Goal: Task Accomplishment & Management: Use online tool/utility

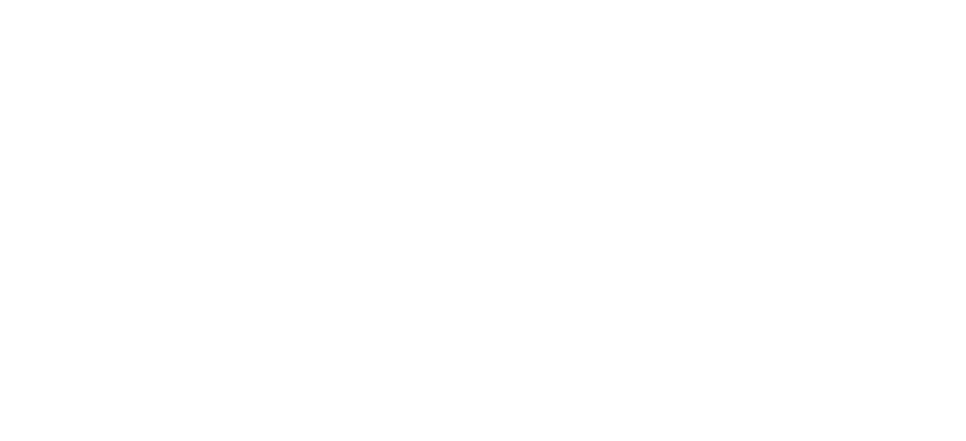
type input "c35a285883de36ed13854a1fbed0525b0d3f8b863e97d5e3b573df760e09333d"
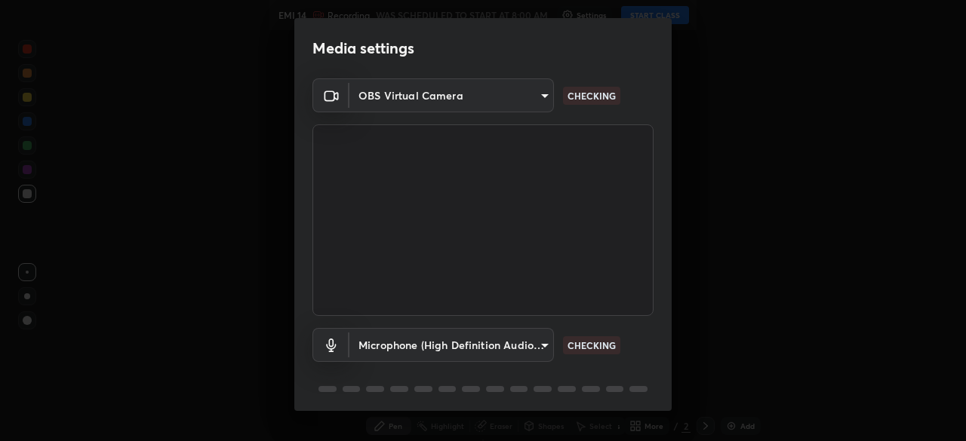
click at [527, 343] on body "Erase all EMI 14 Recording WAS SCHEDULED TO START AT 8:00 AM Settings START CLA…" at bounding box center [483, 220] width 966 height 441
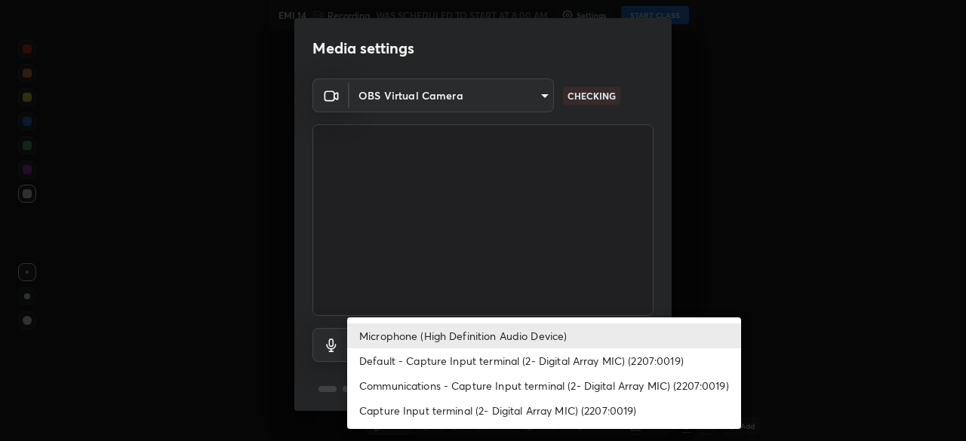
click at [548, 392] on li "Communications - Capture Input terminal (2- Digital Array MIC) (2207:0019)" at bounding box center [544, 385] width 394 height 25
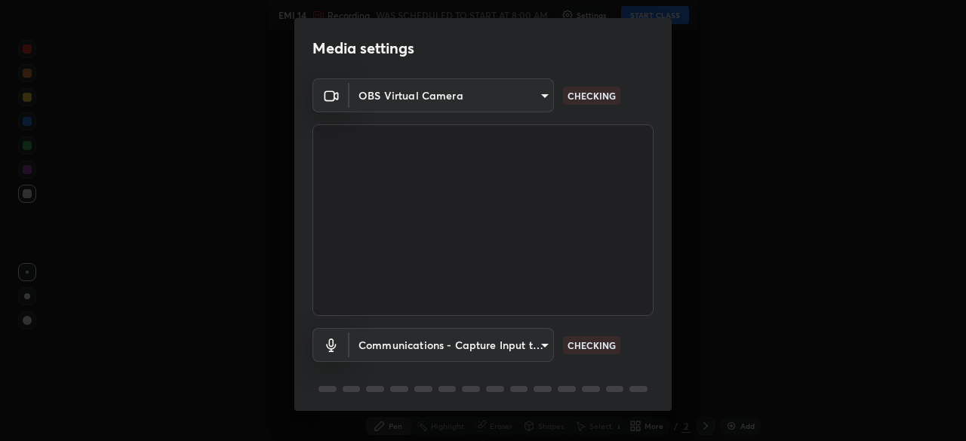
click at [522, 343] on body "Erase all EMI 14 Recording WAS SCHEDULED TO START AT 8:00 AM Settings START CLA…" at bounding box center [483, 220] width 966 height 441
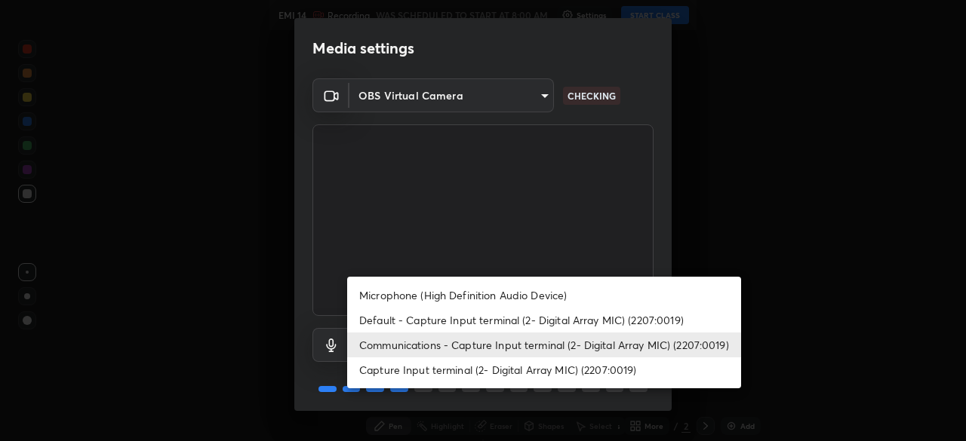
click at [502, 295] on li "Microphone (High Definition Audio Device)" at bounding box center [544, 295] width 394 height 25
type input "3d334ac0a462d559afaba984711ee6781e2bfd9c7b4003d7f15efc1d03da94cf"
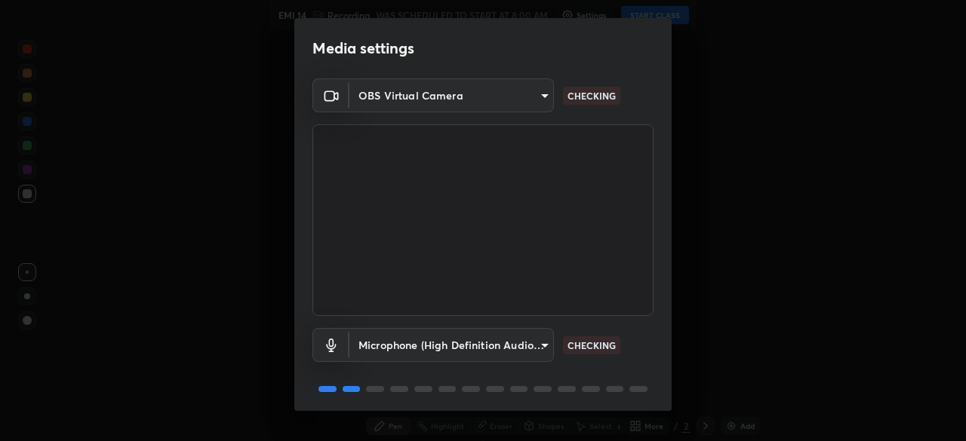
scroll to position [54, 0]
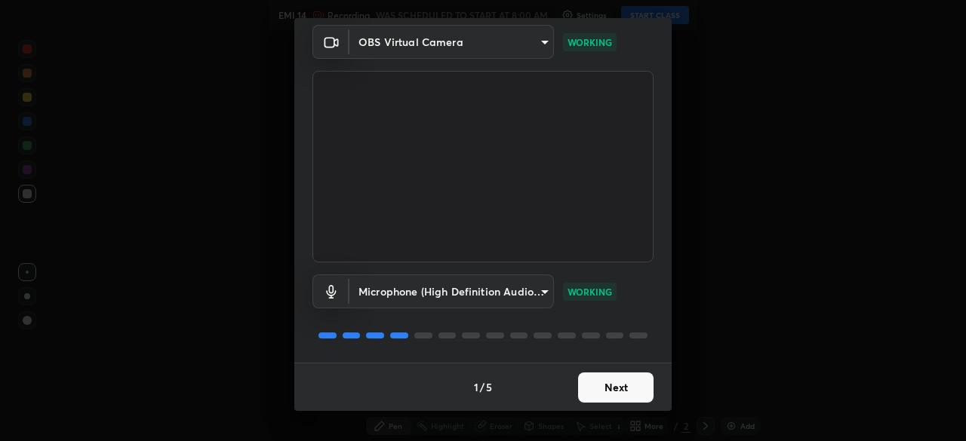
click at [636, 391] on button "Next" at bounding box center [615, 388] width 75 height 30
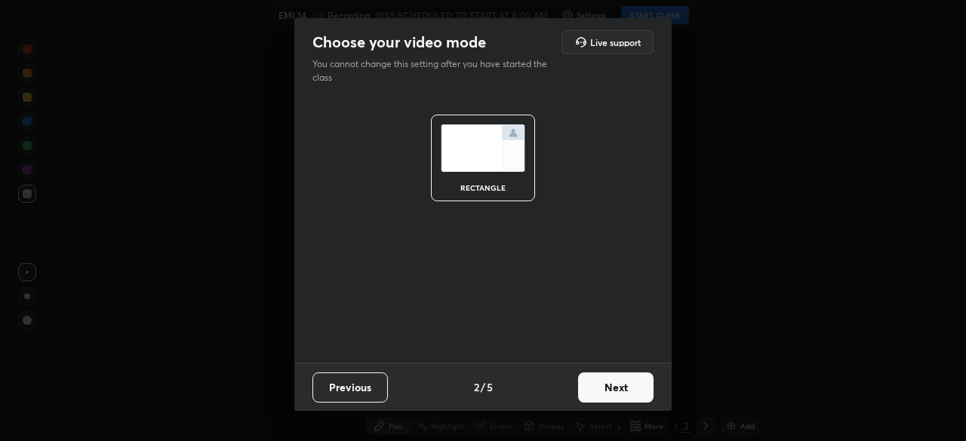
click at [638, 393] on button "Next" at bounding box center [615, 388] width 75 height 30
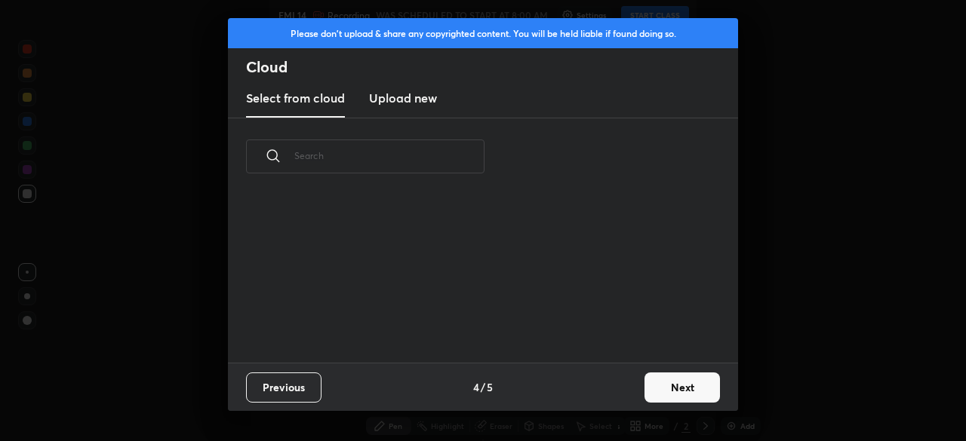
click at [647, 393] on button "Next" at bounding box center [681, 388] width 75 height 30
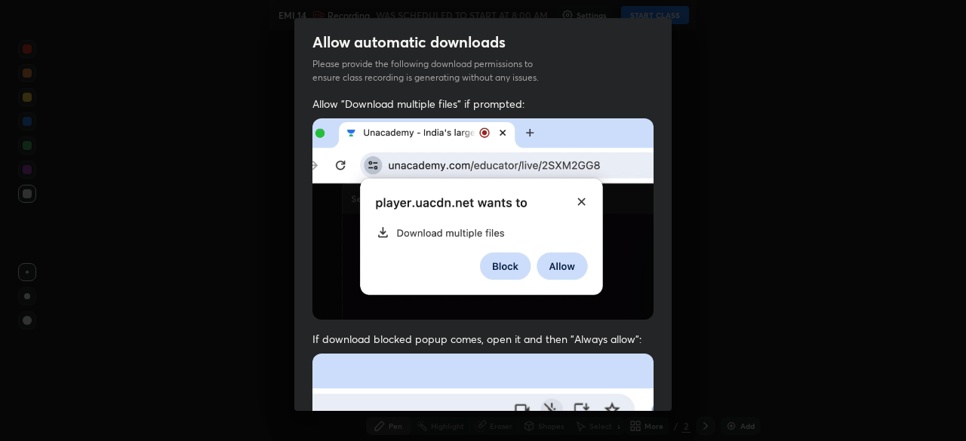
click at [650, 392] on div "Allow "Download multiple files" if prompted: If download blocked popup comes, o…" at bounding box center [482, 414] width 377 height 635
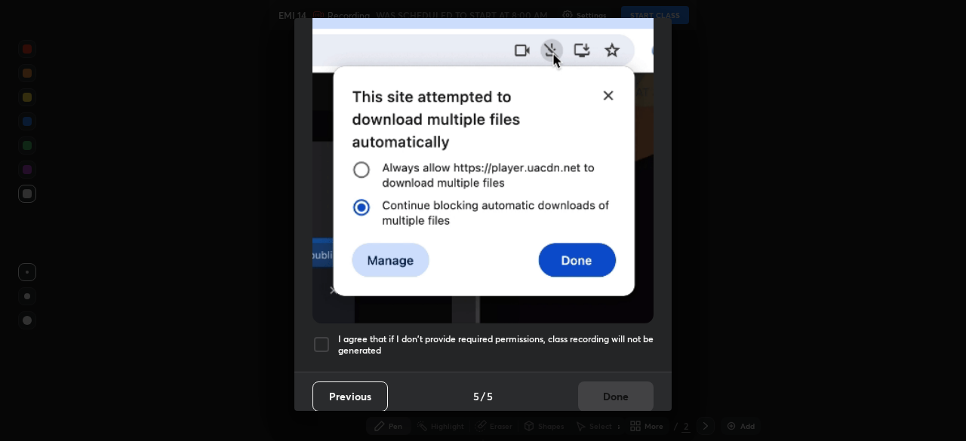
scroll to position [361, 0]
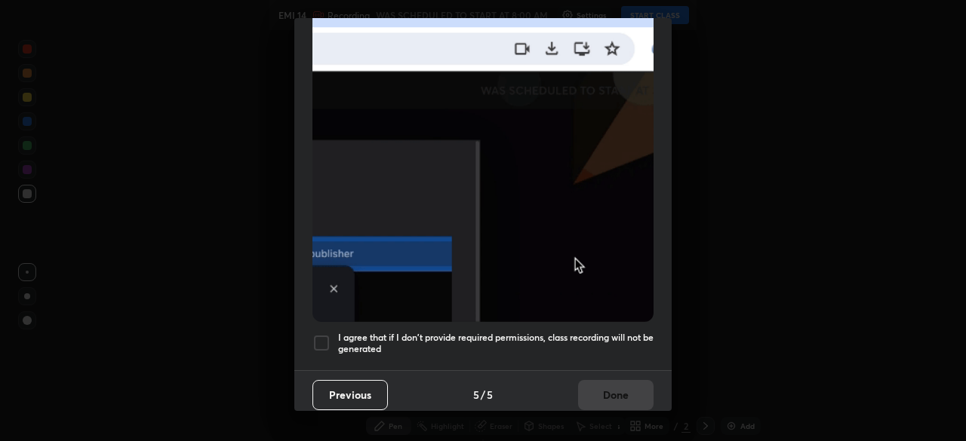
click at [576, 346] on h5 "I agree that if I don't provide required permissions, class recording will not …" at bounding box center [495, 343] width 315 height 23
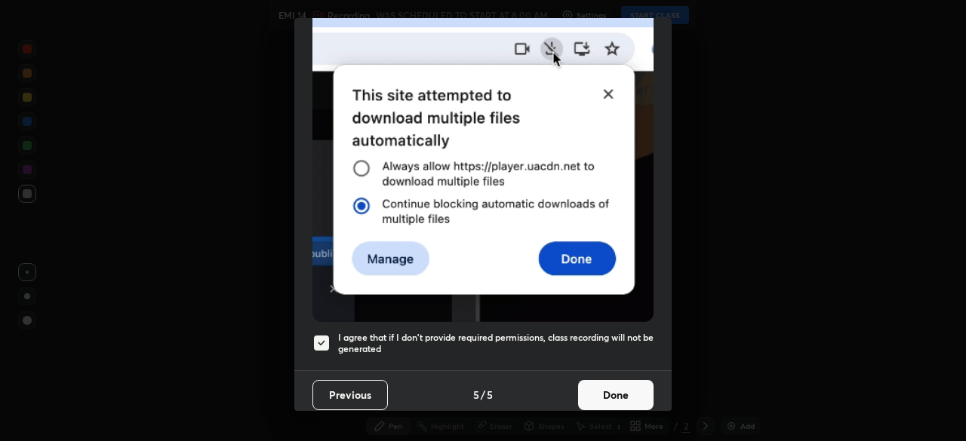
click at [628, 387] on button "Done" at bounding box center [615, 395] width 75 height 30
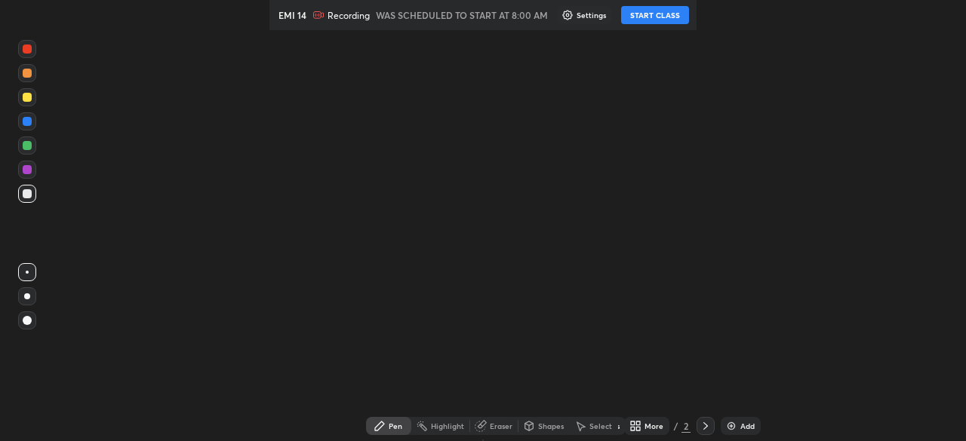
click at [661, 429] on div "More" at bounding box center [653, 427] width 19 height 8
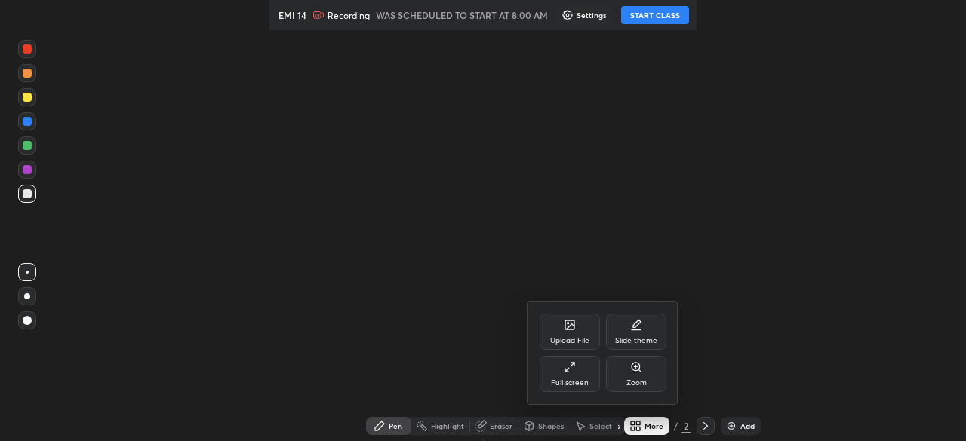
click at [664, 427] on div at bounding box center [483, 220] width 966 height 441
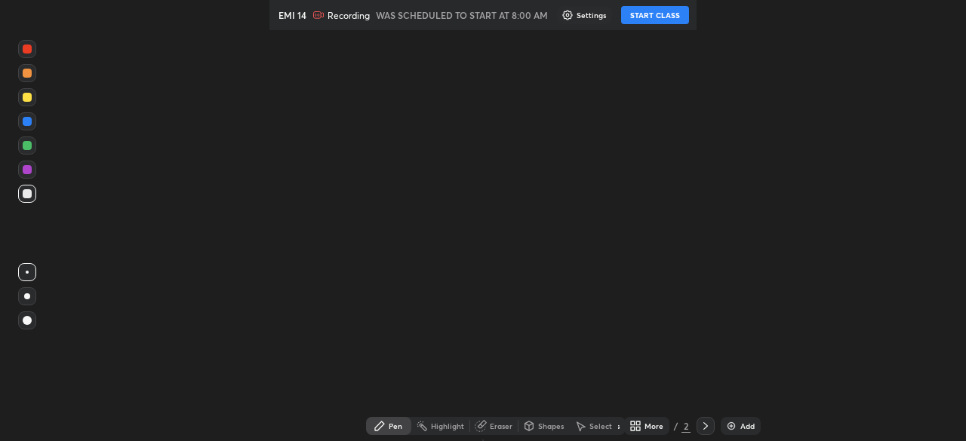
click at [656, 429] on div "More" at bounding box center [653, 427] width 19 height 8
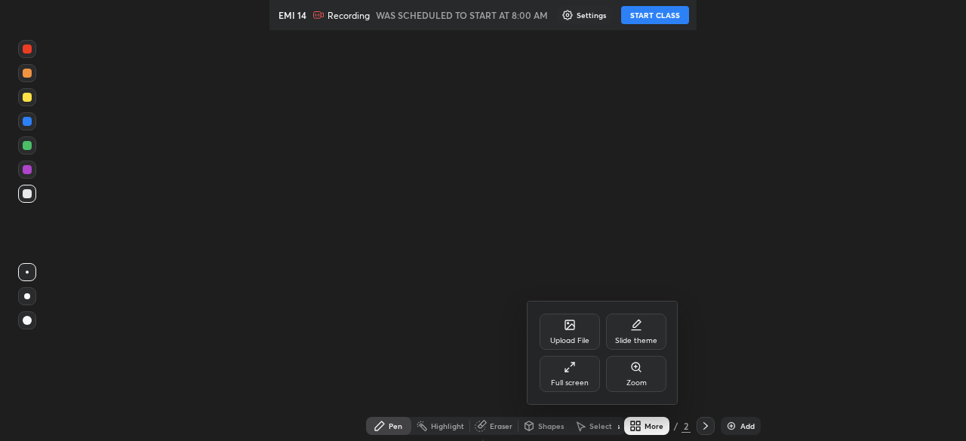
click at [585, 375] on div "Full screen" at bounding box center [569, 374] width 60 height 36
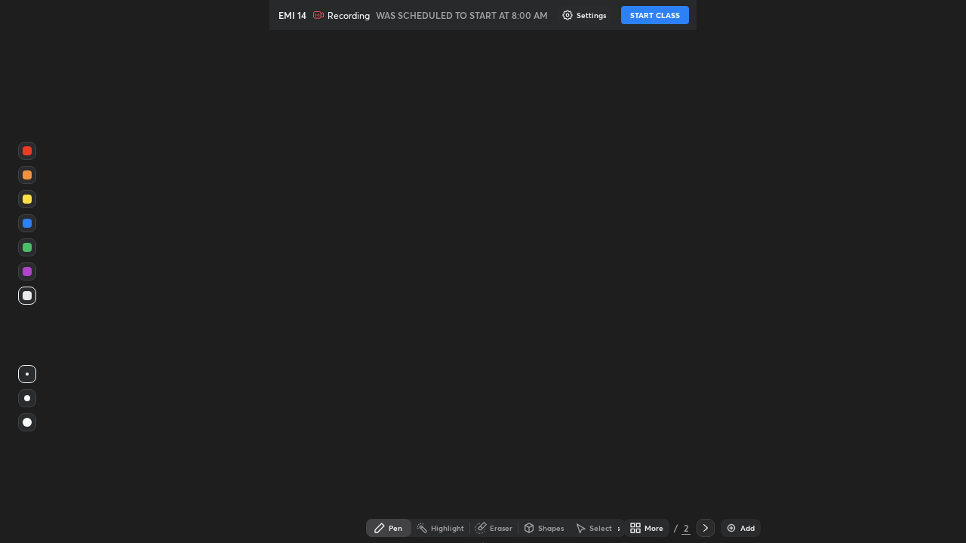
click at [749, 524] on div "Add" at bounding box center [747, 528] width 14 height 8
click at [29, 399] on div at bounding box center [27, 398] width 6 height 6
click at [650, 17] on button "START CLASS" at bounding box center [655, 15] width 68 height 18
click at [27, 373] on div at bounding box center [27, 374] width 3 height 3
click at [25, 395] on div at bounding box center [27, 398] width 18 height 18
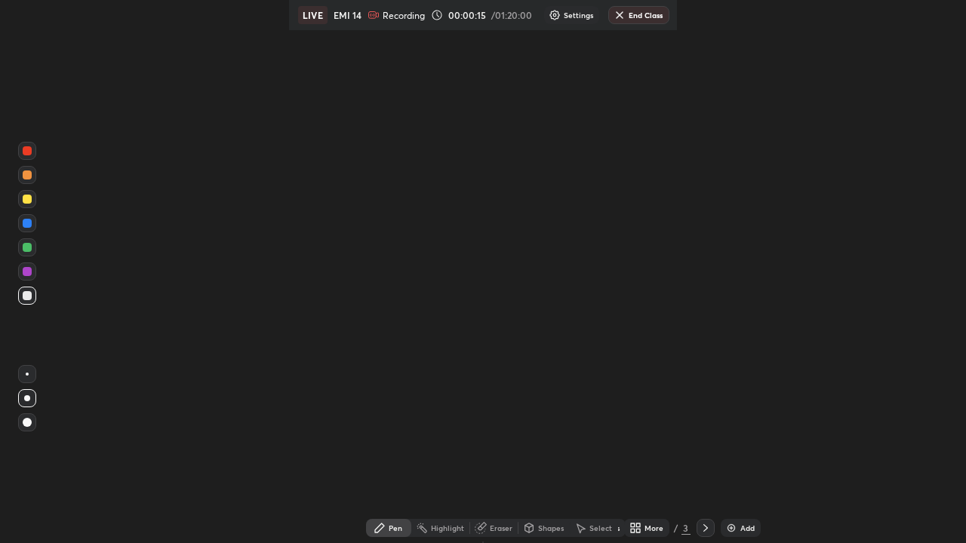
click at [26, 401] on div at bounding box center [27, 398] width 6 height 6
click at [27, 373] on div at bounding box center [27, 374] width 3 height 3
click at [29, 300] on div at bounding box center [27, 296] width 18 height 18
click at [22, 389] on div at bounding box center [27, 398] width 18 height 24
click at [27, 250] on div at bounding box center [27, 247] width 9 height 9
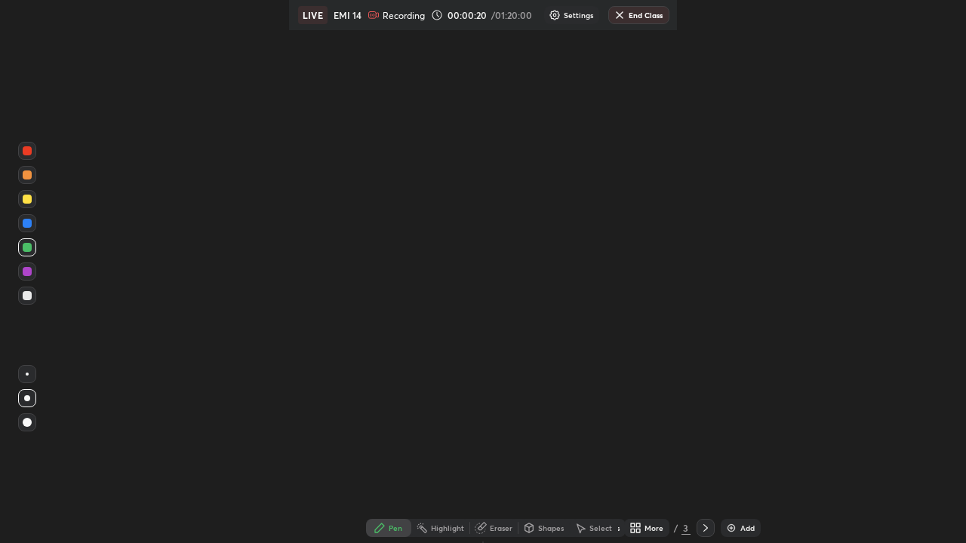
click at [658, 533] on div "More" at bounding box center [646, 528] width 45 height 18
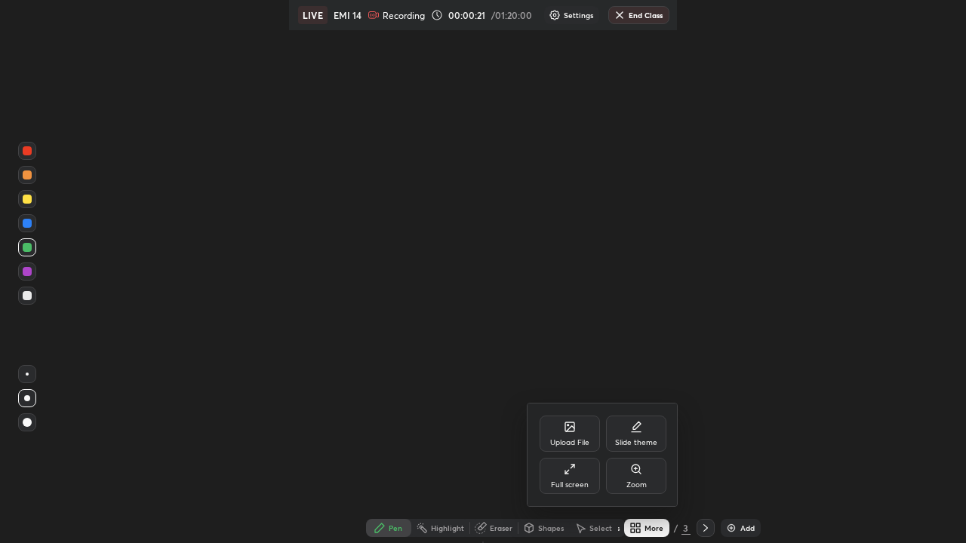
click at [585, 467] on div "Full screen" at bounding box center [569, 476] width 60 height 36
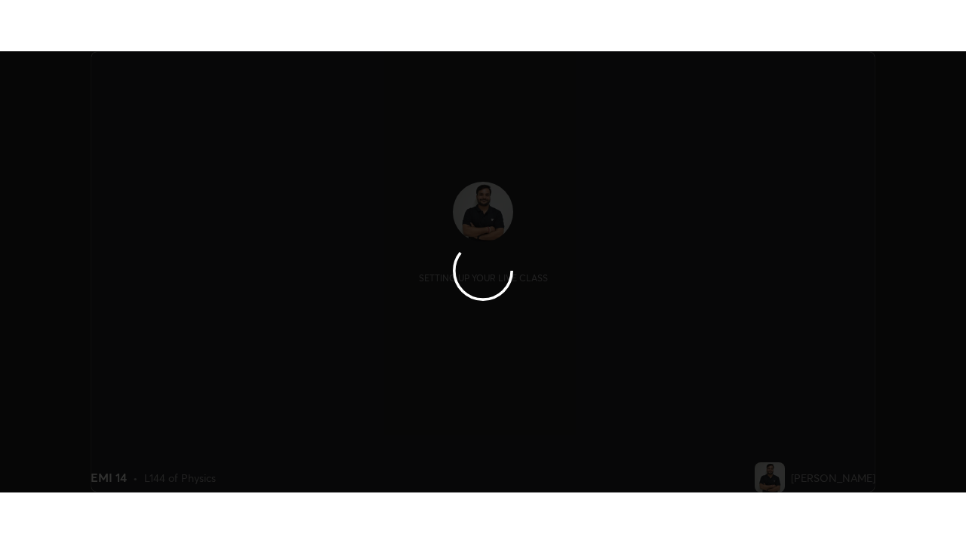
scroll to position [441, 965]
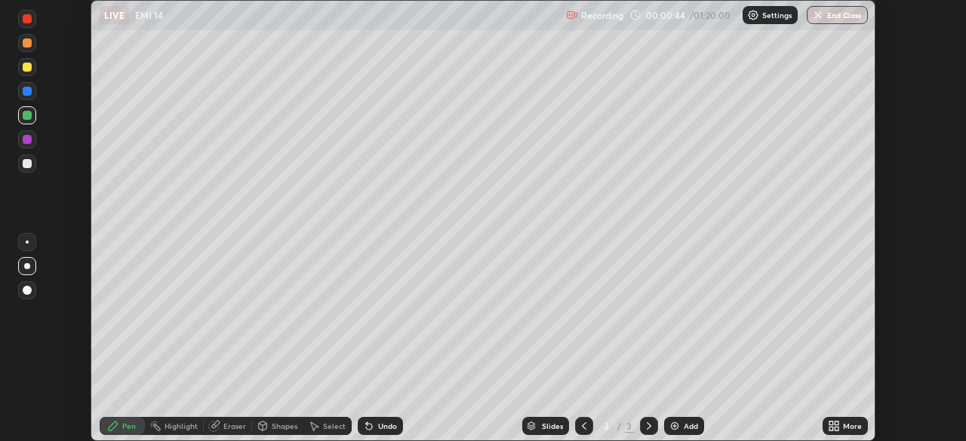
click at [834, 429] on icon at bounding box center [836, 429] width 4 height 4
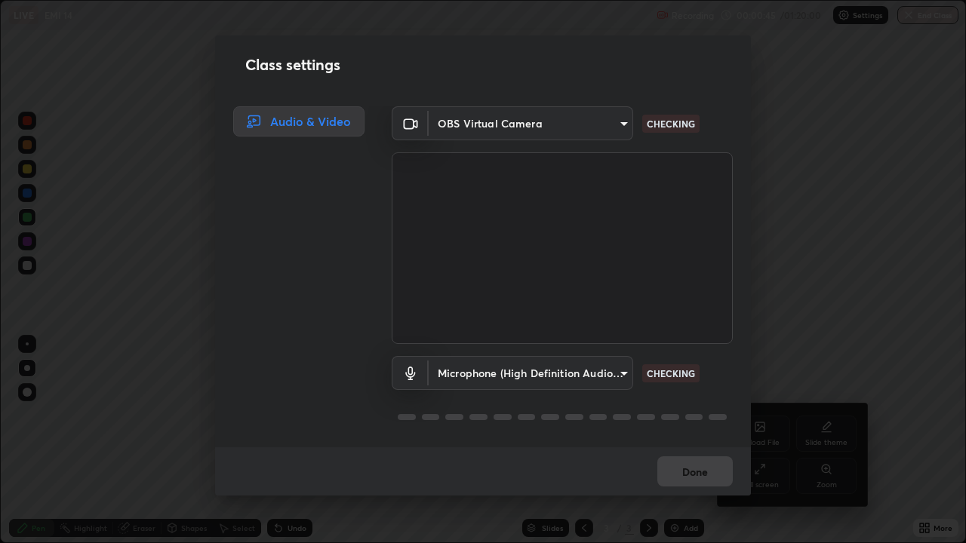
scroll to position [543, 966]
click at [762, 439] on div "Class settings Audio & Video OBS Virtual Camera c35a285883de36ed13854a1fbed0525…" at bounding box center [483, 271] width 966 height 543
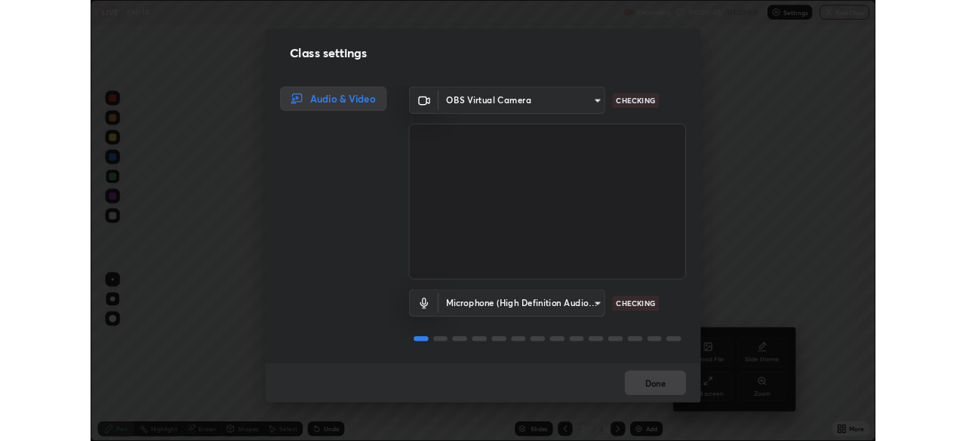
scroll to position [2, 0]
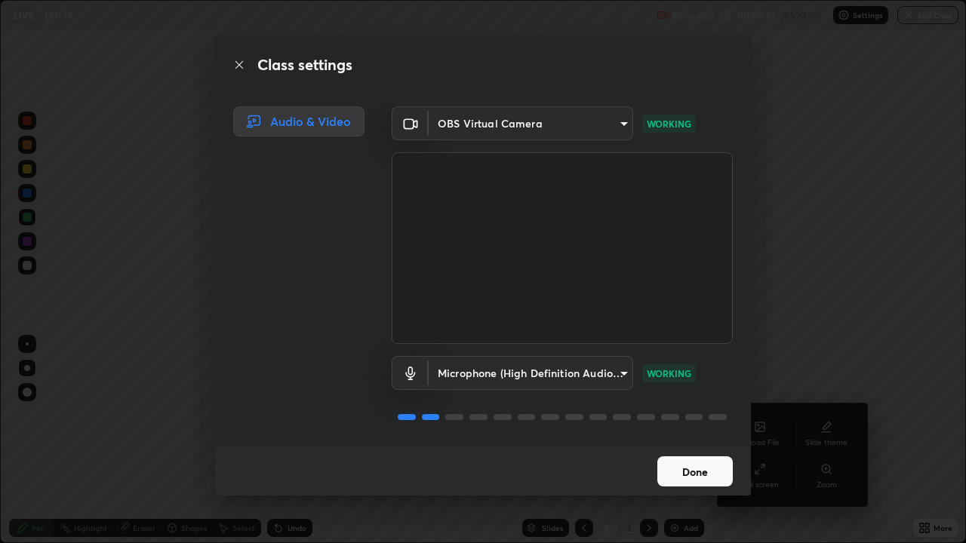
click at [695, 441] on button "Done" at bounding box center [694, 471] width 75 height 30
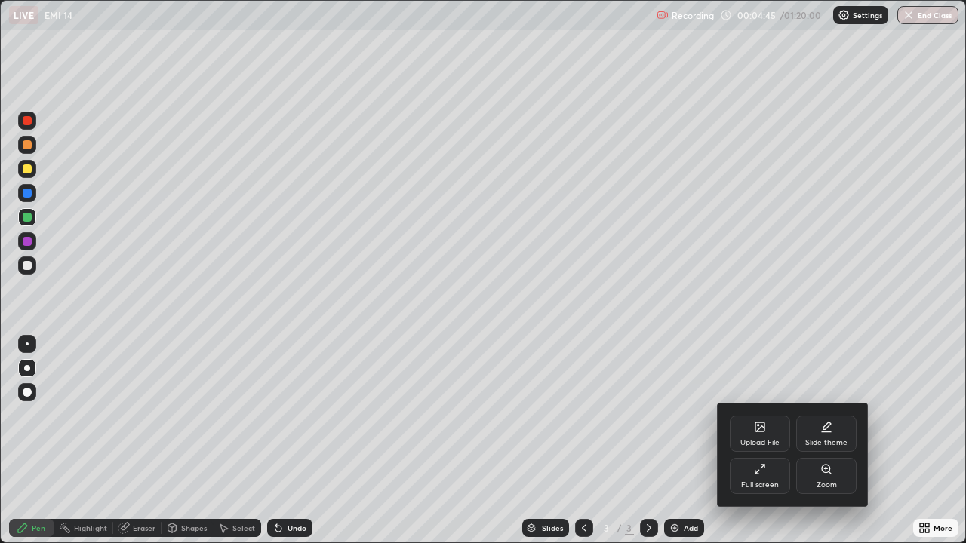
click at [924, 441] on div at bounding box center [483, 271] width 966 height 543
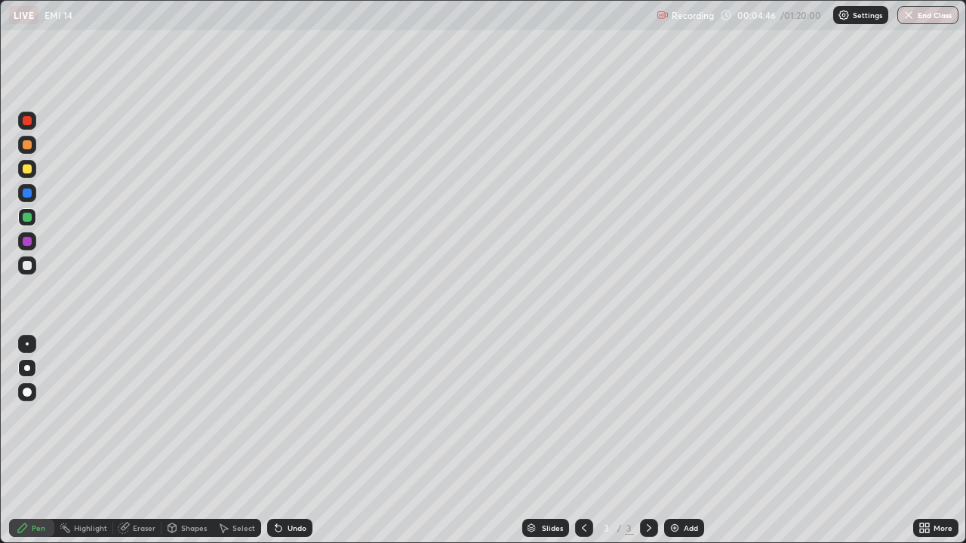
click at [926, 441] on icon at bounding box center [927, 526] width 4 height 4
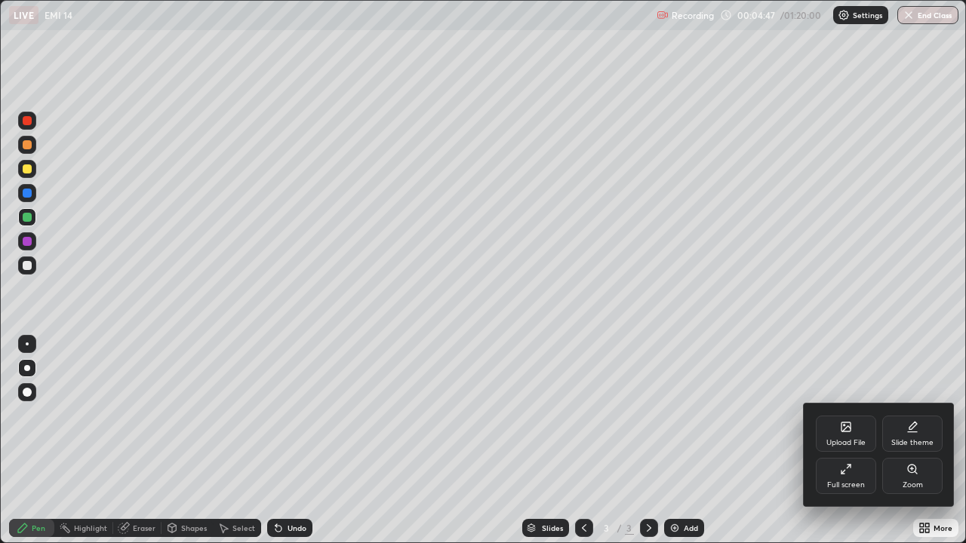
click at [853, 441] on div "Full screen" at bounding box center [846, 476] width 60 height 36
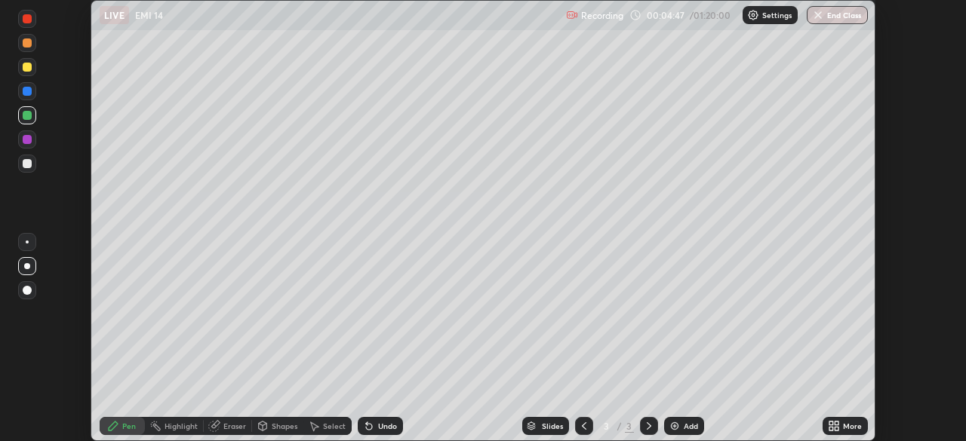
scroll to position [75005, 74481]
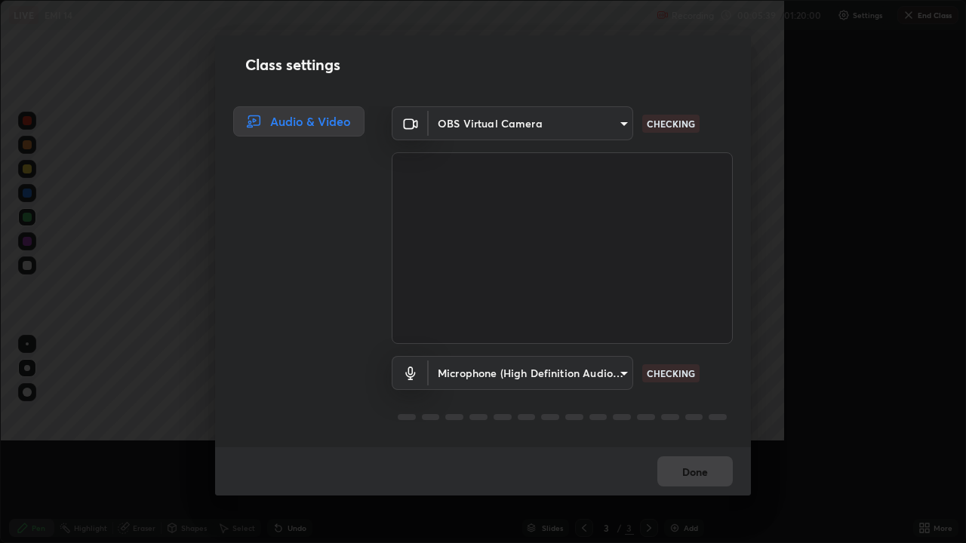
scroll to position [543, 966]
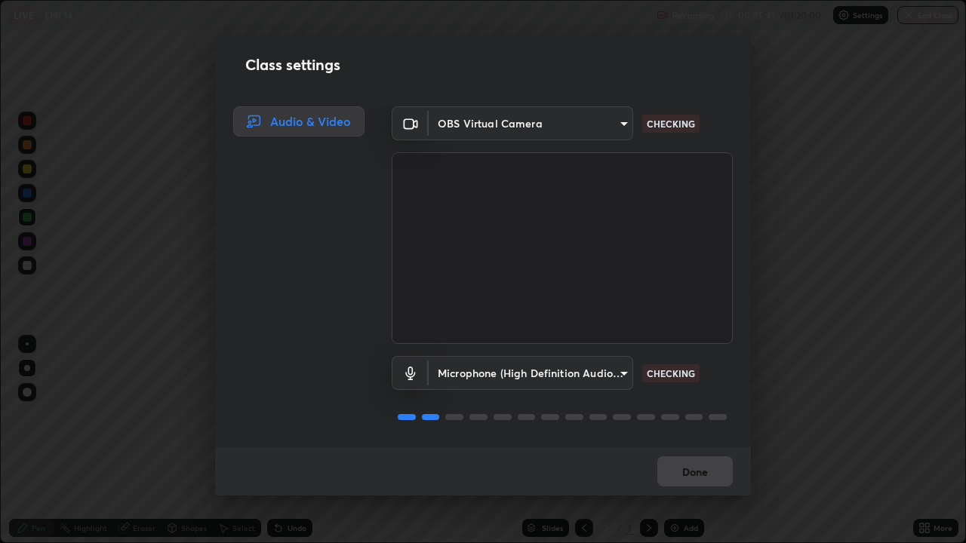
click at [526, 404] on div "Microphone (High Definition Audio Device) 3d334ac0a462d559afaba984711ee6781e2bf…" at bounding box center [562, 394] width 341 height 100
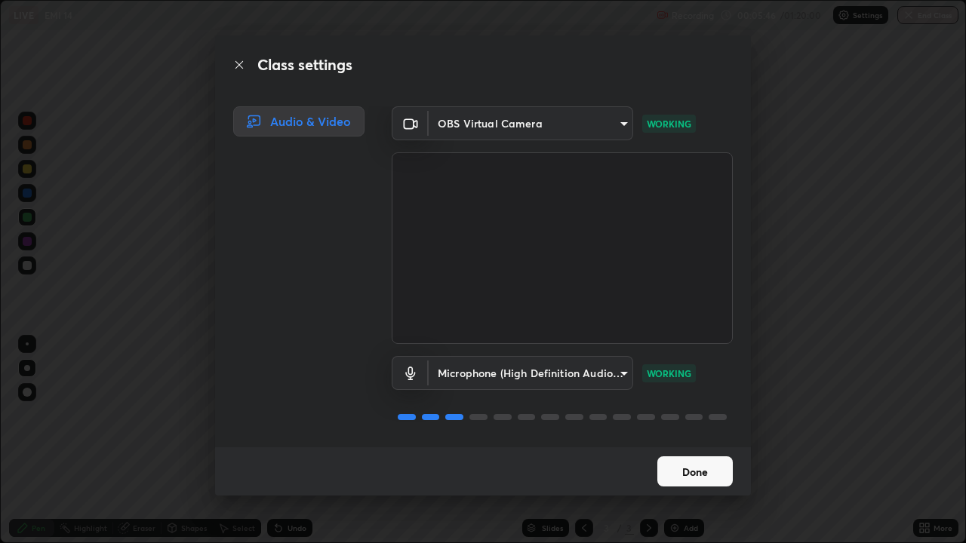
click at [683, 441] on button "Done" at bounding box center [694, 471] width 75 height 30
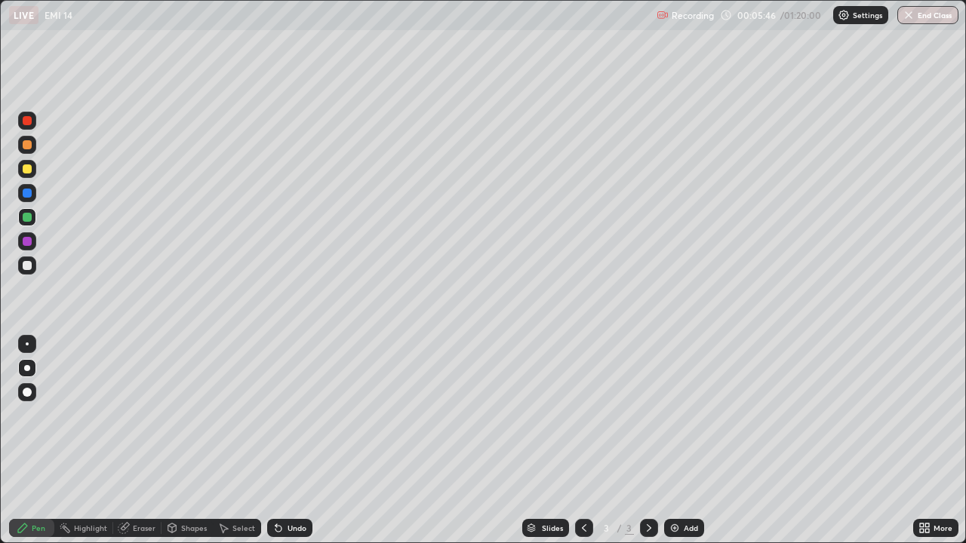
click at [679, 441] on button "Done" at bounding box center [694, 471] width 75 height 30
click at [293, 441] on div "Undo" at bounding box center [296, 528] width 19 height 8
click at [301, 441] on div "Undo" at bounding box center [289, 528] width 45 height 18
click at [290, 441] on div "Undo" at bounding box center [296, 528] width 19 height 8
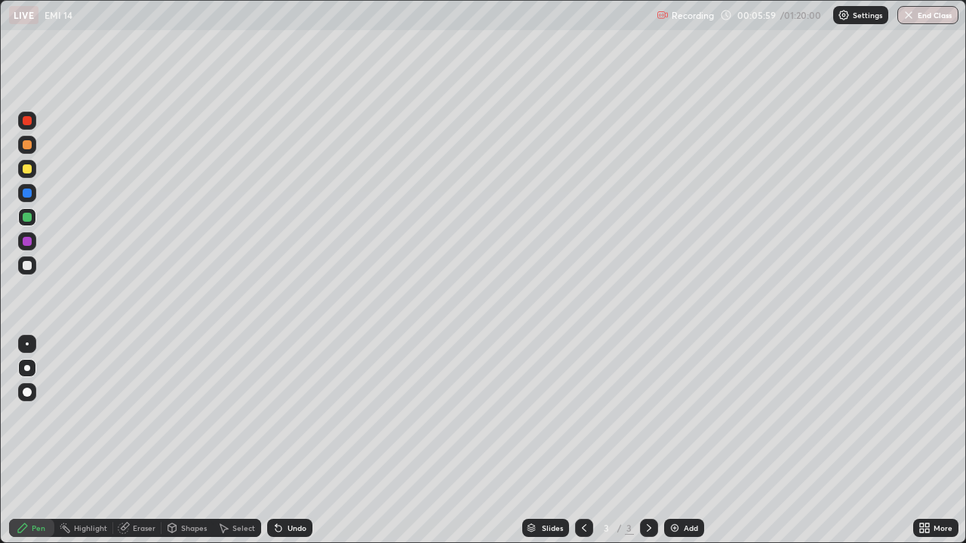
click at [27, 266] on div at bounding box center [27, 265] width 9 height 9
click at [304, 441] on div "Undo" at bounding box center [296, 528] width 19 height 8
click at [301, 441] on div "Undo" at bounding box center [289, 528] width 45 height 18
click at [306, 441] on div "Undo" at bounding box center [289, 528] width 45 height 18
click at [305, 441] on div "Undo" at bounding box center [289, 528] width 45 height 18
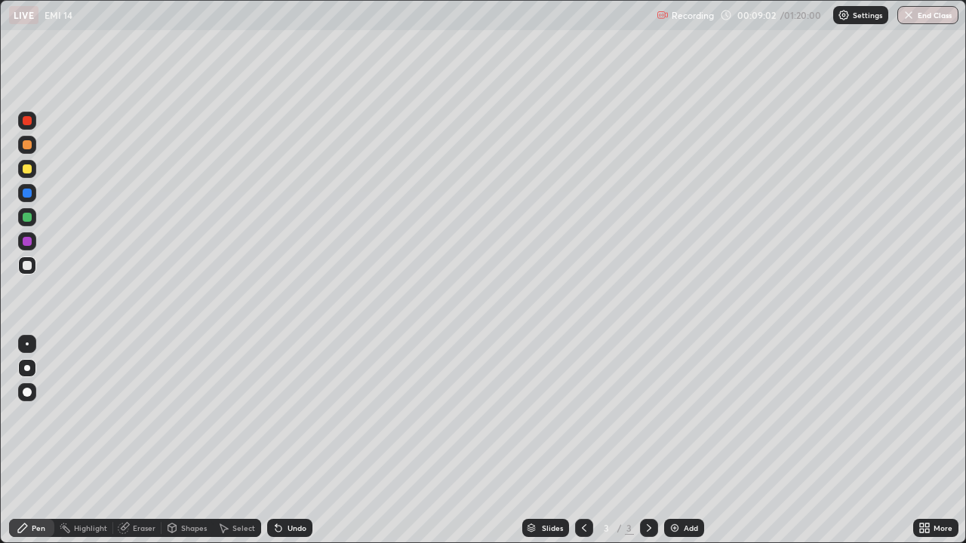
click at [294, 441] on div "Undo" at bounding box center [289, 528] width 45 height 18
click at [302, 441] on div "Undo" at bounding box center [296, 528] width 19 height 8
click at [679, 441] on div "Add" at bounding box center [684, 528] width 40 height 18
click at [192, 441] on div "Shapes" at bounding box center [186, 528] width 51 height 18
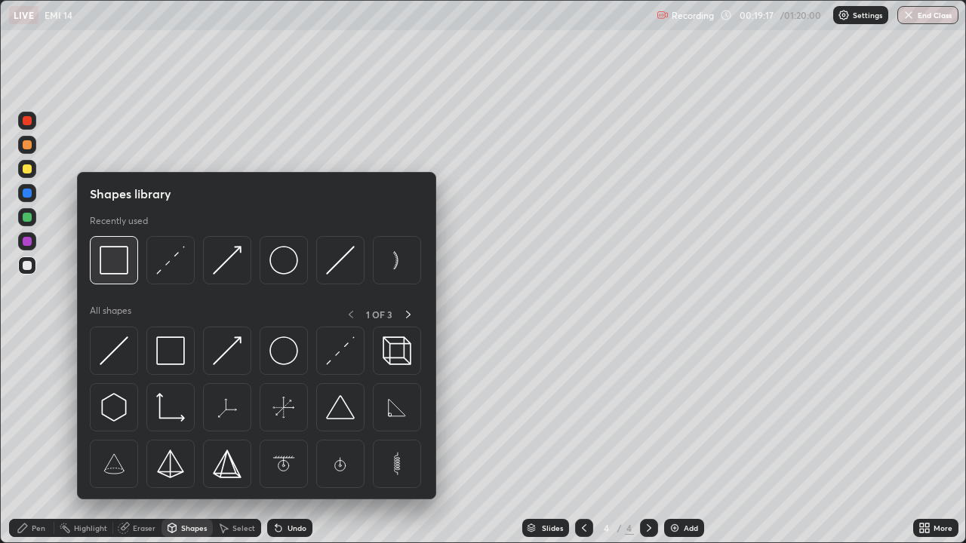
click at [115, 257] on img at bounding box center [114, 260] width 29 height 29
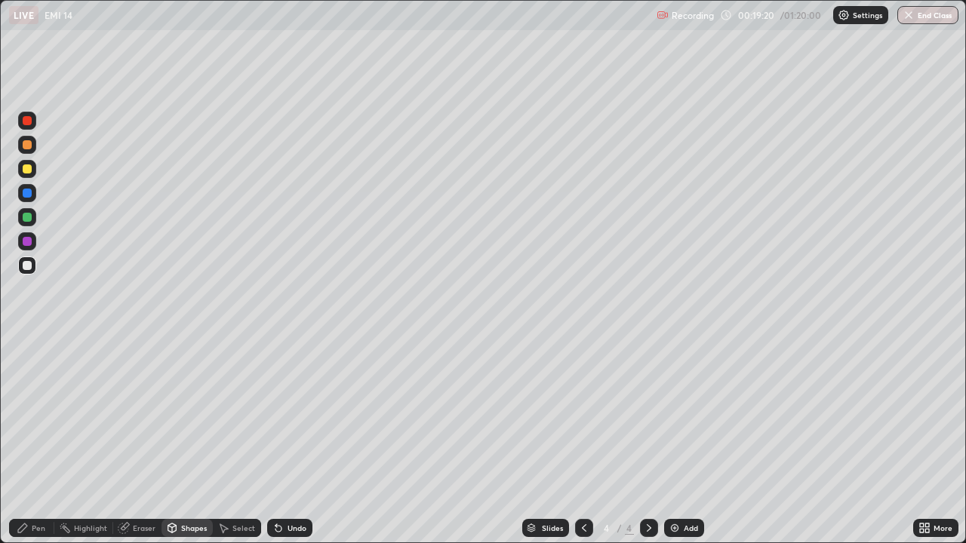
click at [33, 441] on div "Pen" at bounding box center [39, 528] width 14 height 8
click at [186, 441] on div "Shapes" at bounding box center [194, 528] width 26 height 8
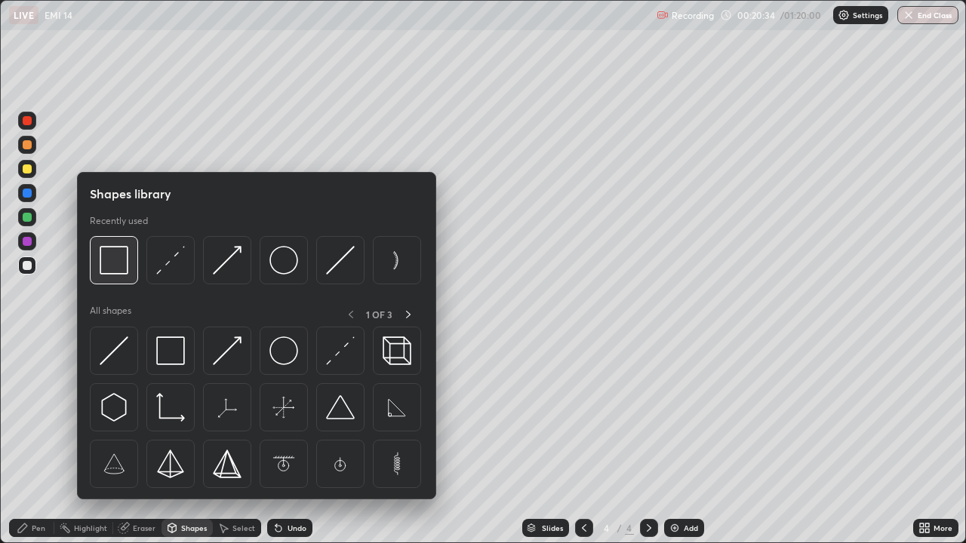
click at [121, 266] on img at bounding box center [114, 260] width 29 height 29
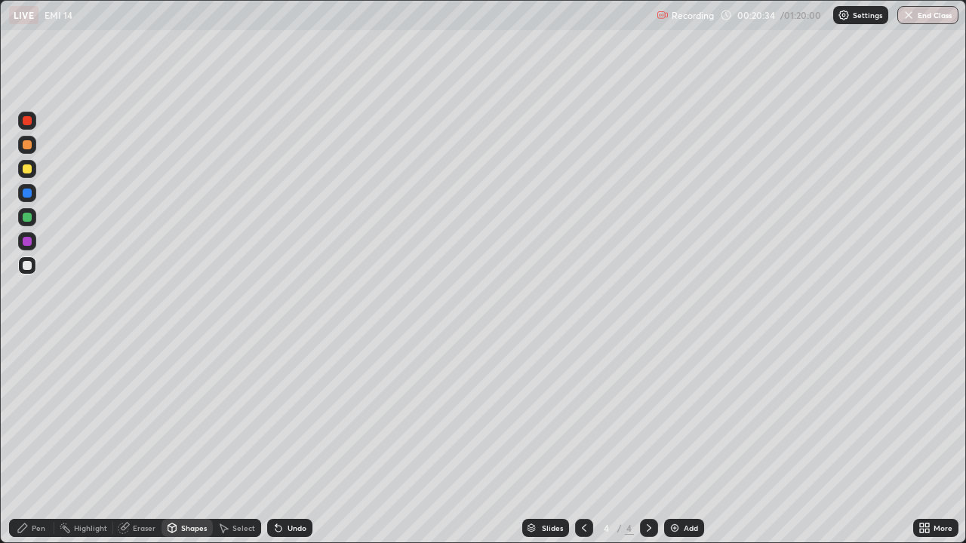
click at [26, 172] on div at bounding box center [27, 168] width 9 height 9
click at [39, 441] on div "Pen" at bounding box center [39, 528] width 14 height 8
click at [26, 270] on div at bounding box center [27, 266] width 18 height 18
click at [184, 441] on div "Shapes" at bounding box center [194, 528] width 26 height 8
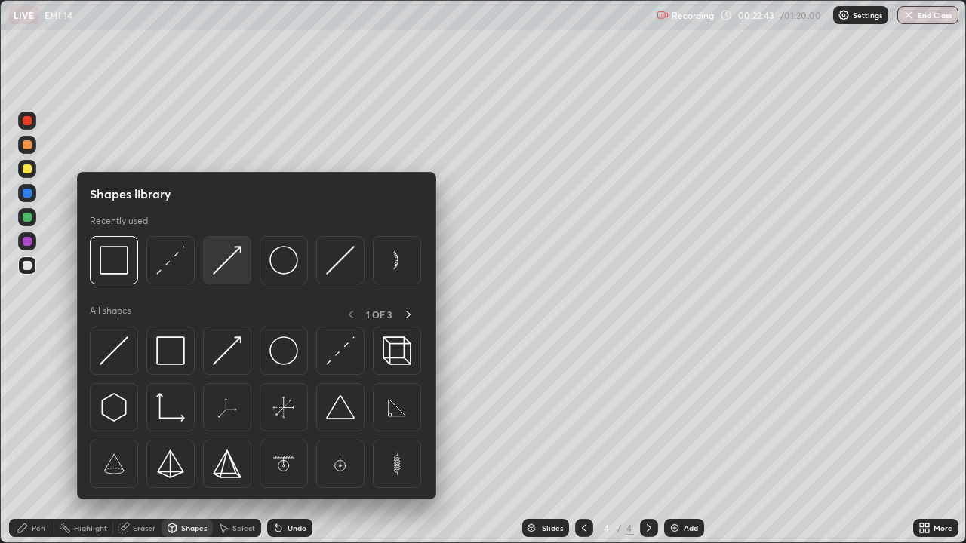
click at [229, 261] on img at bounding box center [227, 260] width 29 height 29
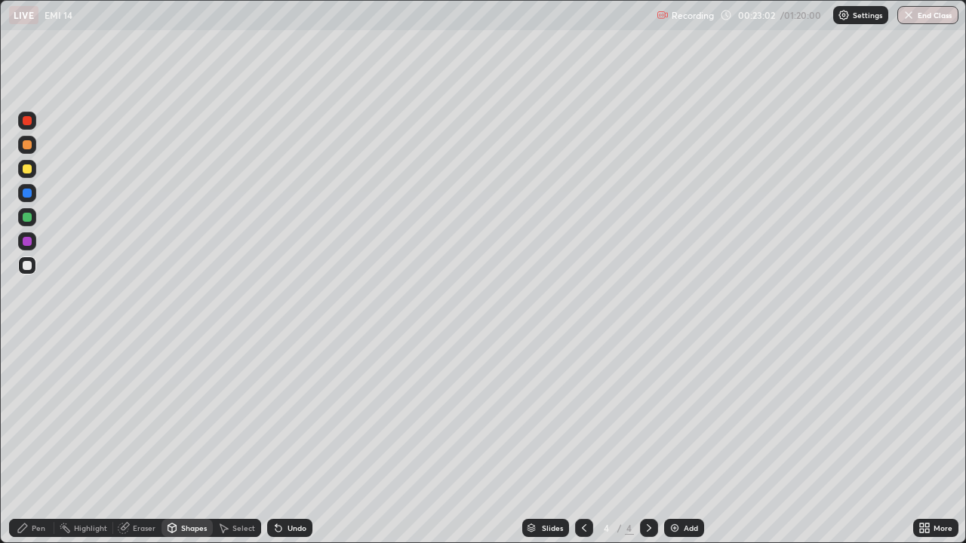
click at [39, 441] on div "Pen" at bounding box center [31, 528] width 45 height 18
click at [197, 441] on div "Shapes" at bounding box center [194, 528] width 26 height 8
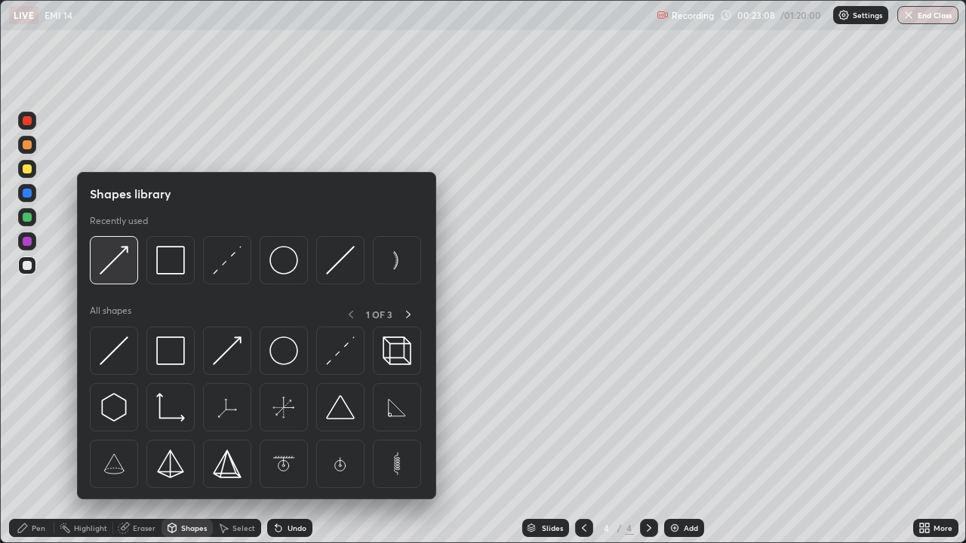
click at [120, 268] on img at bounding box center [114, 260] width 29 height 29
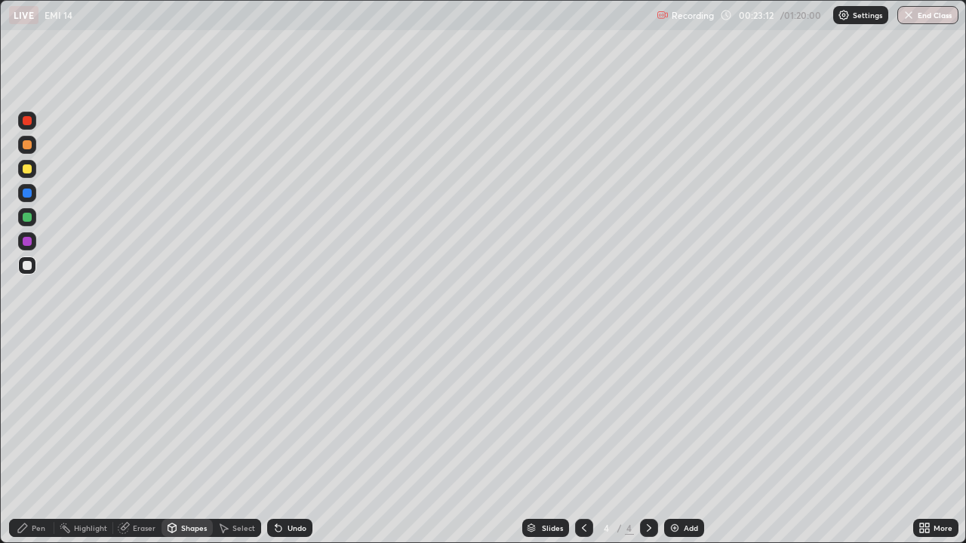
click at [190, 441] on div "Shapes" at bounding box center [194, 528] width 26 height 8
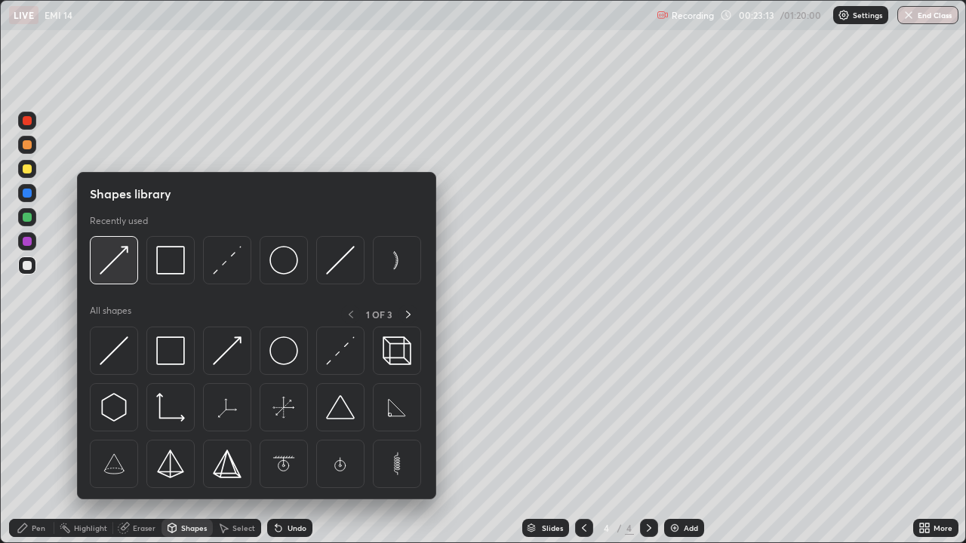
click at [115, 262] on img at bounding box center [114, 260] width 29 height 29
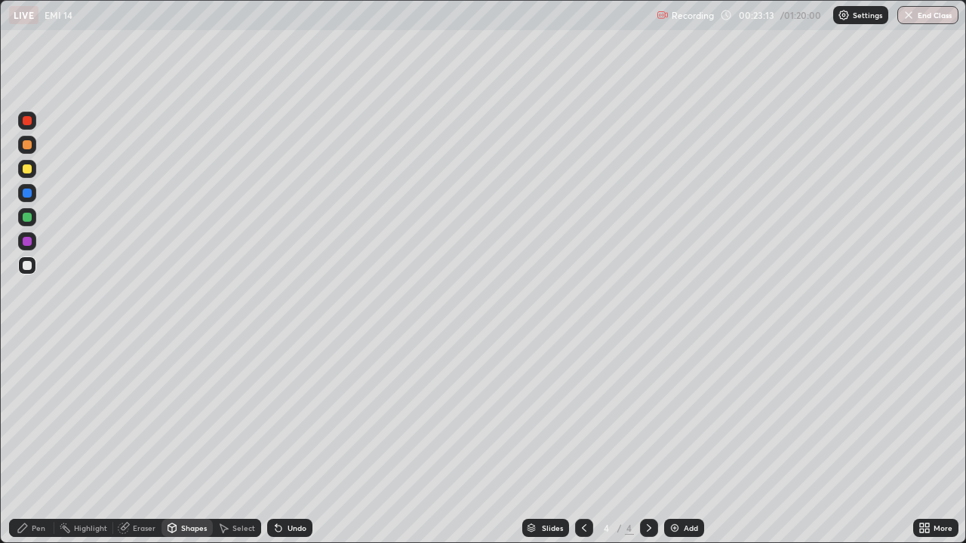
click at [23, 220] on div at bounding box center [27, 217] width 9 height 9
click at [48, 441] on div "Pen" at bounding box center [31, 528] width 45 height 18
click at [27, 266] on div at bounding box center [27, 265] width 9 height 9
click at [679, 441] on div "Add" at bounding box center [684, 528] width 40 height 18
click at [191, 441] on div "Shapes" at bounding box center [194, 528] width 26 height 8
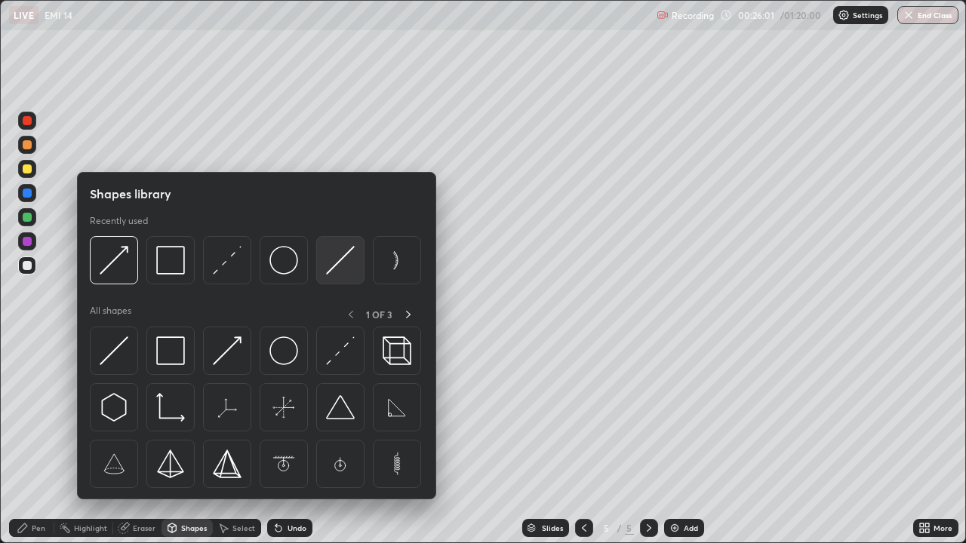
click at [346, 265] on img at bounding box center [340, 260] width 29 height 29
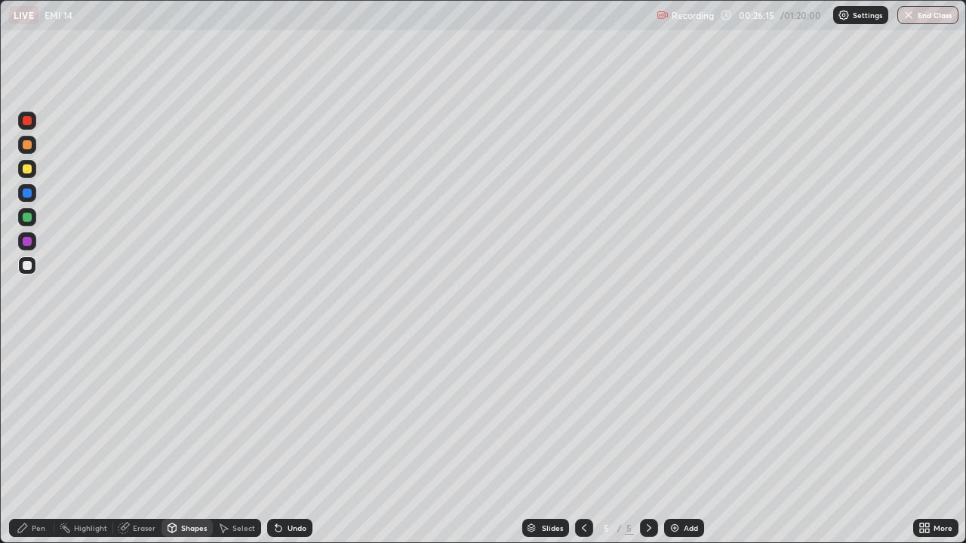
click at [41, 441] on div "Pen" at bounding box center [39, 528] width 14 height 8
click at [32, 173] on div at bounding box center [27, 169] width 18 height 18
click at [290, 441] on div "Undo" at bounding box center [289, 528] width 45 height 18
click at [287, 441] on div "Undo" at bounding box center [289, 528] width 45 height 18
click at [289, 441] on div "Undo" at bounding box center [296, 528] width 19 height 8
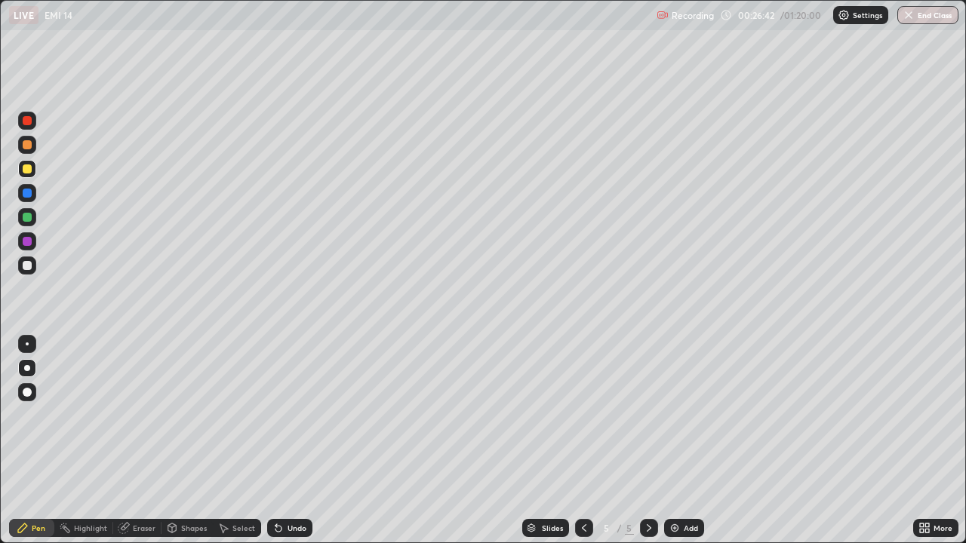
click at [288, 441] on div "Undo" at bounding box center [296, 528] width 19 height 8
click at [287, 441] on div "Undo" at bounding box center [296, 528] width 19 height 8
click at [288, 441] on div "Undo" at bounding box center [296, 528] width 19 height 8
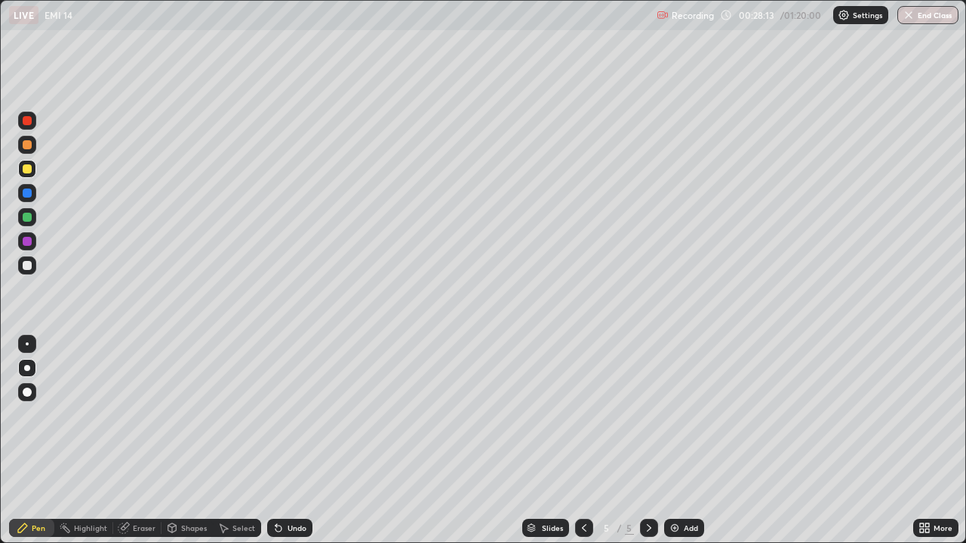
click at [187, 441] on div "Shapes" at bounding box center [194, 528] width 26 height 8
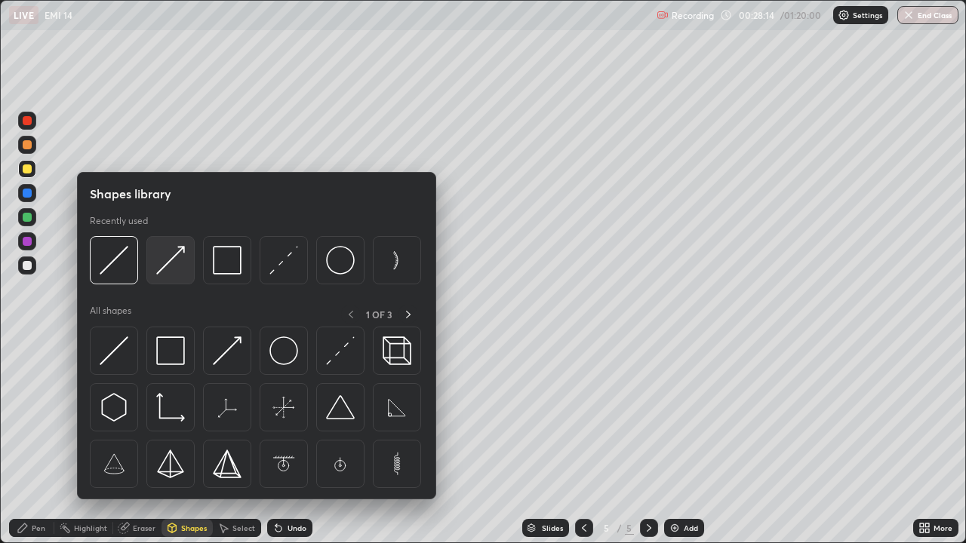
click at [171, 271] on img at bounding box center [170, 260] width 29 height 29
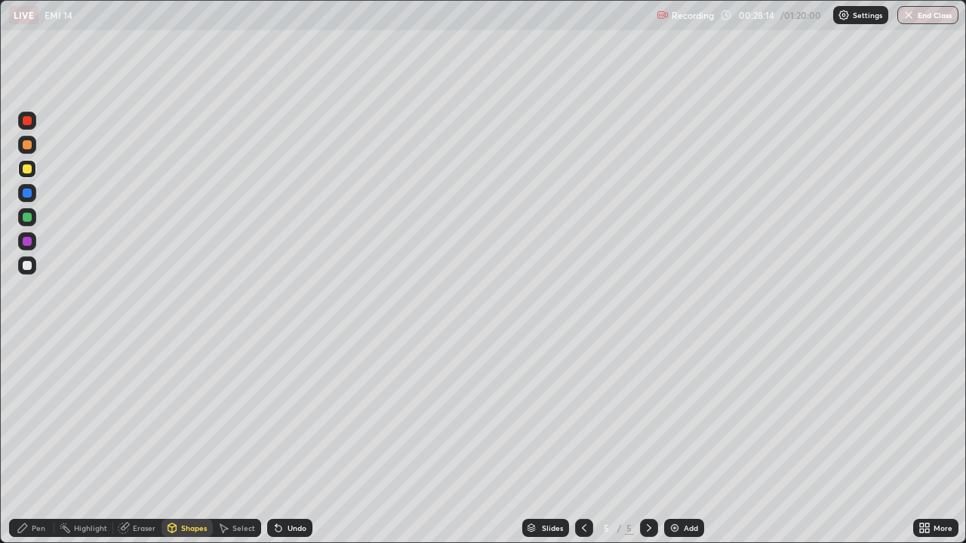
click at [20, 267] on div at bounding box center [27, 266] width 18 height 18
click at [27, 218] on div at bounding box center [27, 217] width 9 height 9
click at [45, 441] on div "Pen" at bounding box center [39, 528] width 14 height 8
click at [183, 441] on div "Shapes" at bounding box center [194, 528] width 26 height 8
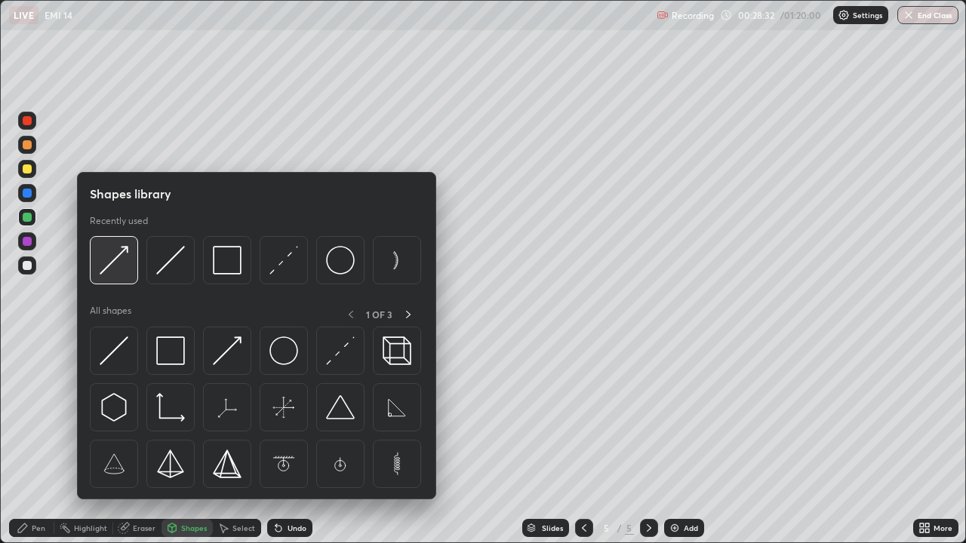
click at [118, 272] on img at bounding box center [114, 260] width 29 height 29
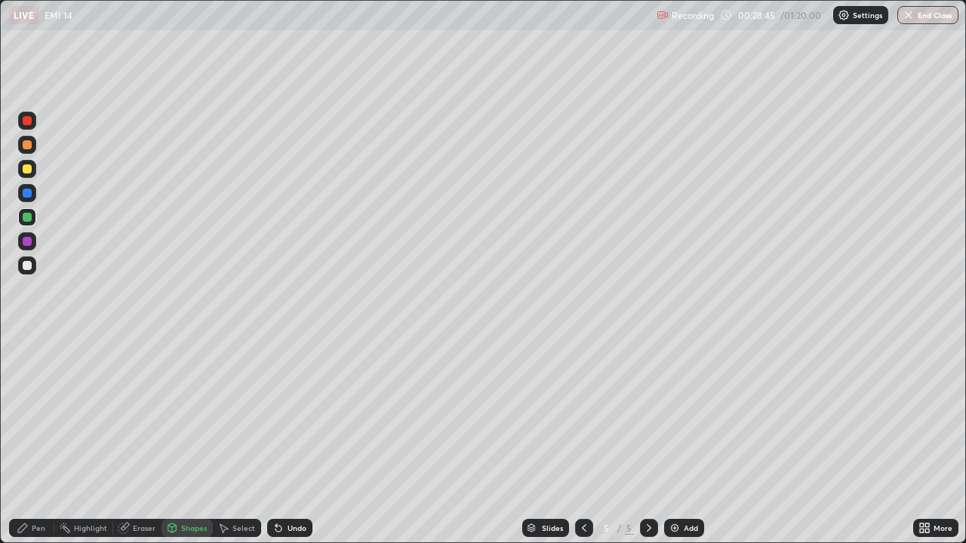
click at [287, 441] on div "Undo" at bounding box center [289, 528] width 45 height 18
click at [26, 441] on icon at bounding box center [23, 528] width 12 height 12
click at [183, 441] on div "Shapes" at bounding box center [194, 528] width 26 height 8
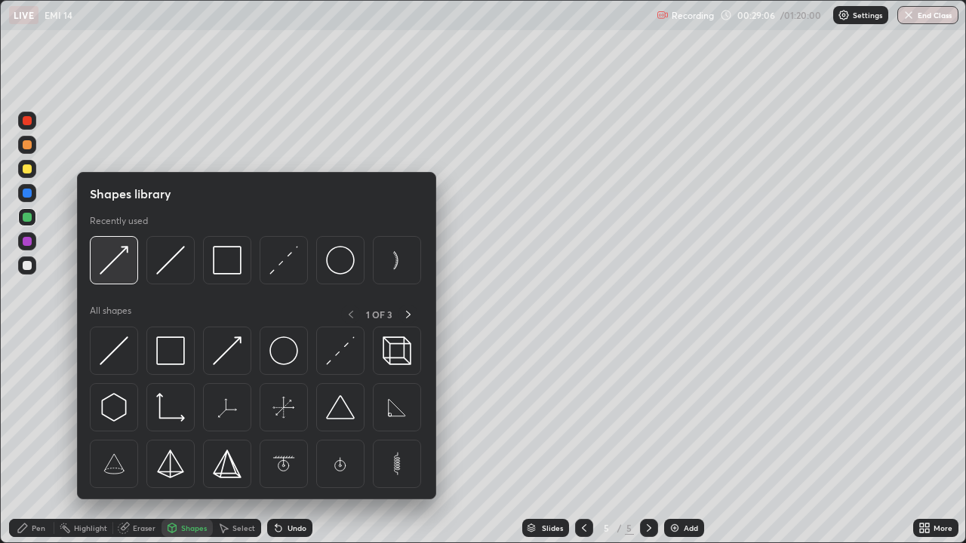
click at [105, 278] on div at bounding box center [114, 260] width 48 height 48
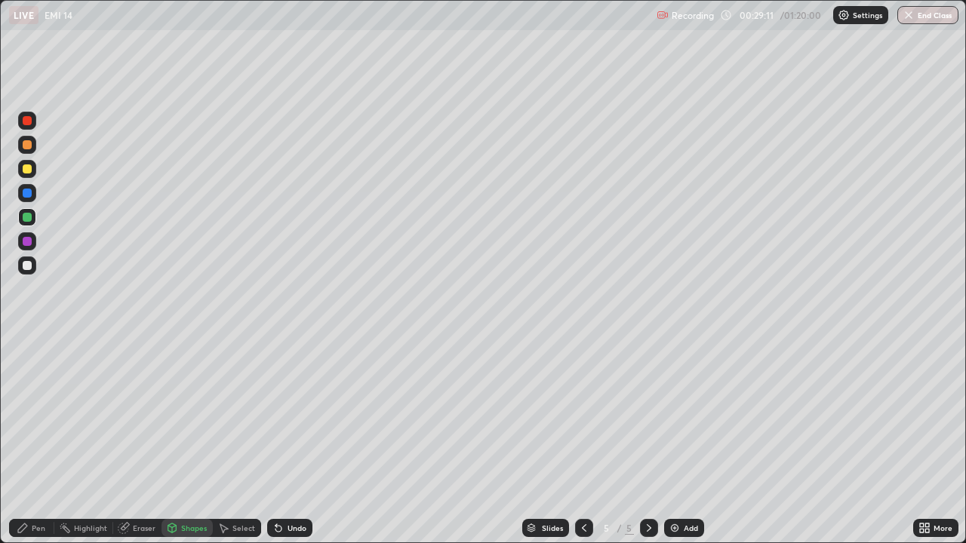
click at [38, 441] on div "Pen" at bounding box center [39, 528] width 14 height 8
click at [190, 441] on div "Shapes" at bounding box center [194, 528] width 26 height 8
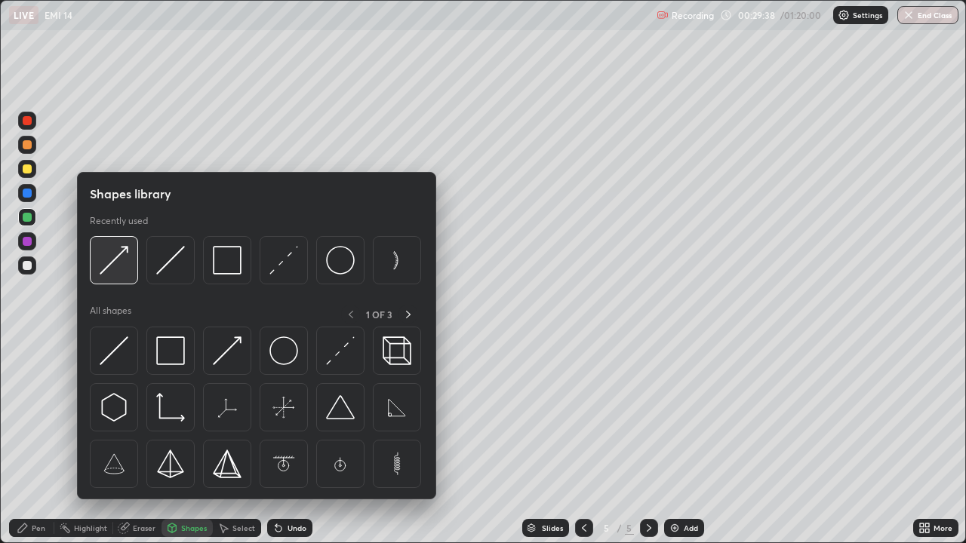
click at [118, 255] on img at bounding box center [114, 260] width 29 height 29
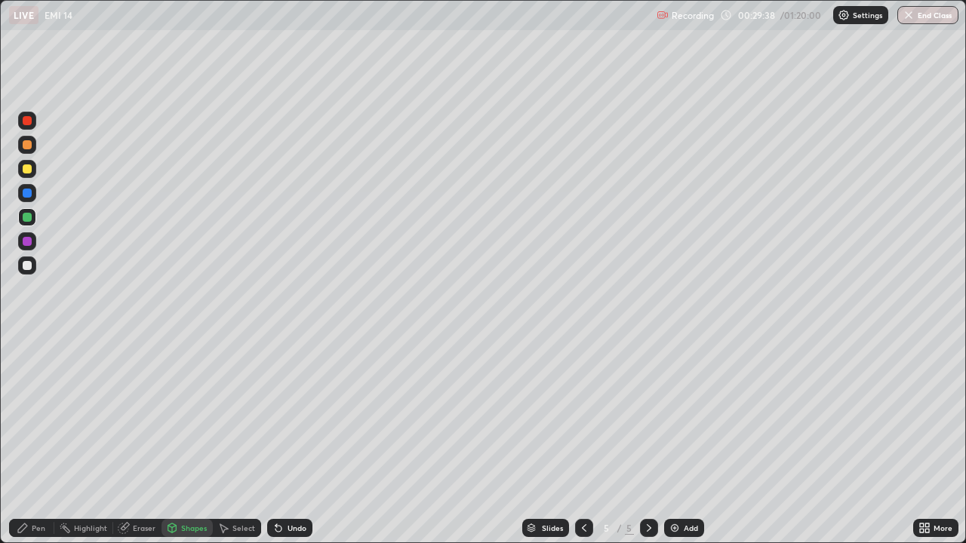
click at [28, 242] on div at bounding box center [27, 241] width 9 height 9
click at [40, 441] on div "Pen" at bounding box center [31, 528] width 45 height 18
click at [28, 268] on div at bounding box center [27, 265] width 9 height 9
click at [678, 441] on div "Add" at bounding box center [684, 528] width 40 height 18
click at [193, 441] on div "Shapes" at bounding box center [194, 528] width 26 height 8
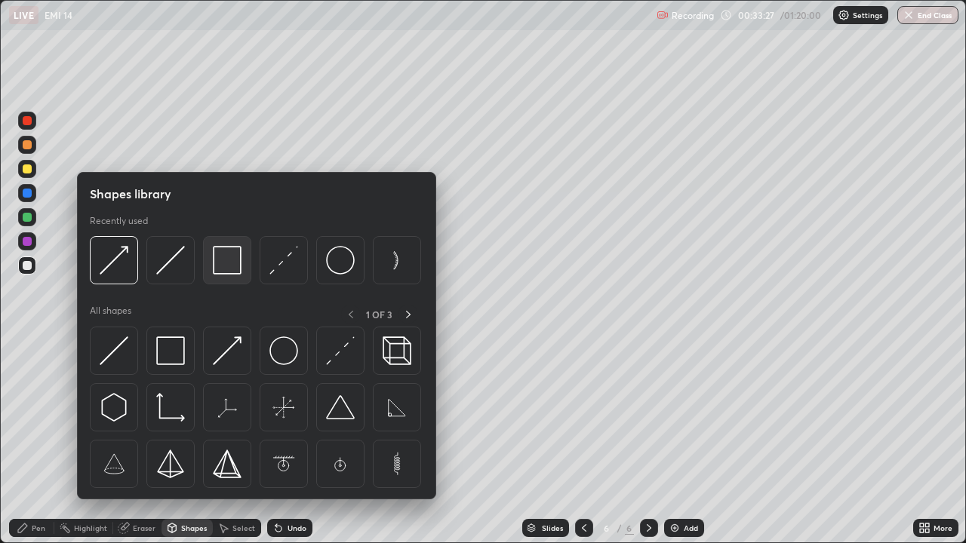
click at [227, 262] on img at bounding box center [227, 260] width 29 height 29
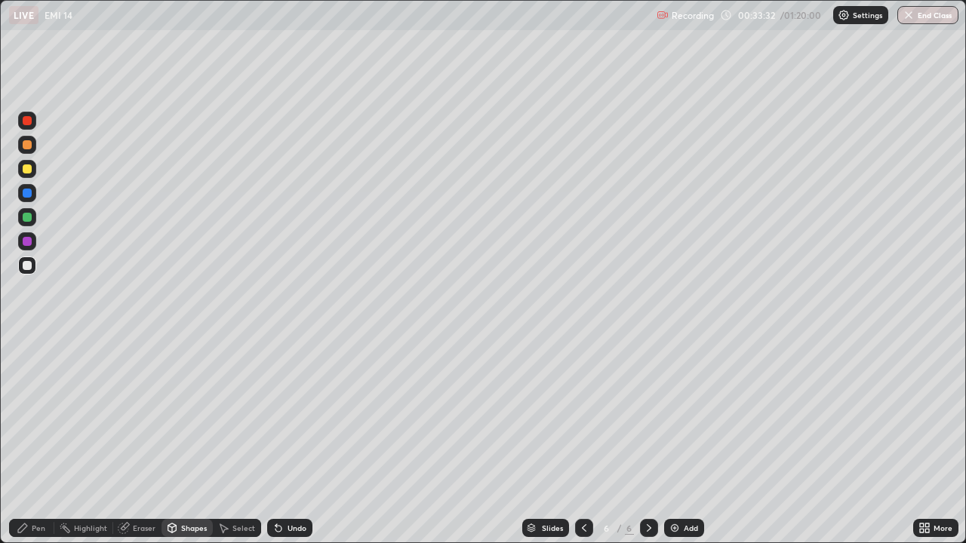
click at [143, 441] on div "Eraser" at bounding box center [144, 528] width 23 height 8
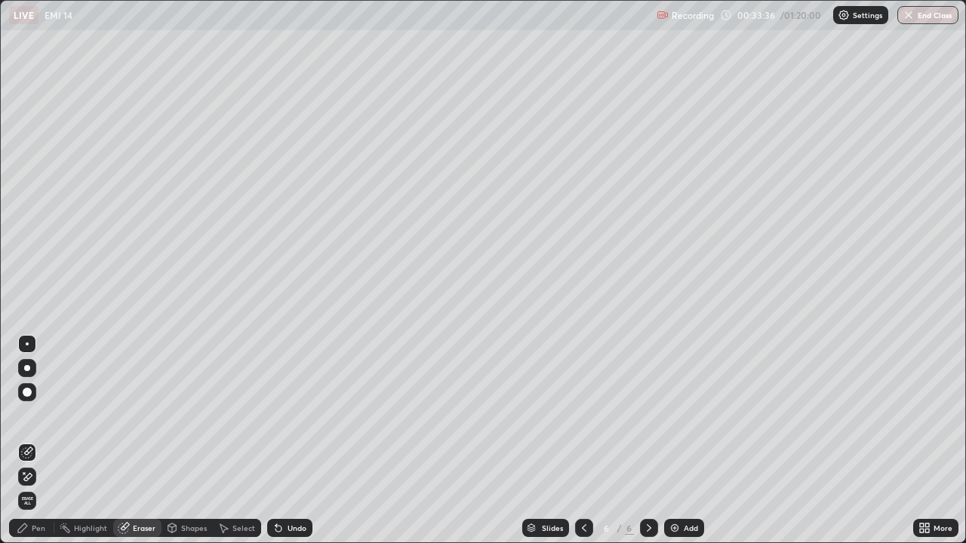
click at [198, 441] on div "Shapes" at bounding box center [194, 528] width 26 height 8
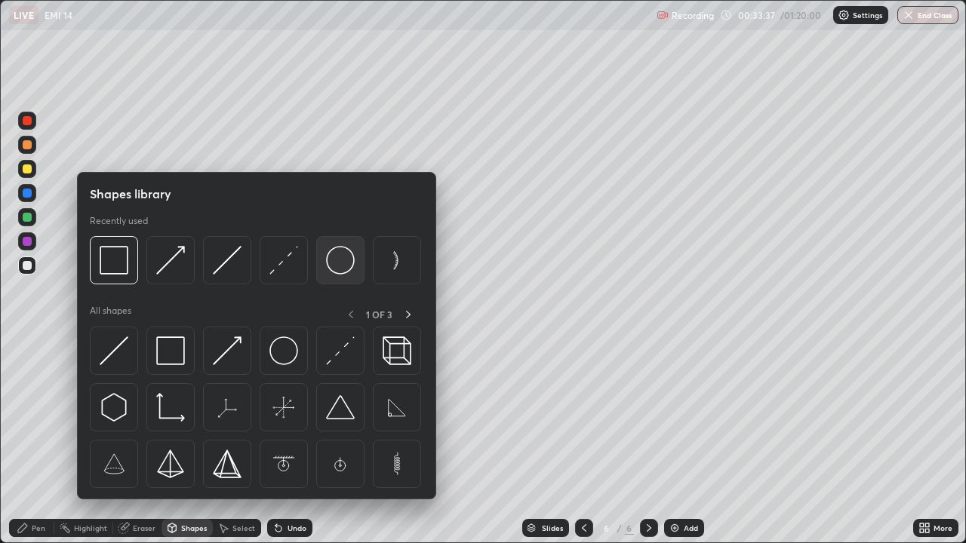
click at [341, 266] on img at bounding box center [340, 260] width 29 height 29
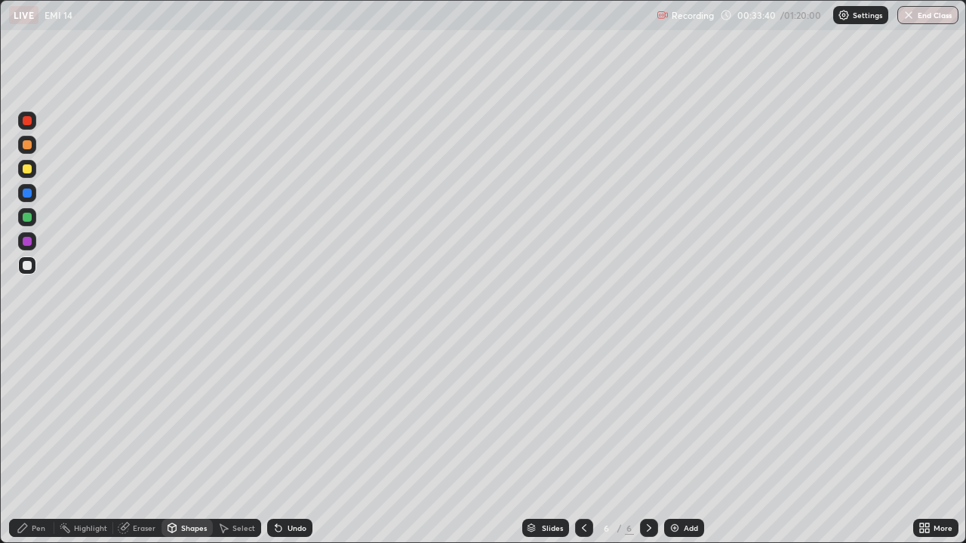
click at [36, 441] on div "Pen" at bounding box center [39, 528] width 14 height 8
click at [184, 441] on div "Shapes" at bounding box center [194, 528] width 26 height 8
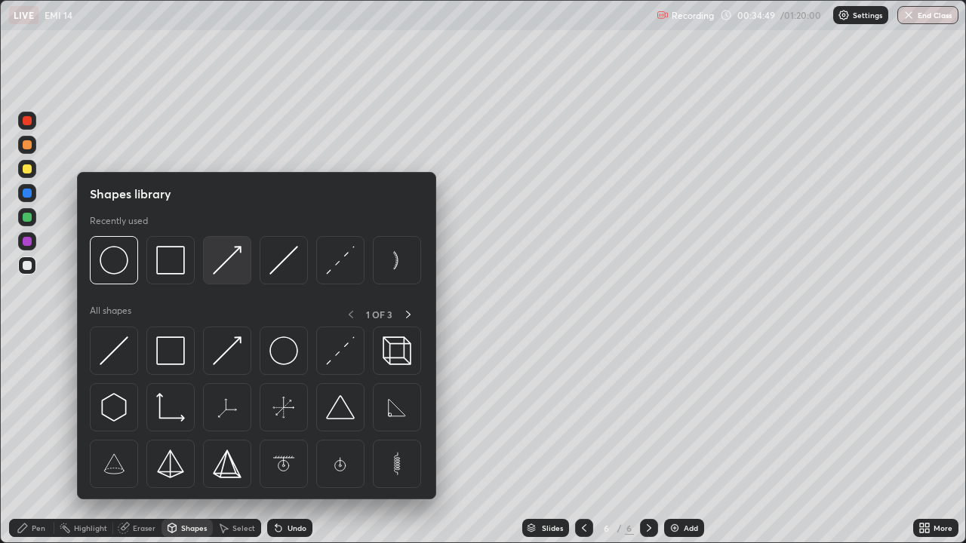
click at [224, 272] on img at bounding box center [227, 260] width 29 height 29
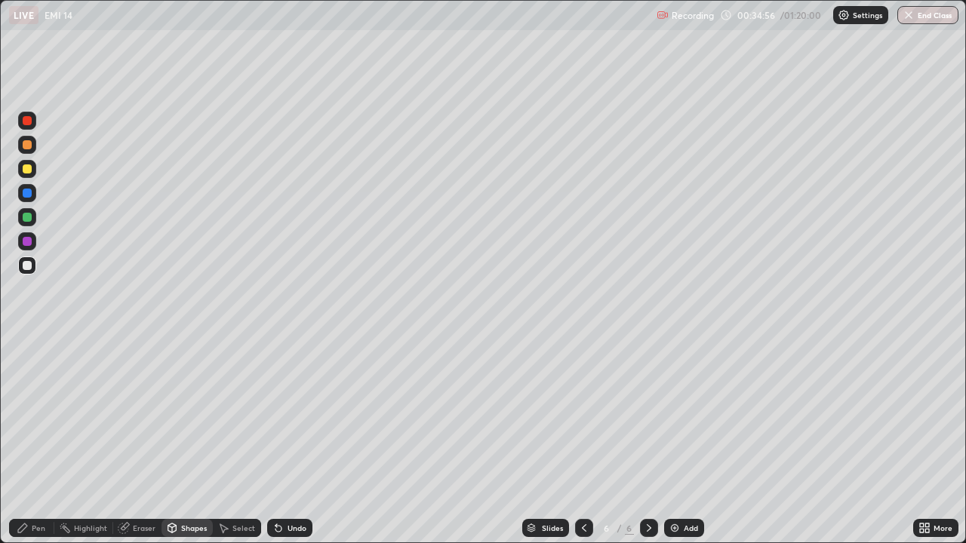
click at [28, 221] on div at bounding box center [27, 217] width 9 height 9
click at [45, 441] on div "Pen" at bounding box center [31, 528] width 45 height 18
click at [30, 243] on div at bounding box center [27, 241] width 9 height 9
click at [191, 441] on div "Shapes" at bounding box center [186, 528] width 51 height 18
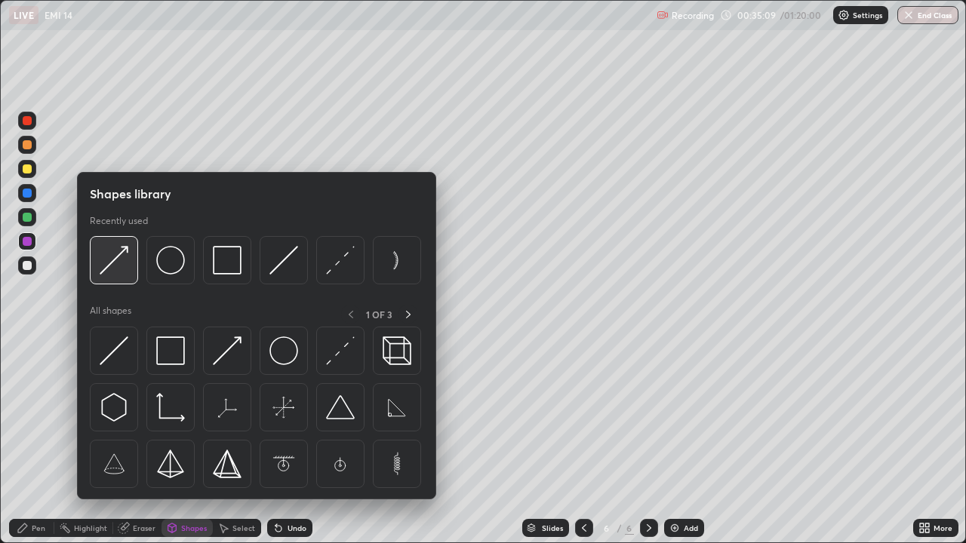
click at [124, 265] on img at bounding box center [114, 260] width 29 height 29
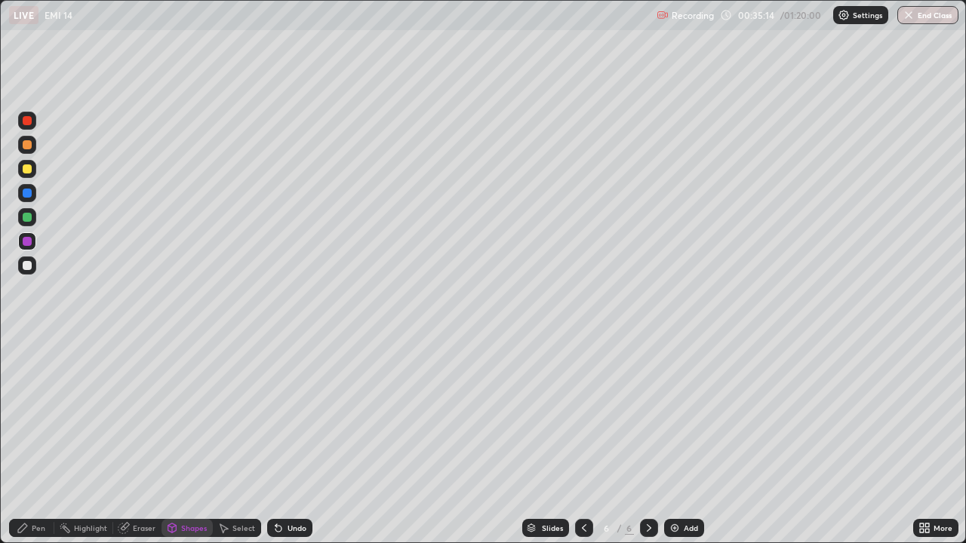
click at [45, 441] on div "Pen" at bounding box center [39, 528] width 14 height 8
click at [25, 272] on div at bounding box center [27, 266] width 18 height 18
click at [241, 441] on div "Select" at bounding box center [243, 528] width 23 height 8
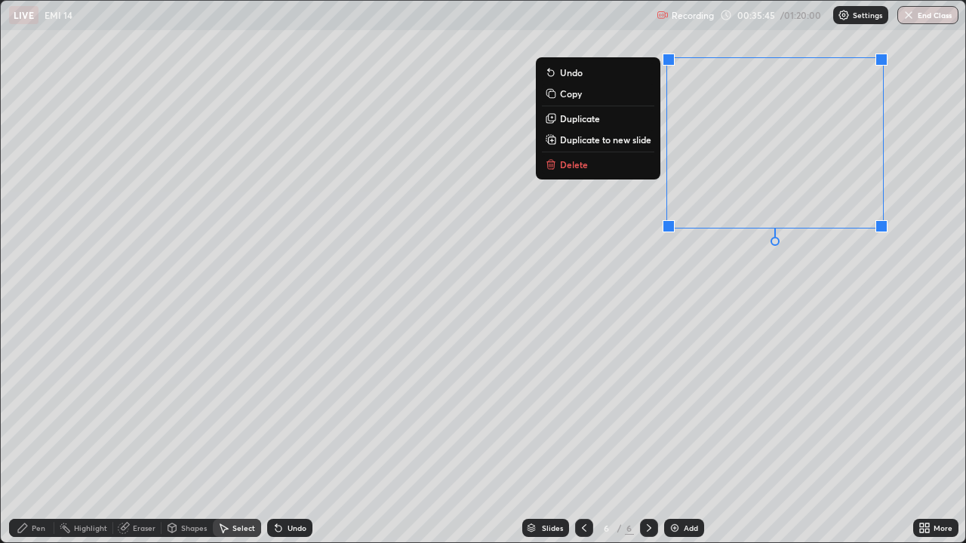
click at [185, 441] on div "Shapes" at bounding box center [194, 528] width 26 height 8
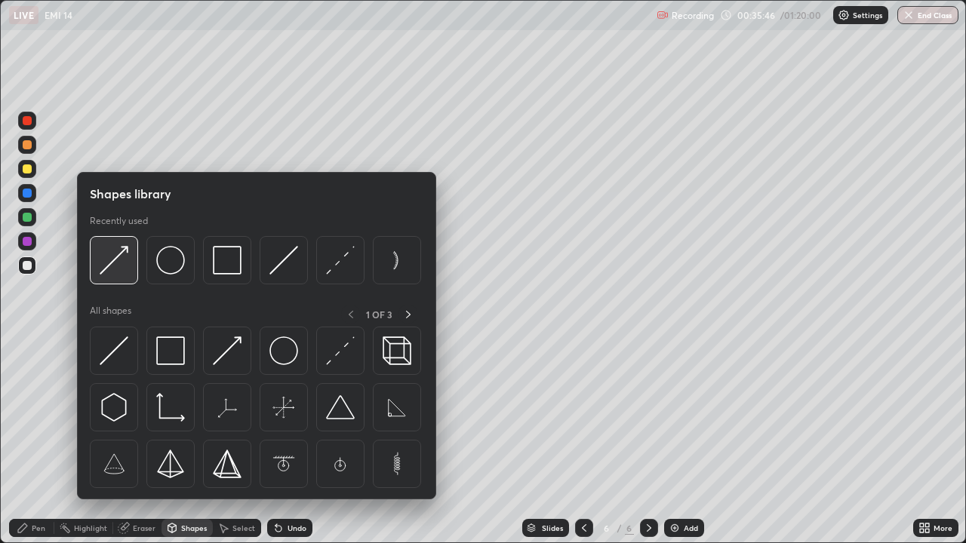
click at [116, 265] on img at bounding box center [114, 260] width 29 height 29
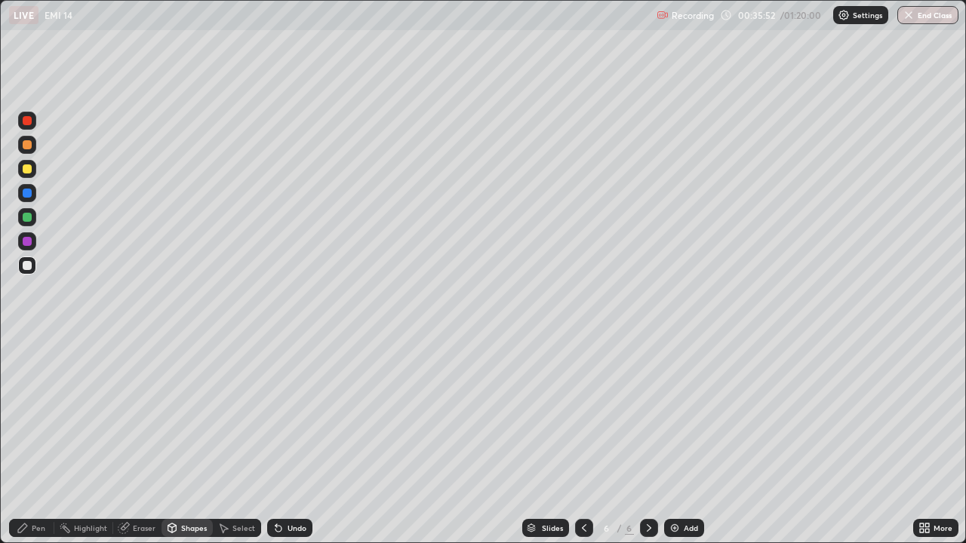
click at [35, 441] on div "Pen" at bounding box center [39, 528] width 14 height 8
click at [20, 220] on div at bounding box center [27, 217] width 18 height 18
click at [35, 243] on div at bounding box center [27, 241] width 18 height 18
click at [293, 441] on div "Undo" at bounding box center [296, 528] width 19 height 8
click at [276, 441] on icon at bounding box center [278, 529] width 6 height 6
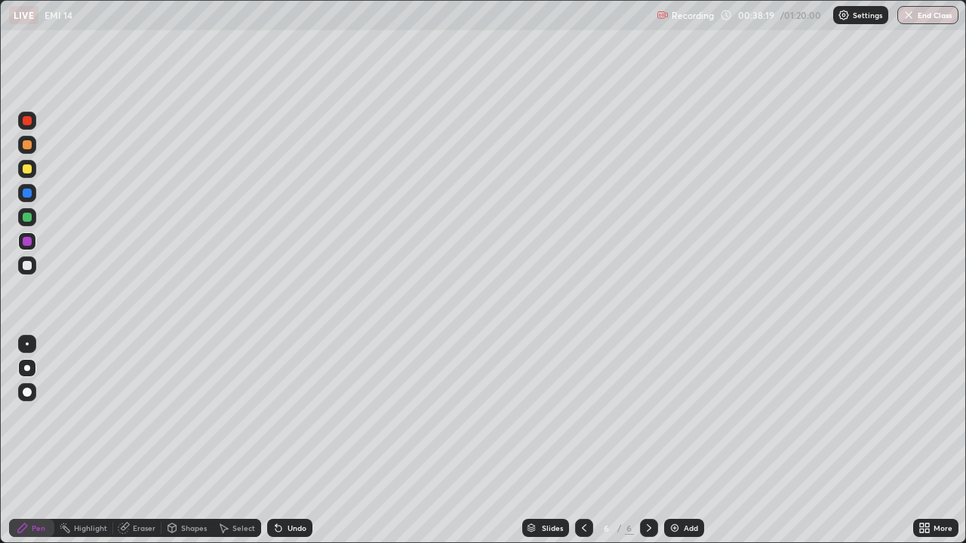
click at [670, 441] on img at bounding box center [674, 528] width 12 height 12
click at [30, 266] on div at bounding box center [27, 265] width 9 height 9
click at [189, 441] on div "Shapes" at bounding box center [194, 528] width 26 height 8
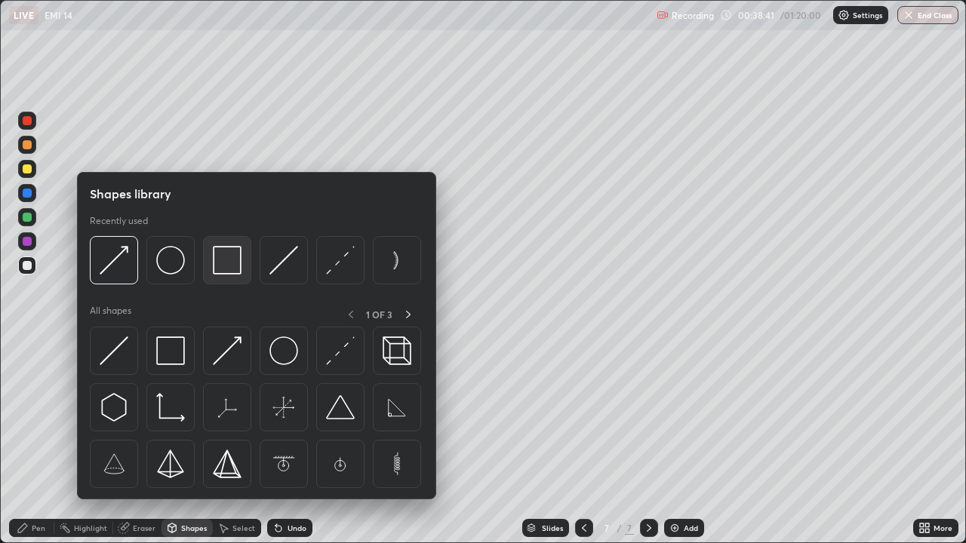
click at [221, 260] on img at bounding box center [227, 260] width 29 height 29
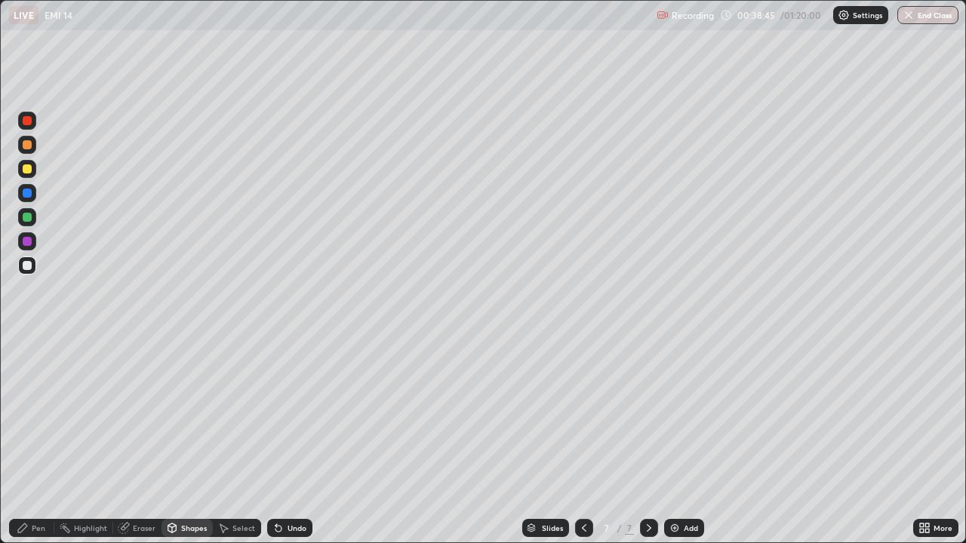
click at [142, 441] on div "Eraser" at bounding box center [137, 528] width 48 height 18
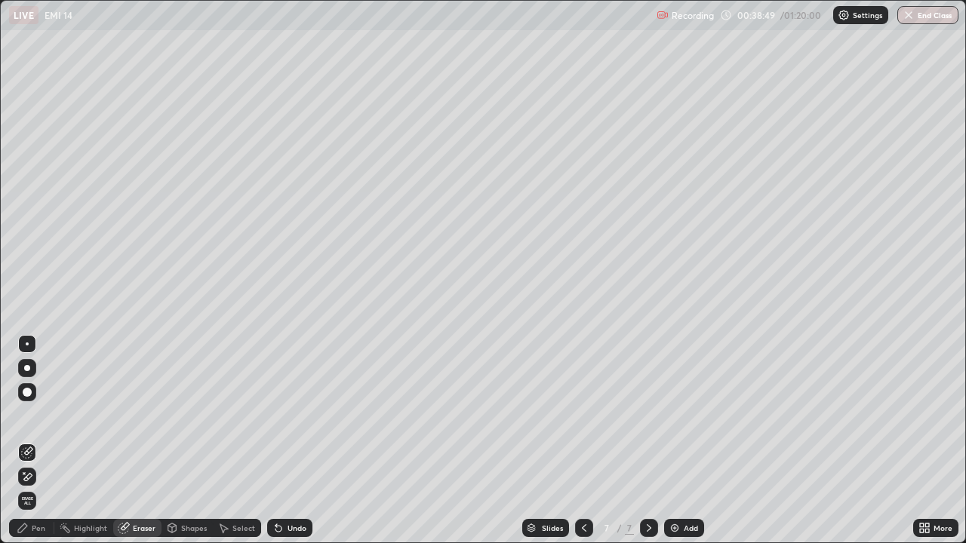
click at [190, 441] on div "Shapes" at bounding box center [194, 528] width 26 height 8
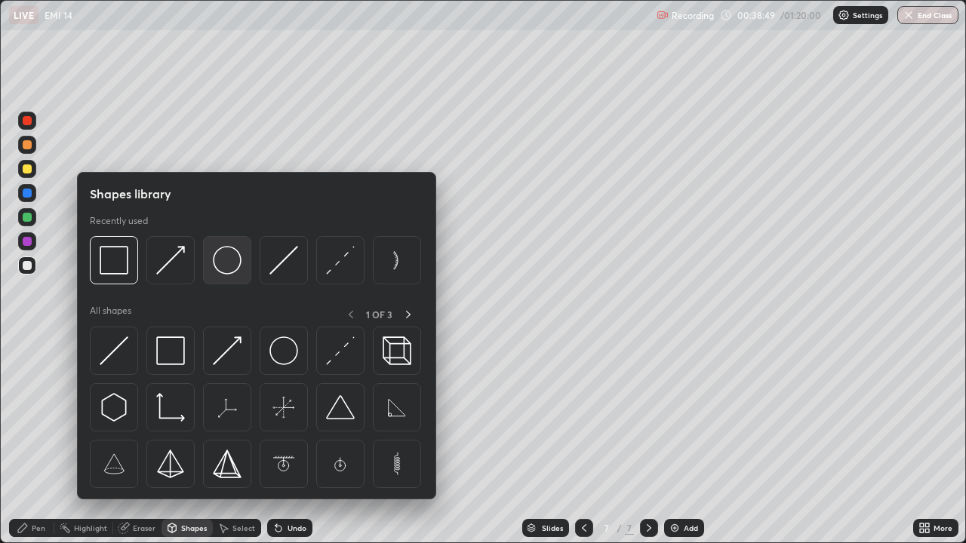
click at [232, 262] on img at bounding box center [227, 260] width 29 height 29
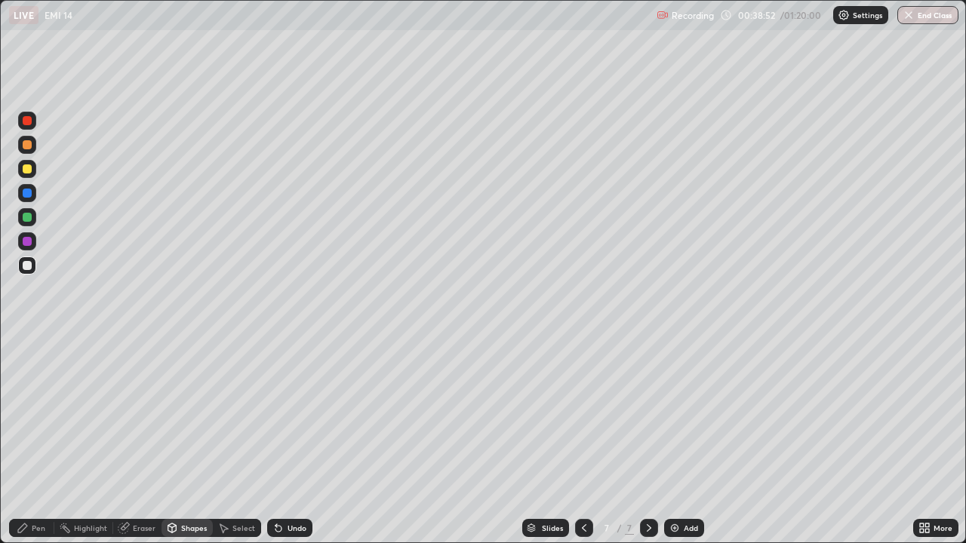
click at [33, 441] on div "Pen" at bounding box center [39, 528] width 14 height 8
click at [183, 441] on div "Shapes" at bounding box center [194, 528] width 26 height 8
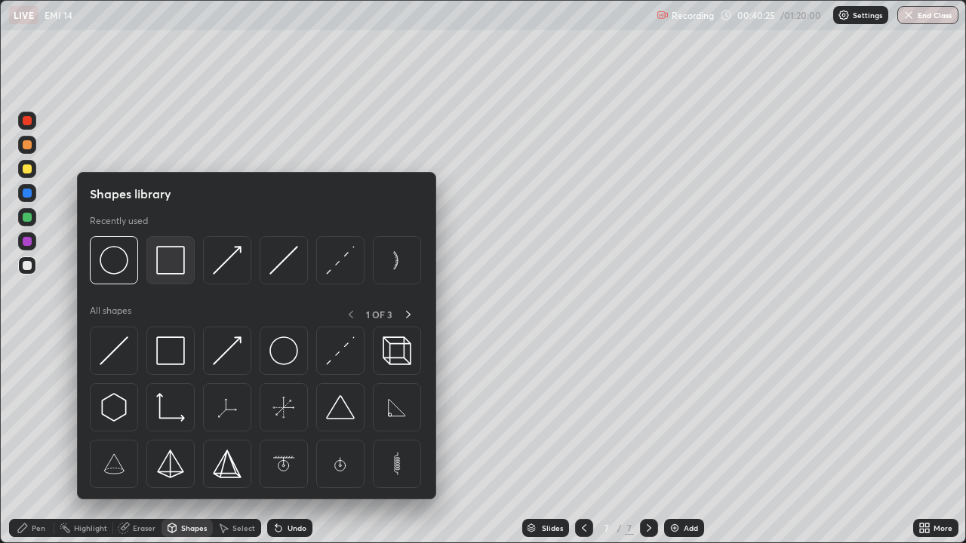
click at [165, 264] on img at bounding box center [170, 260] width 29 height 29
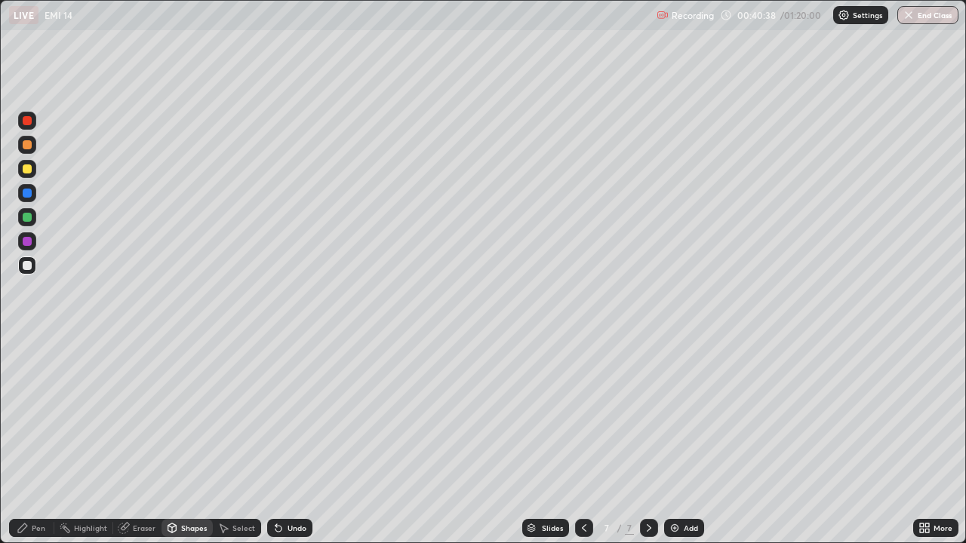
click at [177, 441] on icon at bounding box center [172, 528] width 12 height 12
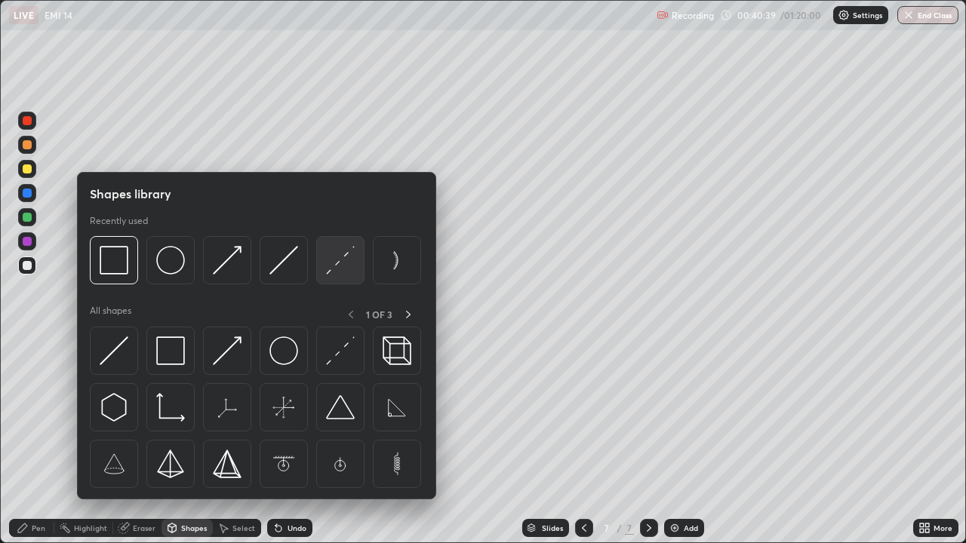
click at [327, 271] on img at bounding box center [340, 260] width 29 height 29
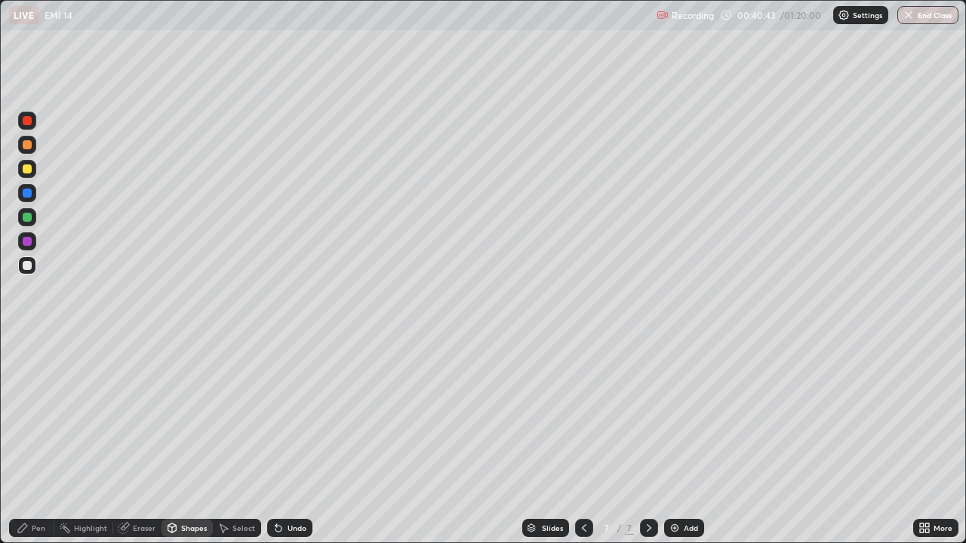
click at [33, 441] on div "Pen" at bounding box center [39, 528] width 14 height 8
click at [140, 441] on div "Eraser" at bounding box center [144, 528] width 23 height 8
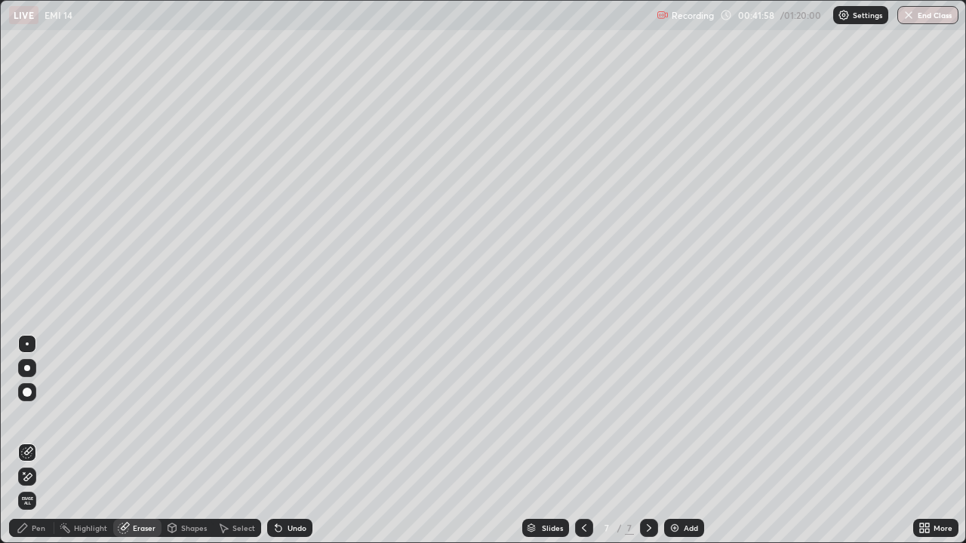
click at [172, 441] on icon at bounding box center [172, 527] width 8 height 2
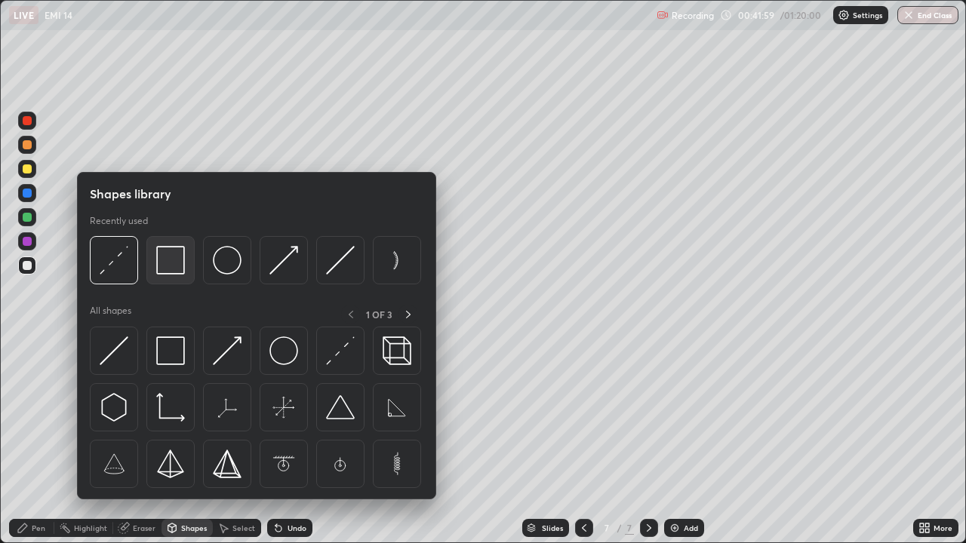
click at [172, 259] on img at bounding box center [170, 260] width 29 height 29
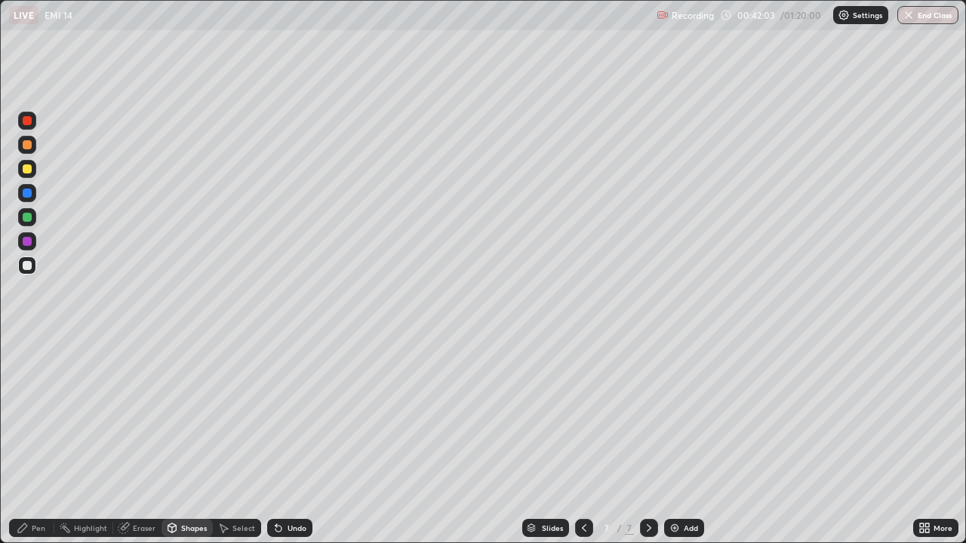
click at [38, 441] on div "Pen" at bounding box center [31, 528] width 45 height 18
click at [284, 441] on div "Undo" at bounding box center [289, 528] width 45 height 18
click at [279, 441] on icon at bounding box center [278, 528] width 12 height 12
click at [276, 441] on icon at bounding box center [278, 529] width 6 height 6
click at [271, 441] on div "Undo" at bounding box center [289, 528] width 45 height 18
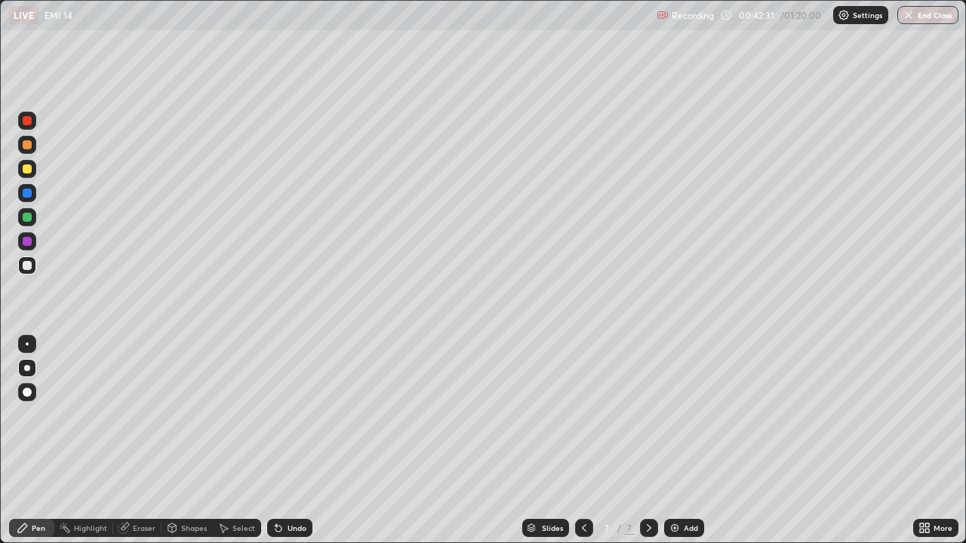
click at [275, 441] on icon at bounding box center [278, 529] width 6 height 6
click at [674, 441] on img at bounding box center [674, 528] width 12 height 12
click at [186, 441] on div "Shapes" at bounding box center [194, 528] width 26 height 8
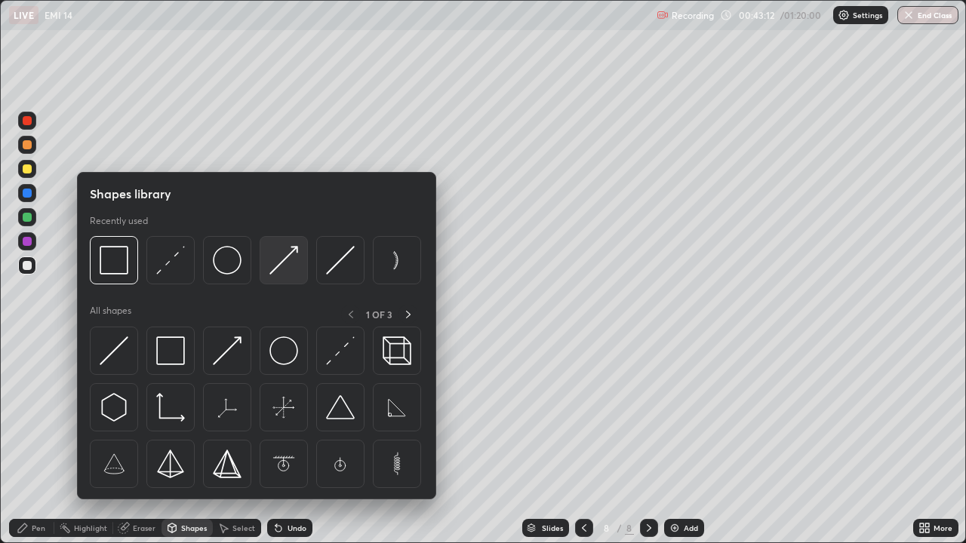
click at [290, 266] on img at bounding box center [283, 260] width 29 height 29
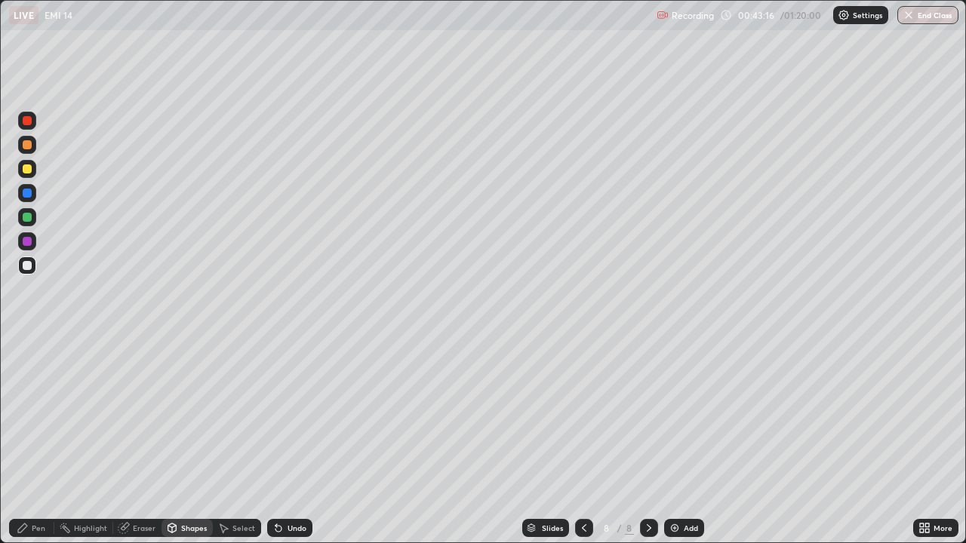
click at [297, 441] on div "Undo" at bounding box center [296, 528] width 19 height 8
click at [25, 177] on div at bounding box center [27, 169] width 18 height 18
click at [26, 220] on div at bounding box center [27, 217] width 9 height 9
click at [27, 441] on icon at bounding box center [23, 528] width 12 height 12
click at [31, 170] on div at bounding box center [27, 168] width 9 height 9
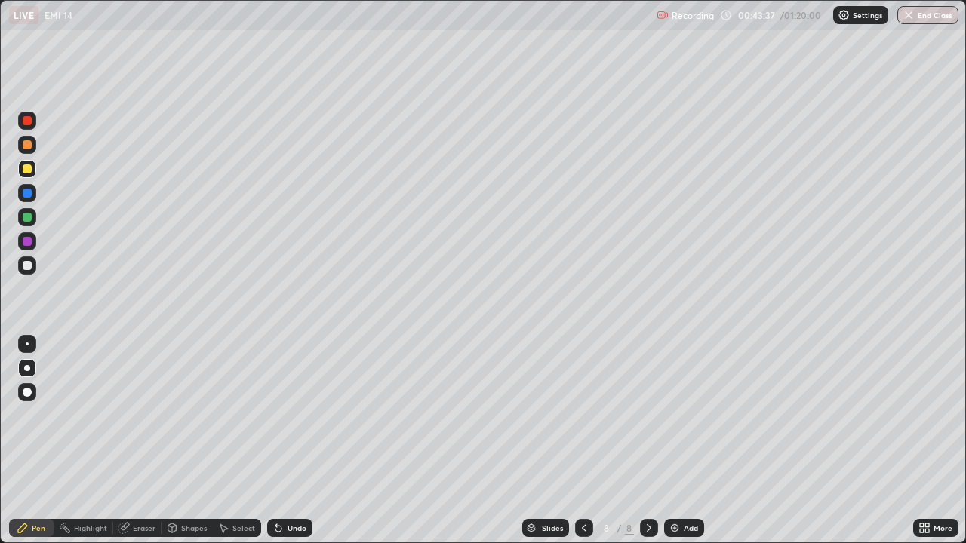
click at [172, 441] on icon at bounding box center [172, 529] width 0 height 5
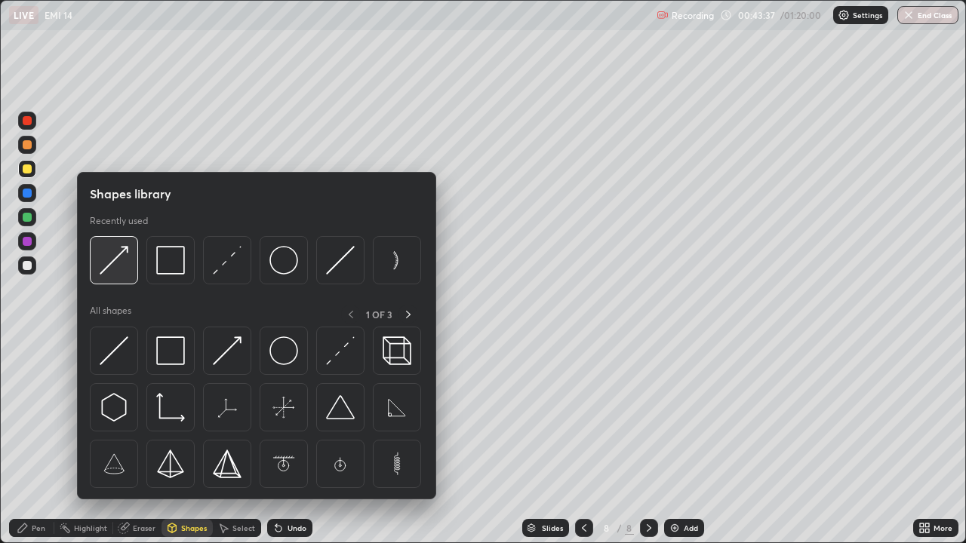
click at [115, 258] on img at bounding box center [114, 260] width 29 height 29
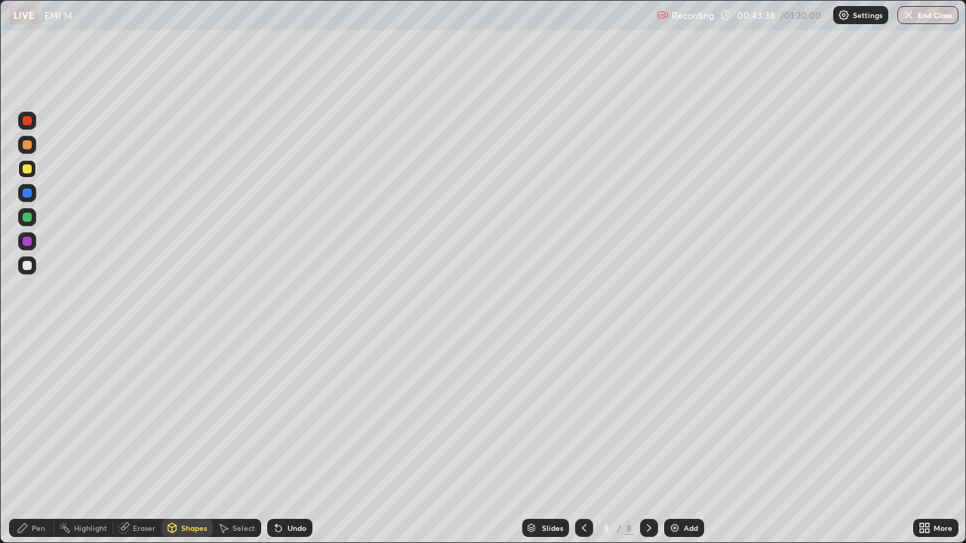
click at [25, 269] on div at bounding box center [27, 265] width 9 height 9
click at [25, 171] on div at bounding box center [27, 168] width 9 height 9
click at [24, 441] on div "Pen" at bounding box center [31, 528] width 45 height 18
click at [289, 441] on div "Undo" at bounding box center [296, 528] width 19 height 8
click at [28, 224] on div at bounding box center [27, 217] width 18 height 18
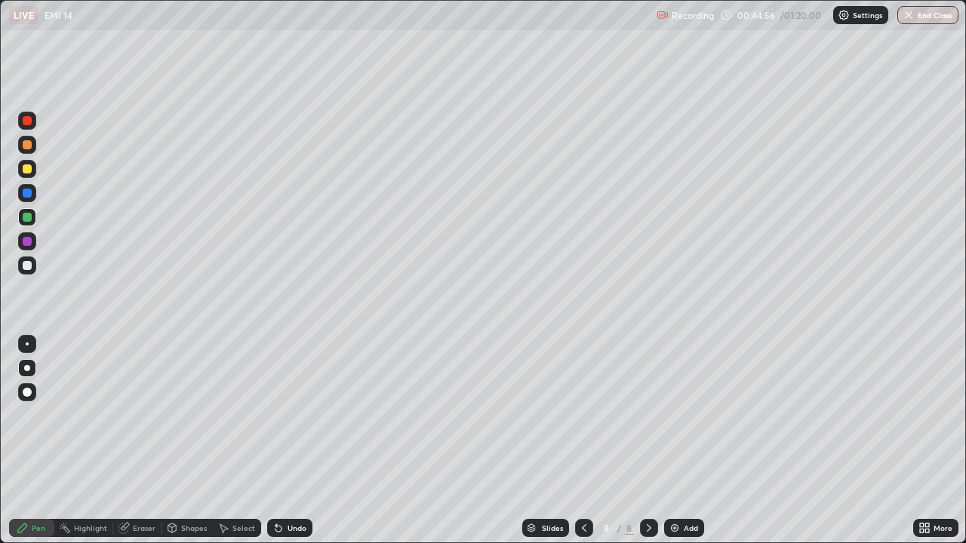
click at [33, 267] on div at bounding box center [27, 266] width 18 height 18
click at [23, 169] on div at bounding box center [27, 168] width 9 height 9
click at [582, 441] on icon at bounding box center [584, 528] width 12 height 12
click at [650, 441] on icon at bounding box center [649, 528] width 12 height 12
click at [30, 265] on div at bounding box center [27, 265] width 9 height 9
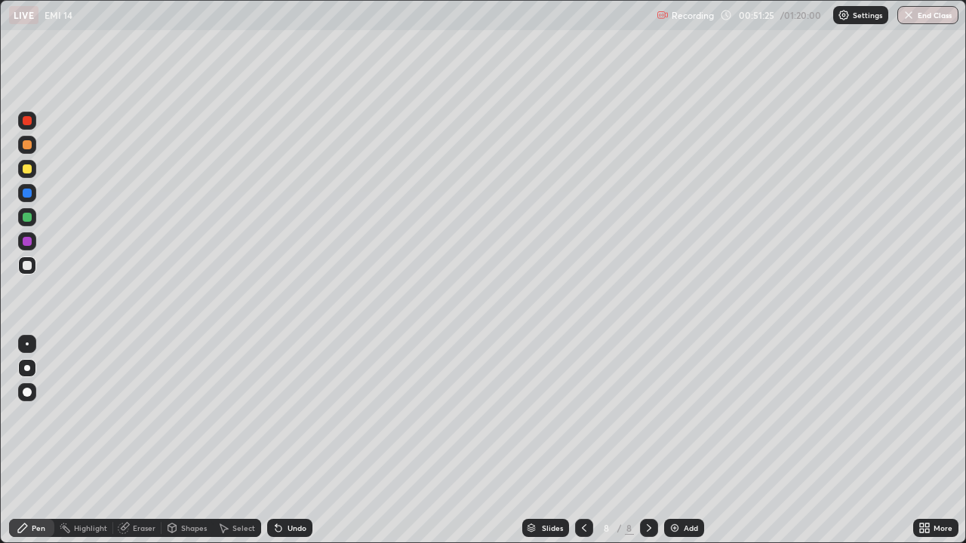
click at [678, 441] on img at bounding box center [674, 528] width 12 height 12
click at [166, 441] on icon at bounding box center [172, 528] width 12 height 12
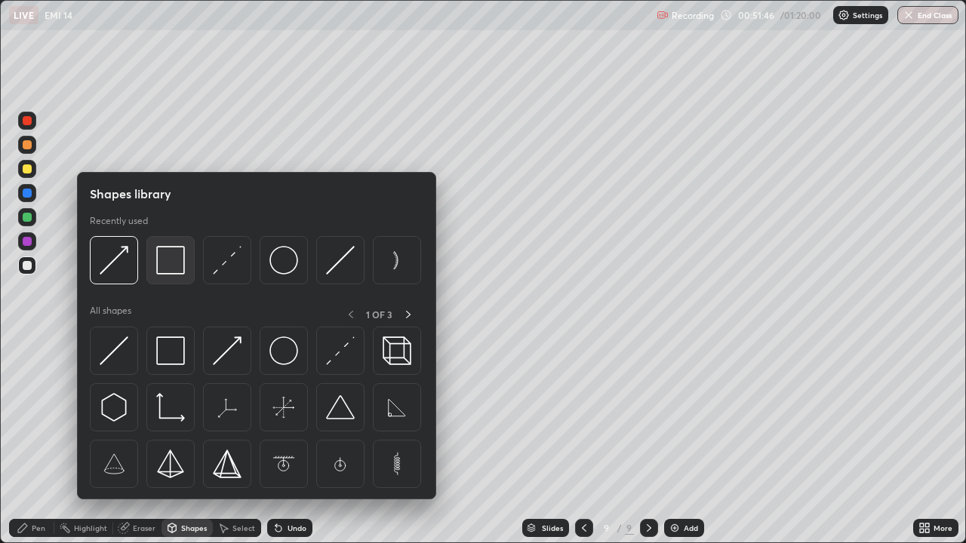
click at [164, 260] on img at bounding box center [170, 260] width 29 height 29
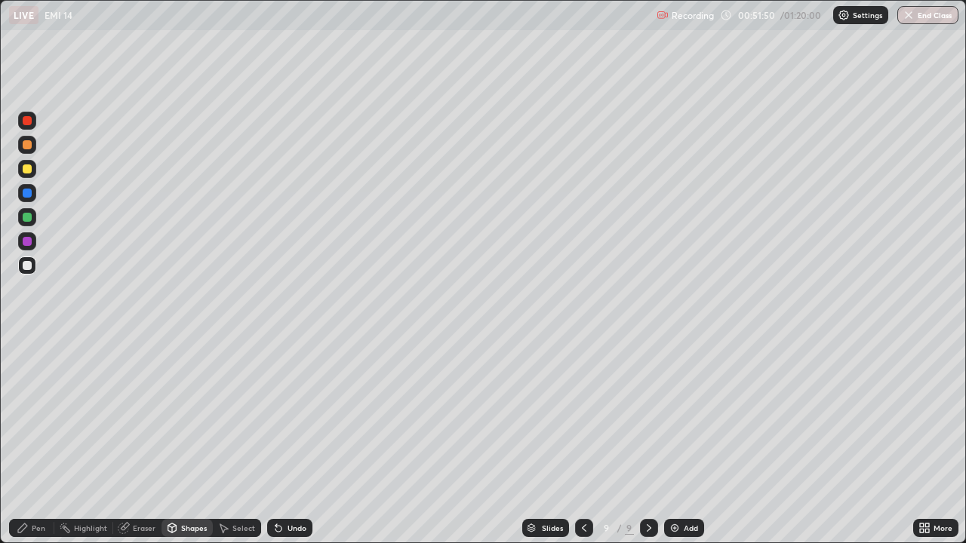
click at [134, 441] on div "Eraser" at bounding box center [144, 528] width 23 height 8
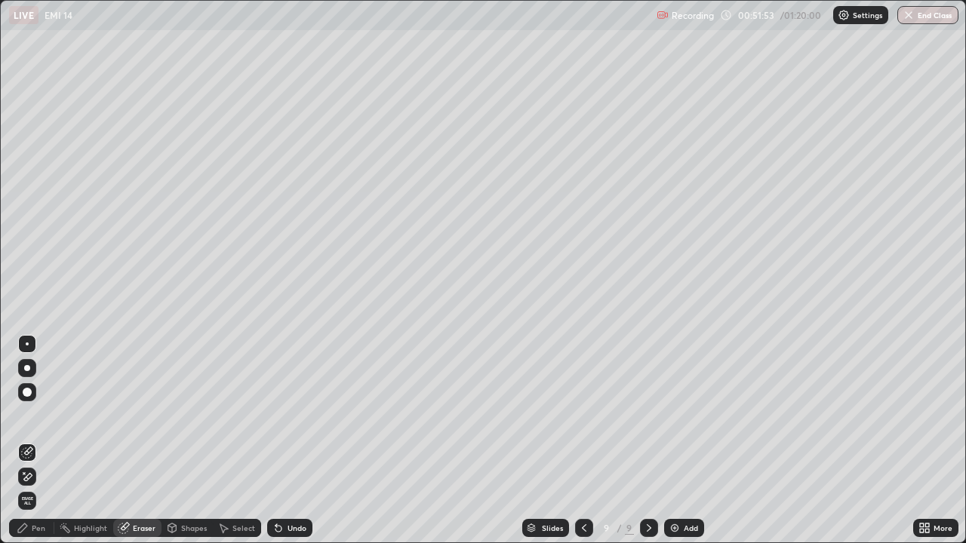
click at [186, 441] on div "Shapes" at bounding box center [194, 528] width 26 height 8
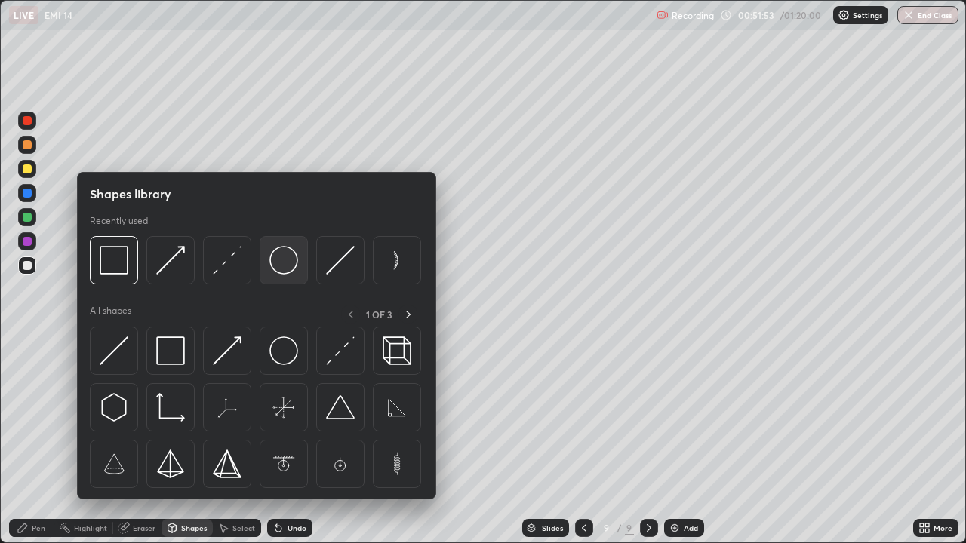
click at [283, 259] on img at bounding box center [283, 260] width 29 height 29
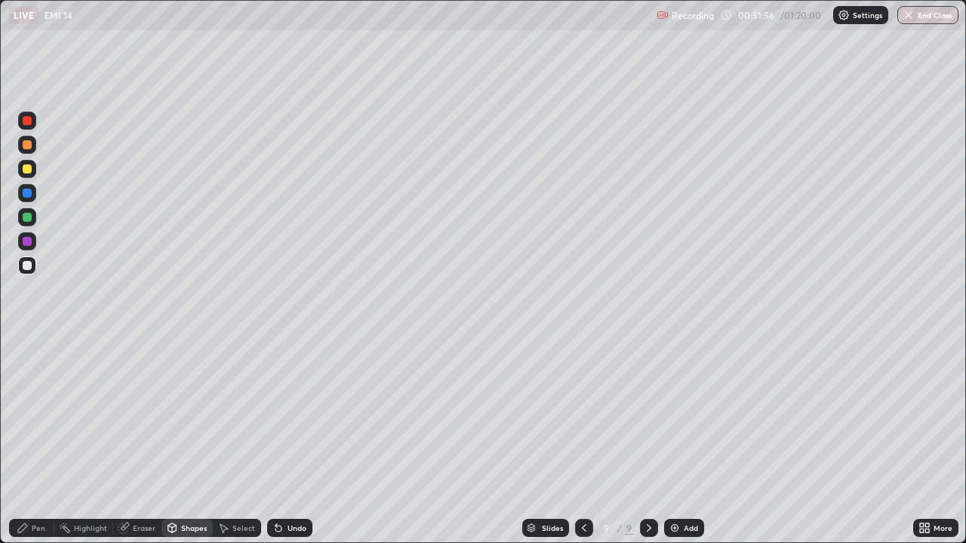
click at [35, 441] on div "Pen" at bounding box center [39, 528] width 14 height 8
click at [186, 441] on div "Shapes" at bounding box center [194, 528] width 26 height 8
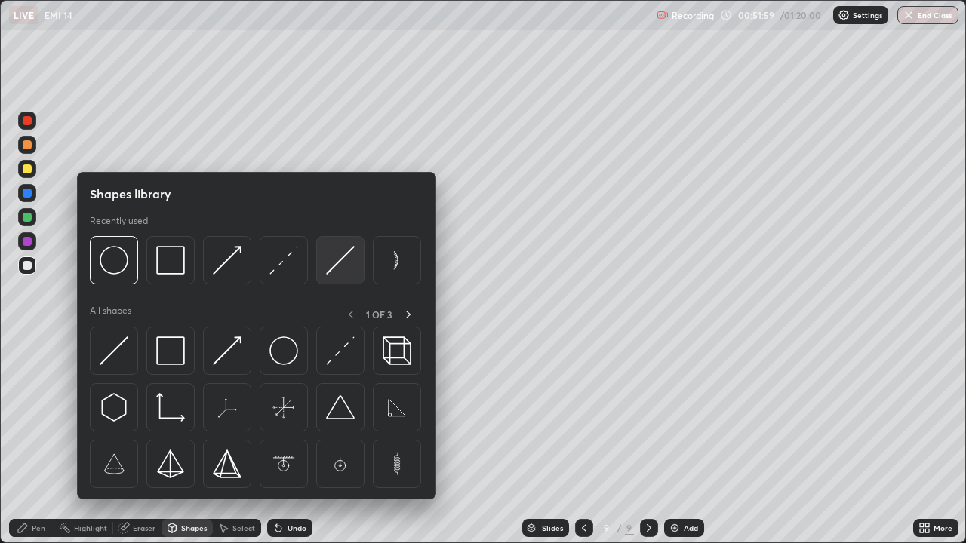
click at [337, 258] on img at bounding box center [340, 260] width 29 height 29
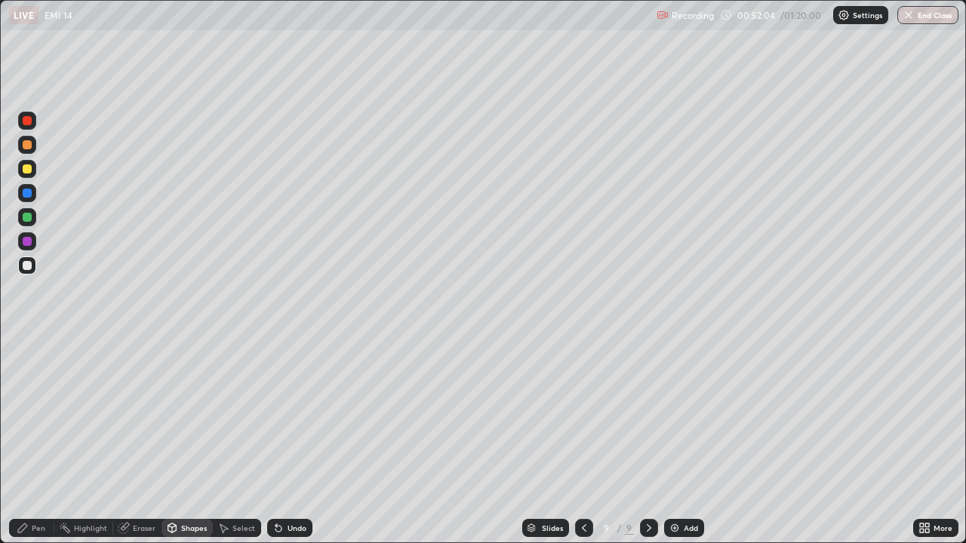
click at [37, 441] on div "Pen" at bounding box center [31, 528] width 45 height 18
click at [287, 441] on div "Undo" at bounding box center [296, 528] width 19 height 8
click at [174, 441] on icon at bounding box center [172, 528] width 8 height 9
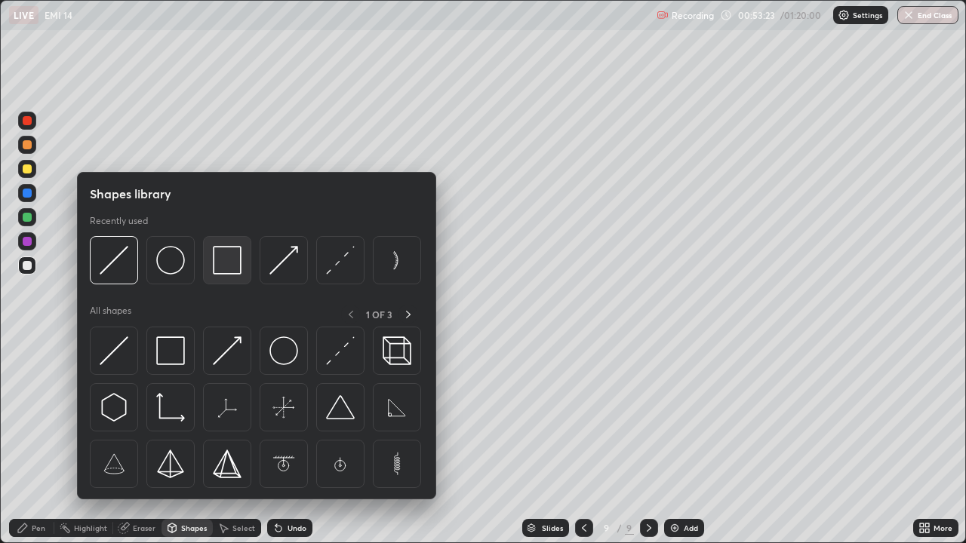
click at [218, 271] on img at bounding box center [227, 260] width 29 height 29
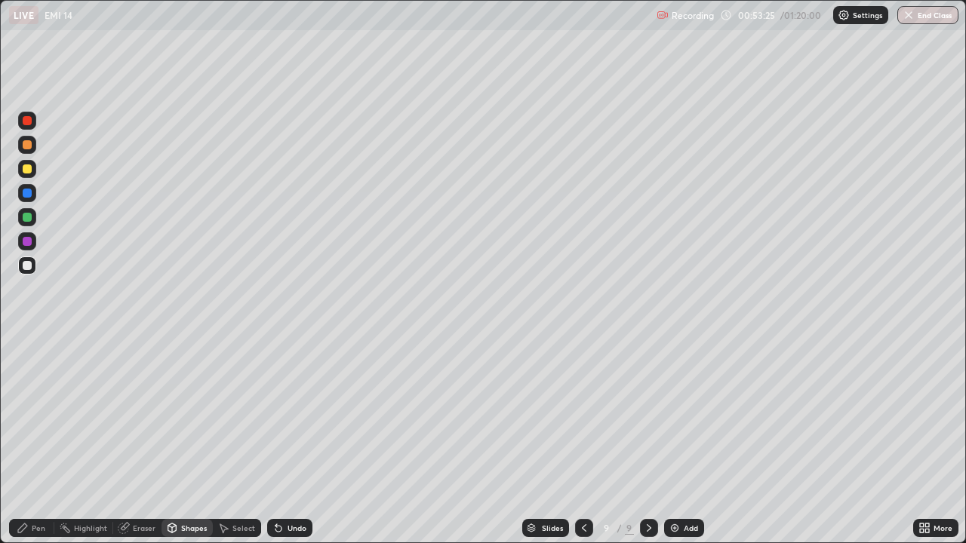
click at [191, 441] on div "Shapes" at bounding box center [194, 528] width 26 height 8
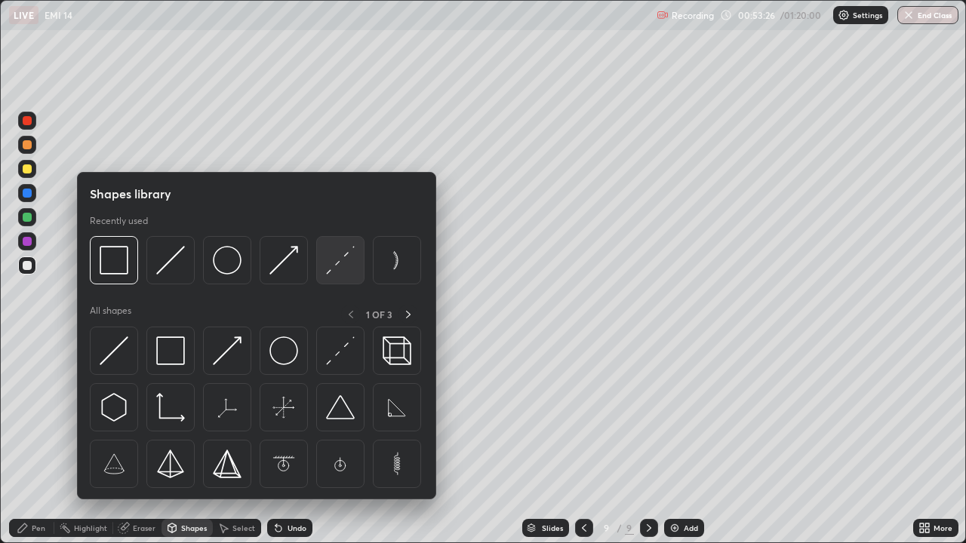
click at [344, 259] on img at bounding box center [340, 260] width 29 height 29
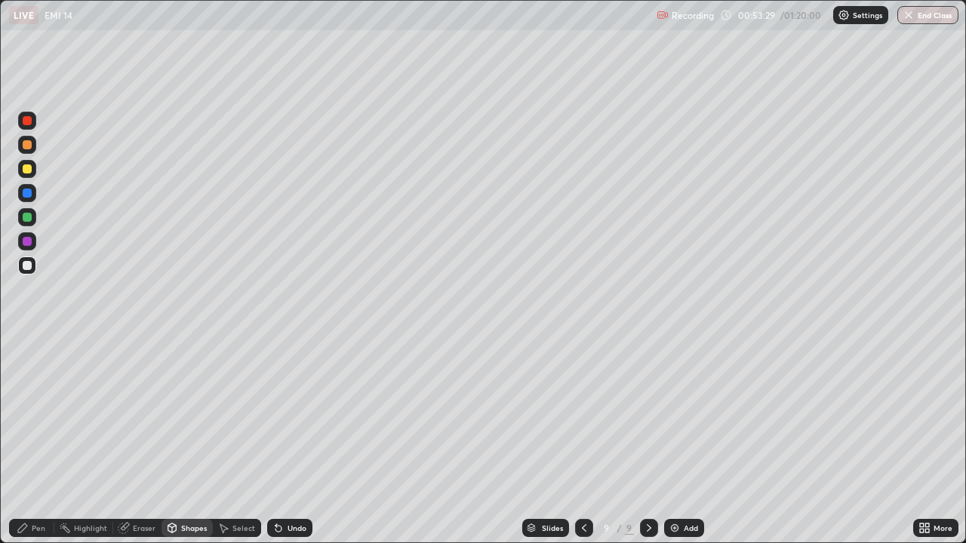
click at [36, 441] on div "Pen" at bounding box center [31, 528] width 45 height 18
click at [286, 441] on div "Undo" at bounding box center [289, 528] width 45 height 18
click at [198, 441] on div "Shapes" at bounding box center [194, 528] width 26 height 8
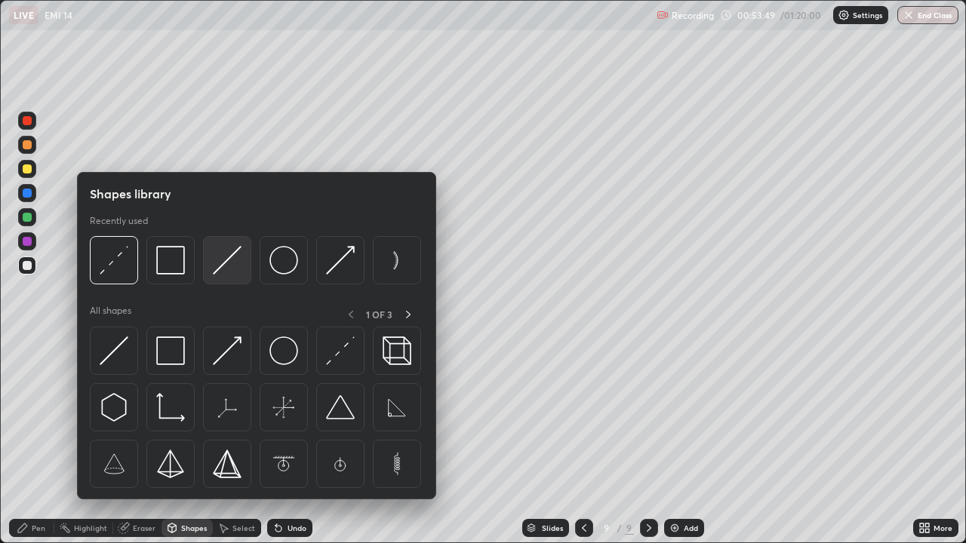
click at [235, 253] on img at bounding box center [227, 260] width 29 height 29
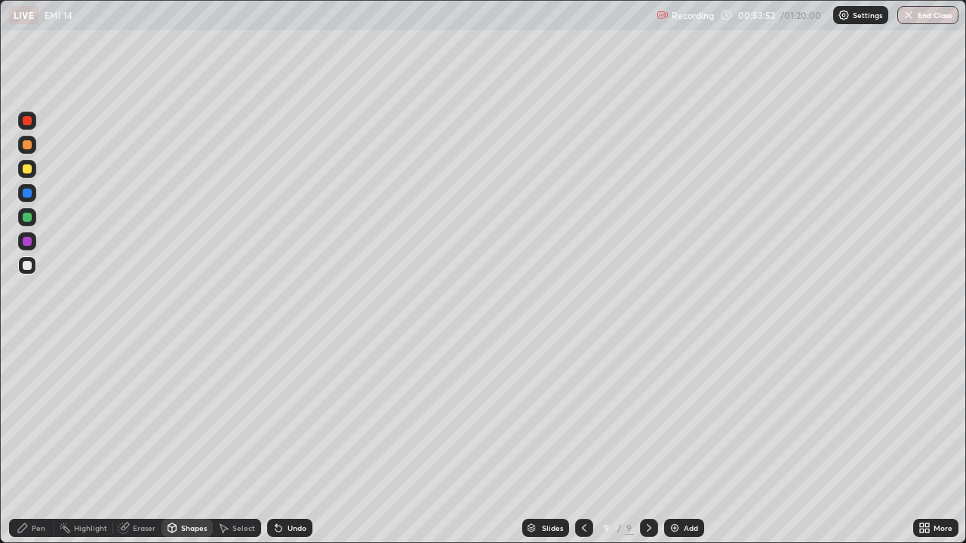
click at [41, 441] on div "Pen" at bounding box center [39, 528] width 14 height 8
click at [140, 441] on div "Eraser" at bounding box center [137, 528] width 48 height 18
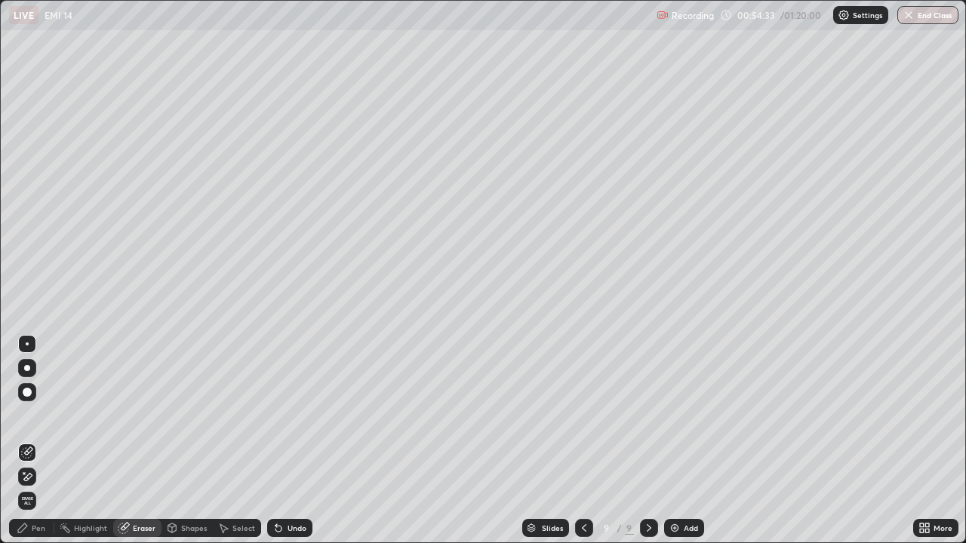
click at [44, 441] on div "Pen" at bounding box center [39, 528] width 14 height 8
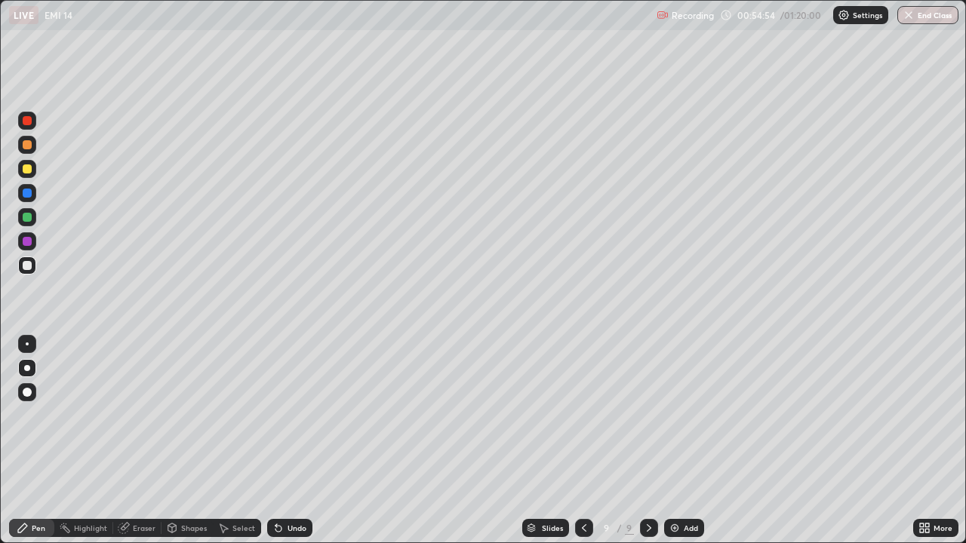
click at [687, 441] on div "Add" at bounding box center [691, 528] width 14 height 8
click at [187, 441] on div "Shapes" at bounding box center [194, 528] width 26 height 8
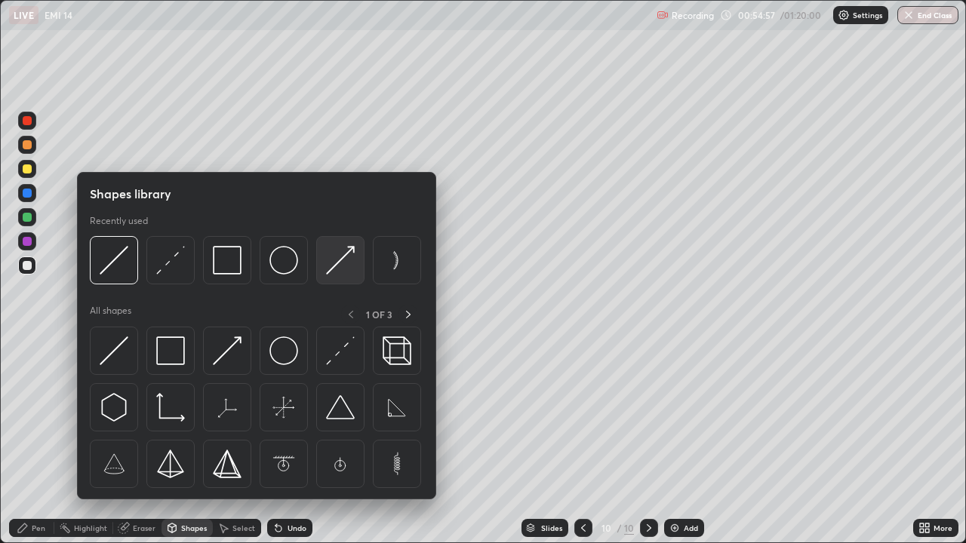
click at [345, 260] on img at bounding box center [340, 260] width 29 height 29
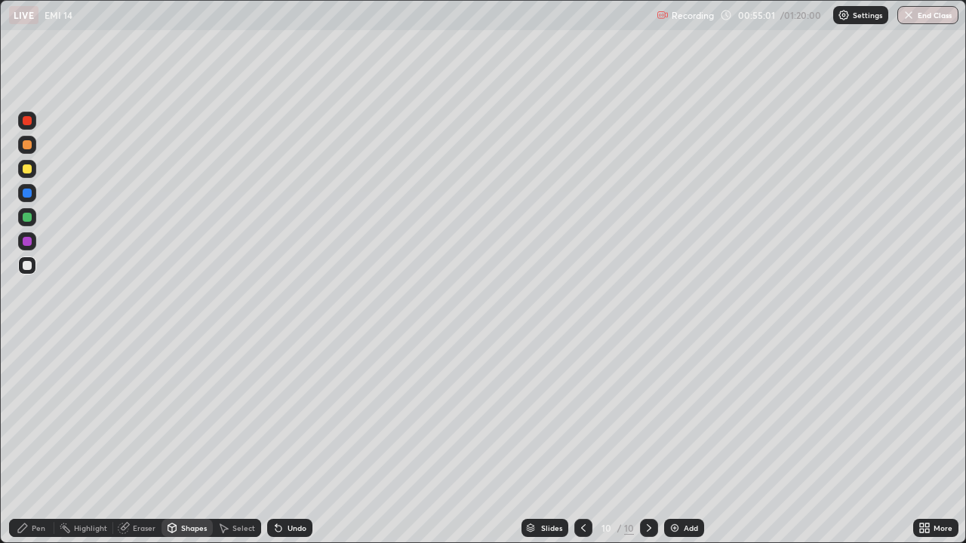
click at [27, 220] on div at bounding box center [27, 217] width 9 height 9
click at [31, 172] on div at bounding box center [27, 169] width 18 height 18
click at [29, 243] on div at bounding box center [27, 241] width 9 height 9
click at [29, 168] on div at bounding box center [27, 168] width 9 height 9
click at [292, 441] on div "Undo" at bounding box center [286, 528] width 51 height 30
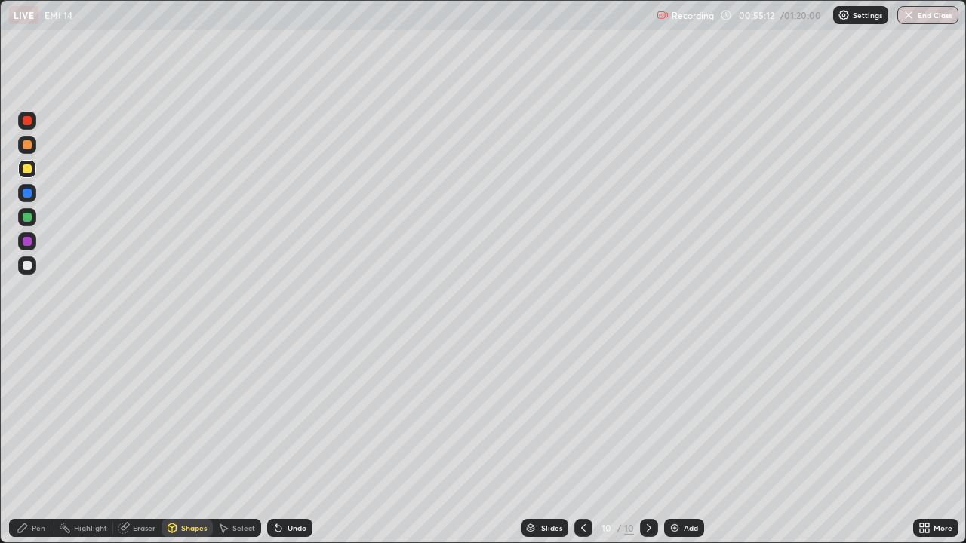
click at [26, 441] on icon at bounding box center [23, 528] width 12 height 12
click at [24, 246] on div at bounding box center [27, 241] width 18 height 18
click at [186, 441] on div "Shapes" at bounding box center [194, 528] width 26 height 8
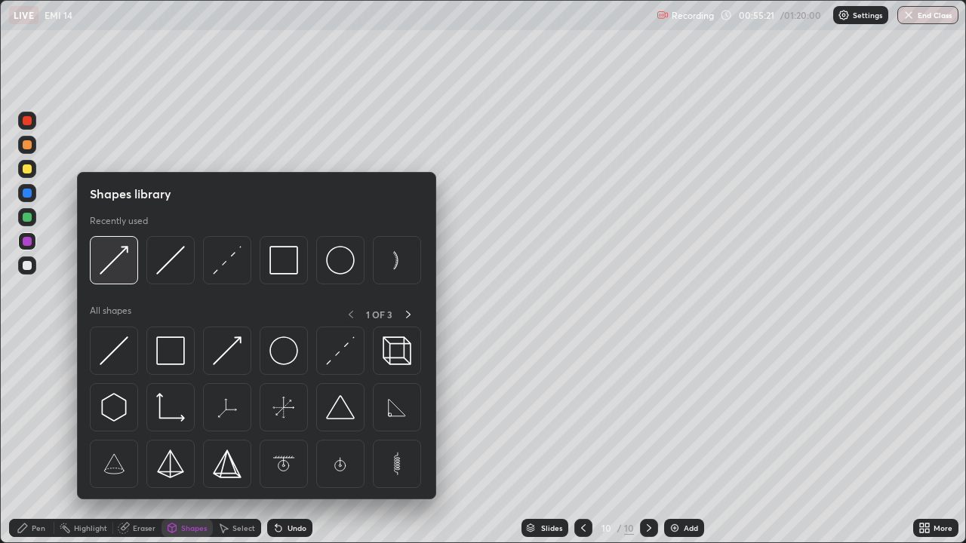
click at [128, 260] on img at bounding box center [114, 260] width 29 height 29
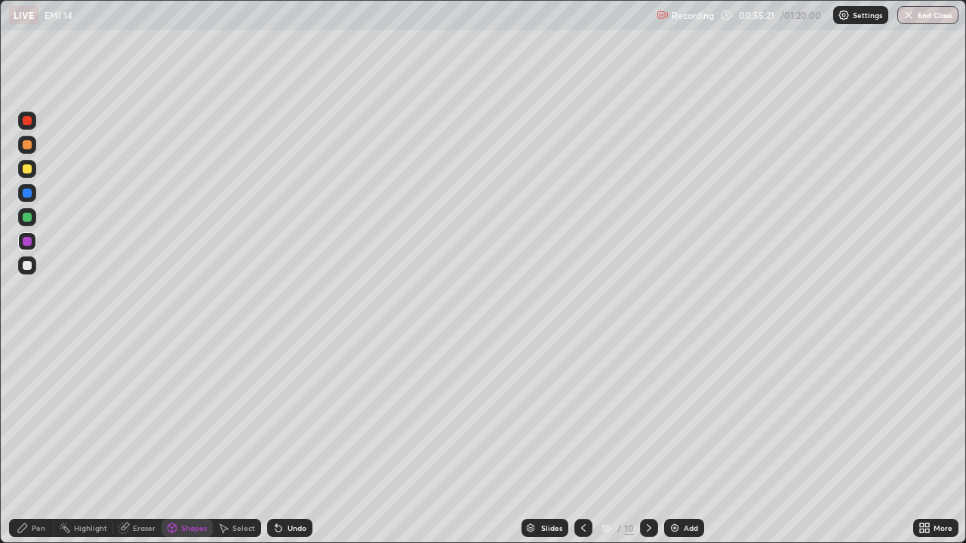
click at [30, 268] on div at bounding box center [27, 265] width 9 height 9
click at [28, 170] on div at bounding box center [27, 168] width 9 height 9
click at [40, 441] on div "Pen" at bounding box center [39, 528] width 14 height 8
click at [26, 244] on div at bounding box center [27, 241] width 9 height 9
click at [26, 266] on div at bounding box center [27, 265] width 9 height 9
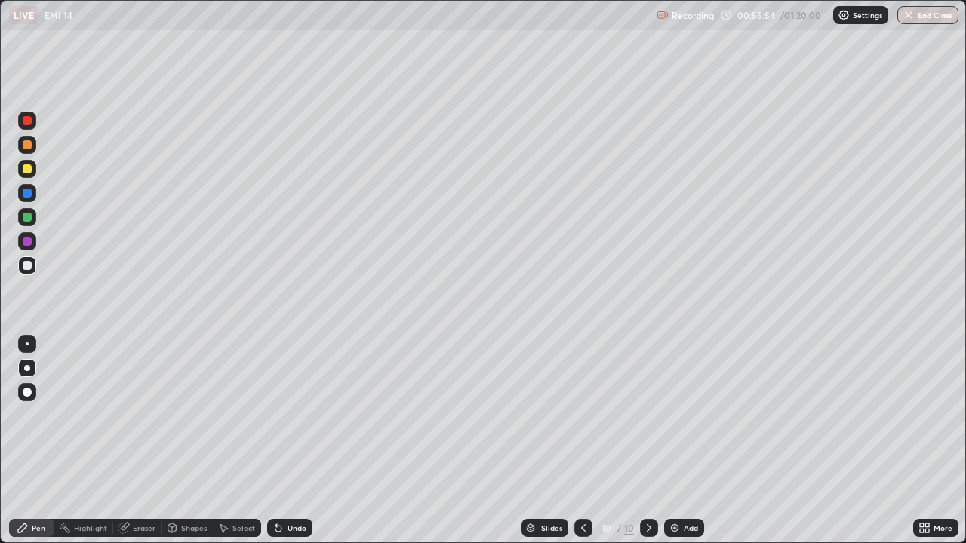
click at [282, 441] on icon at bounding box center [278, 528] width 12 height 12
click at [287, 441] on div "Undo" at bounding box center [296, 528] width 19 height 8
click at [284, 441] on div "Undo" at bounding box center [289, 528] width 45 height 18
click at [131, 441] on div "Eraser" at bounding box center [137, 528] width 48 height 18
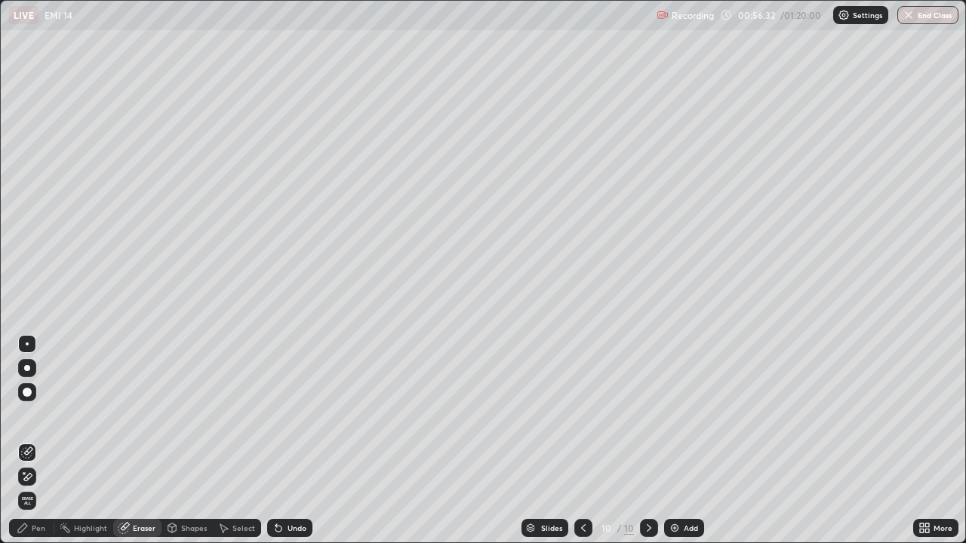
click at [33, 441] on div "Pen" at bounding box center [39, 528] width 14 height 8
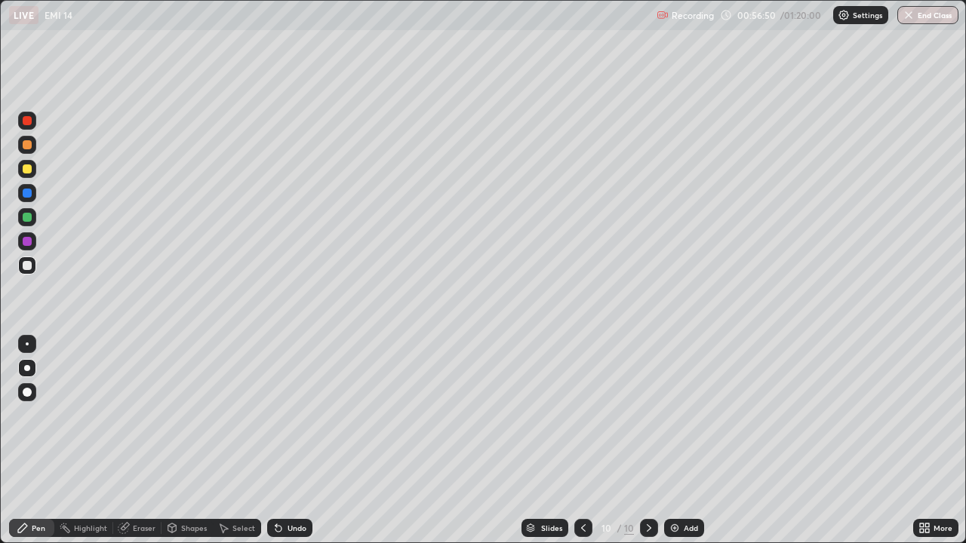
click at [30, 172] on div at bounding box center [27, 168] width 9 height 9
click at [576, 441] on div at bounding box center [583, 528] width 18 height 18
click at [648, 441] on icon at bounding box center [649, 528] width 12 height 12
click at [27, 270] on div at bounding box center [27, 266] width 18 height 18
click at [679, 441] on div "Add" at bounding box center [684, 528] width 40 height 18
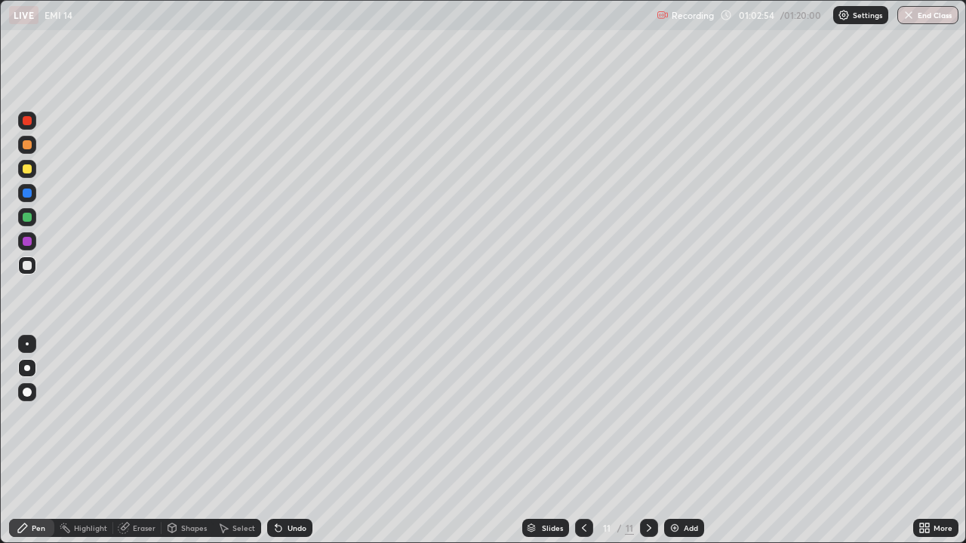
click at [189, 441] on div "Shapes" at bounding box center [194, 528] width 26 height 8
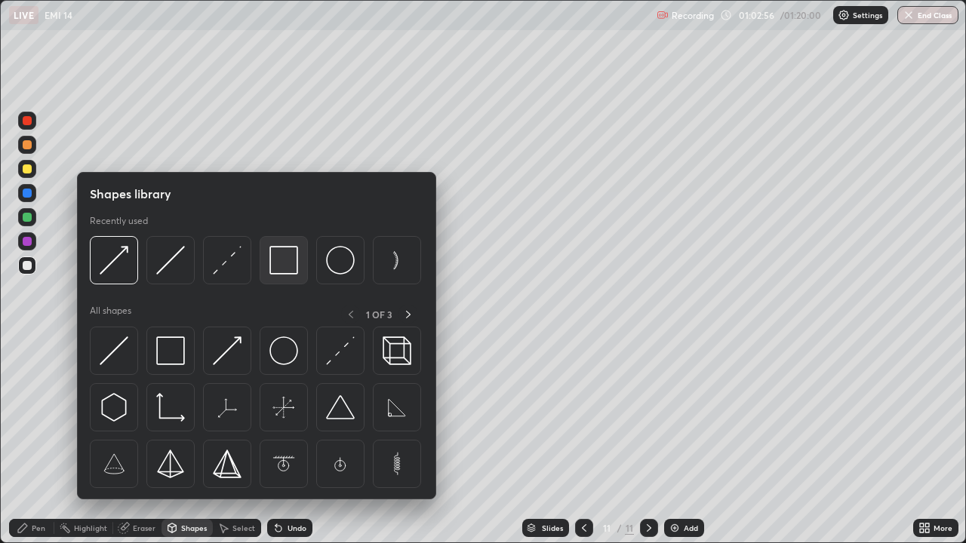
click at [286, 260] on img at bounding box center [283, 260] width 29 height 29
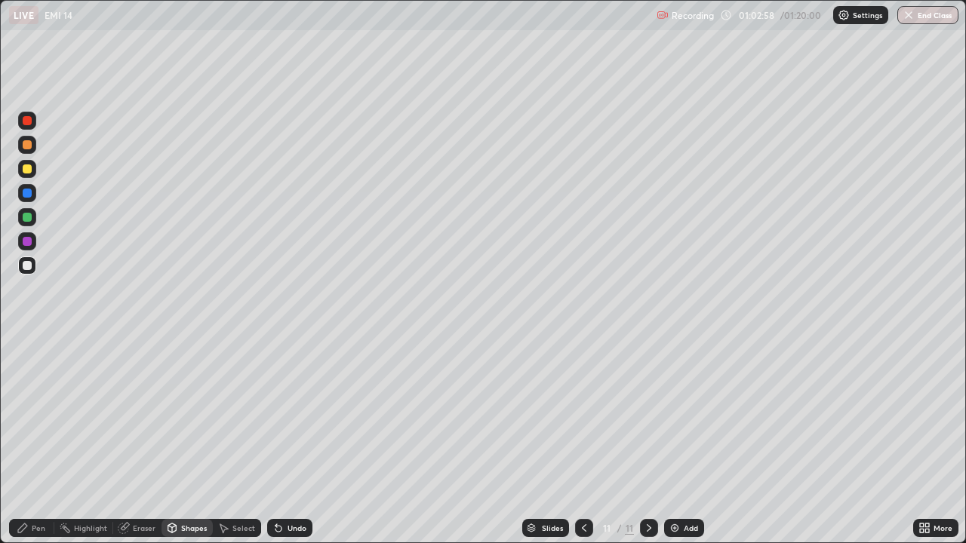
click at [41, 441] on div "Pen" at bounding box center [39, 528] width 14 height 8
click at [195, 441] on div "Shapes" at bounding box center [194, 528] width 26 height 8
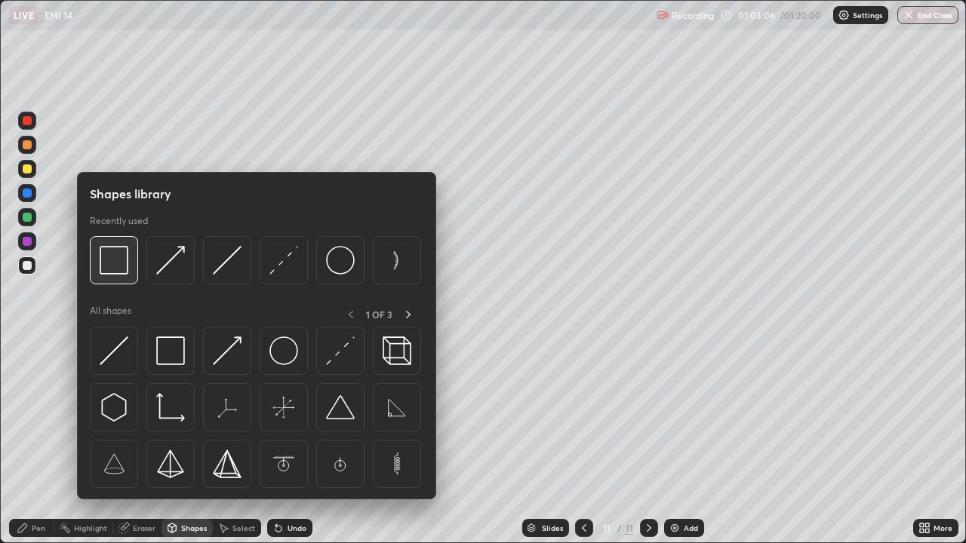
click at [120, 259] on img at bounding box center [114, 260] width 29 height 29
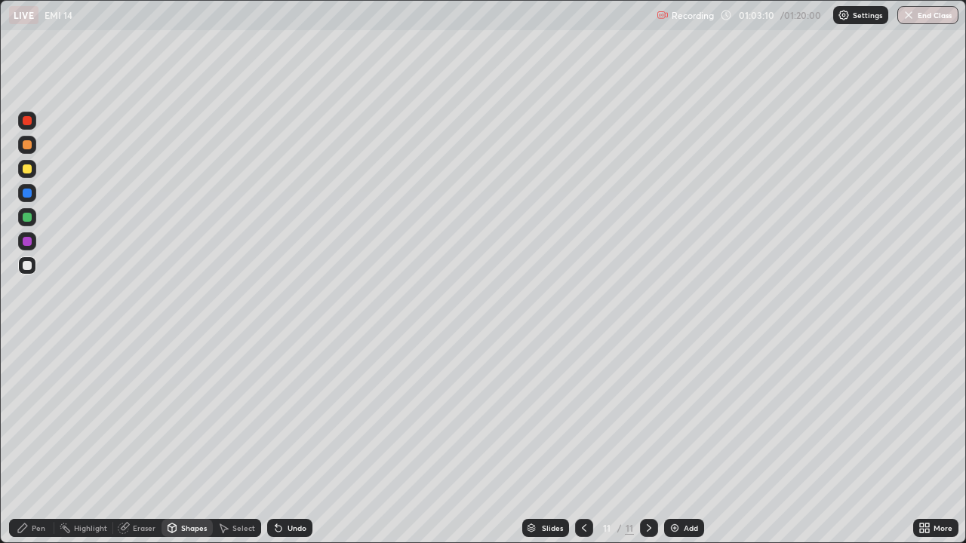
click at [142, 441] on div "Eraser" at bounding box center [144, 528] width 23 height 8
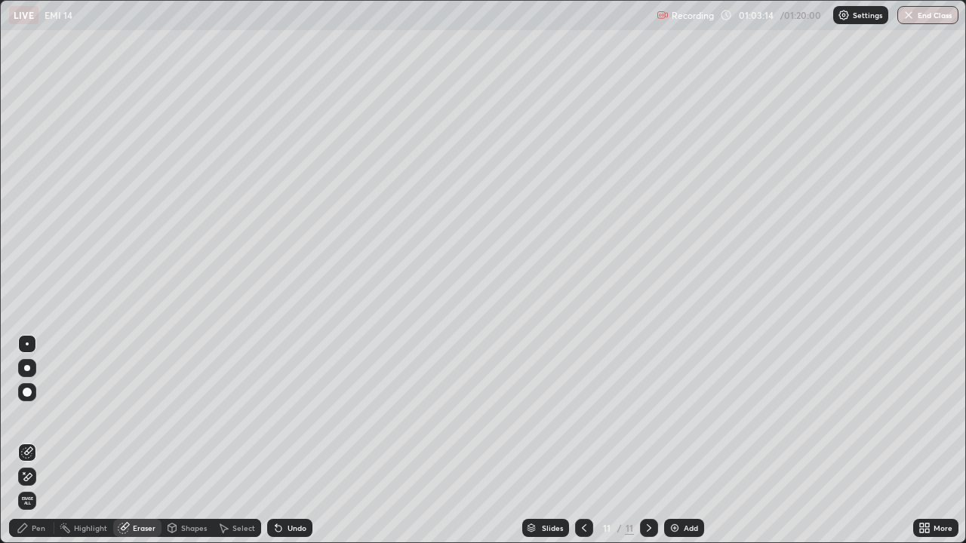
click at [36, 441] on div "Pen" at bounding box center [39, 528] width 14 height 8
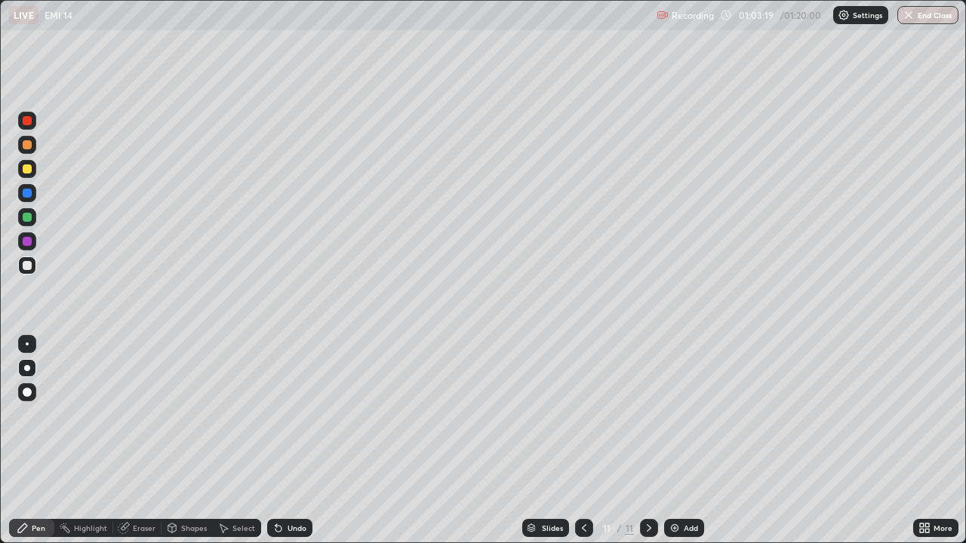
click at [183, 441] on div "Shapes" at bounding box center [194, 528] width 26 height 8
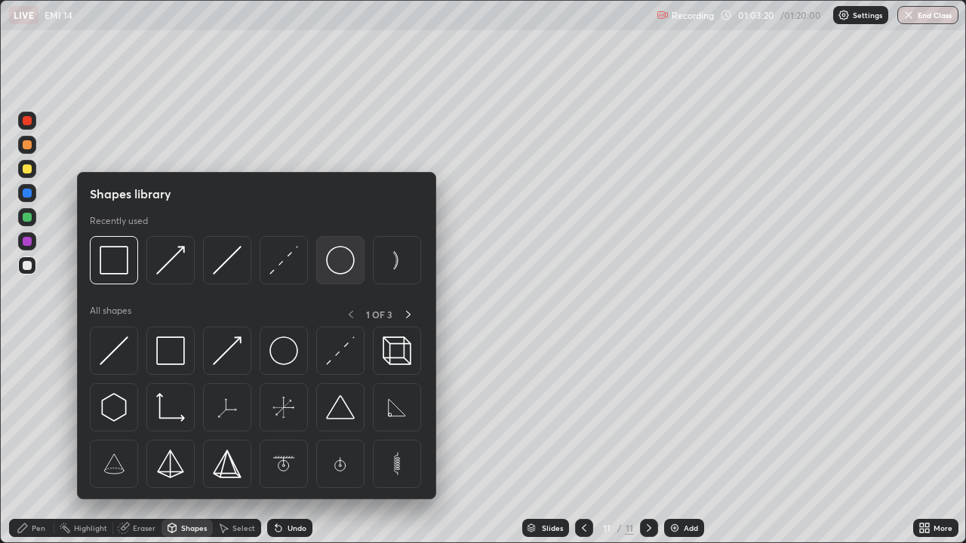
click at [332, 261] on img at bounding box center [340, 260] width 29 height 29
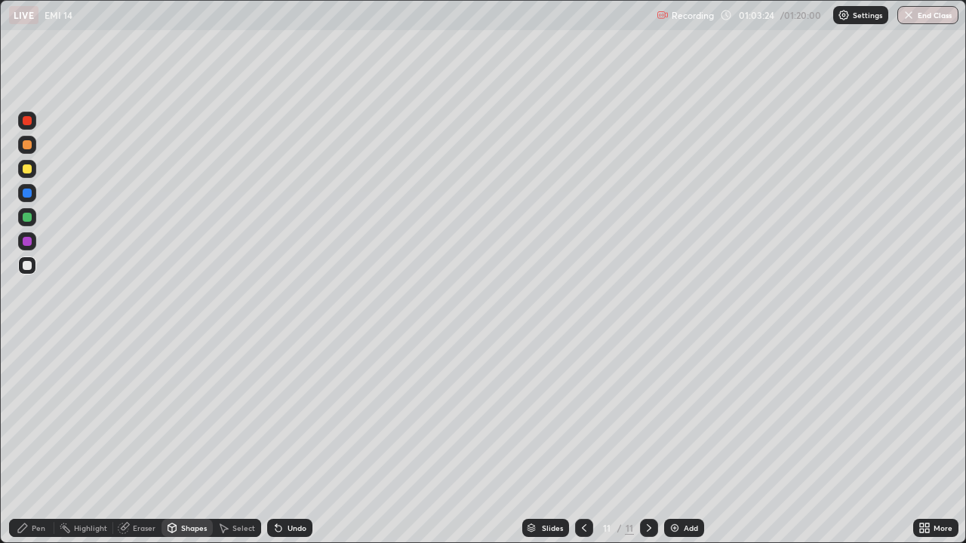
click at [33, 441] on div "Pen" at bounding box center [31, 528] width 45 height 18
click at [183, 441] on div "Shapes" at bounding box center [194, 528] width 26 height 8
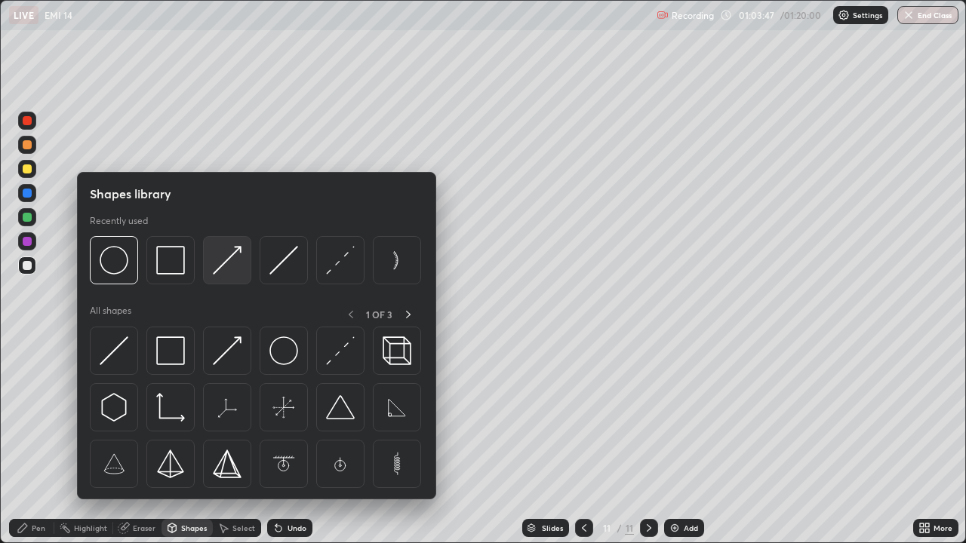
click at [232, 260] on img at bounding box center [227, 260] width 29 height 29
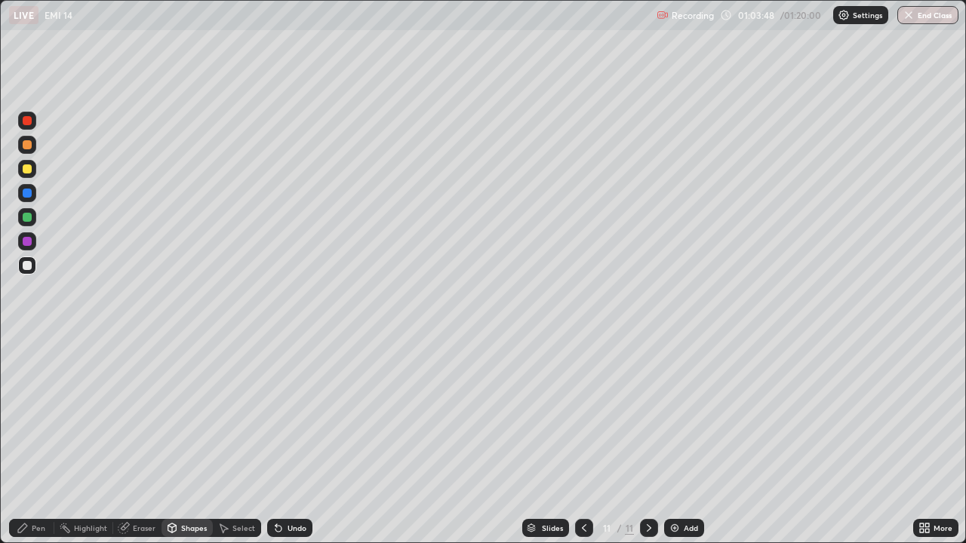
click at [29, 167] on div at bounding box center [27, 168] width 9 height 9
click at [41, 441] on div "Pen" at bounding box center [31, 528] width 45 height 18
click at [31, 266] on div at bounding box center [27, 265] width 9 height 9
click at [187, 441] on div "Shapes" at bounding box center [194, 528] width 26 height 8
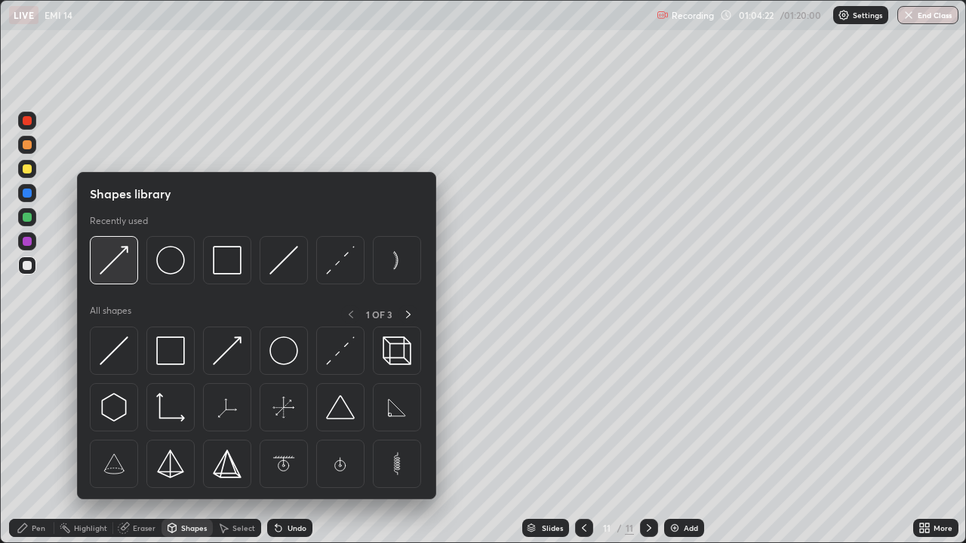
click at [118, 265] on img at bounding box center [114, 260] width 29 height 29
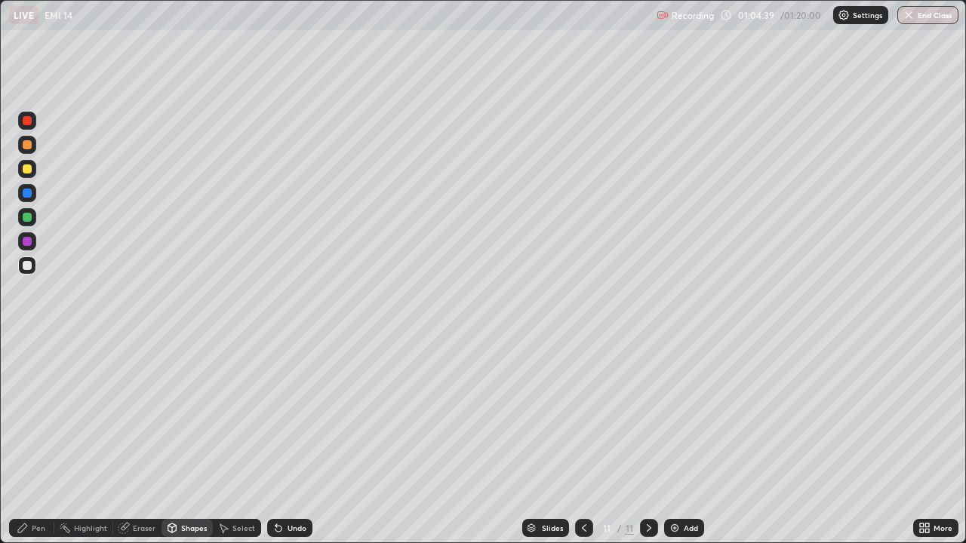
click at [180, 441] on div "Shapes" at bounding box center [186, 528] width 51 height 18
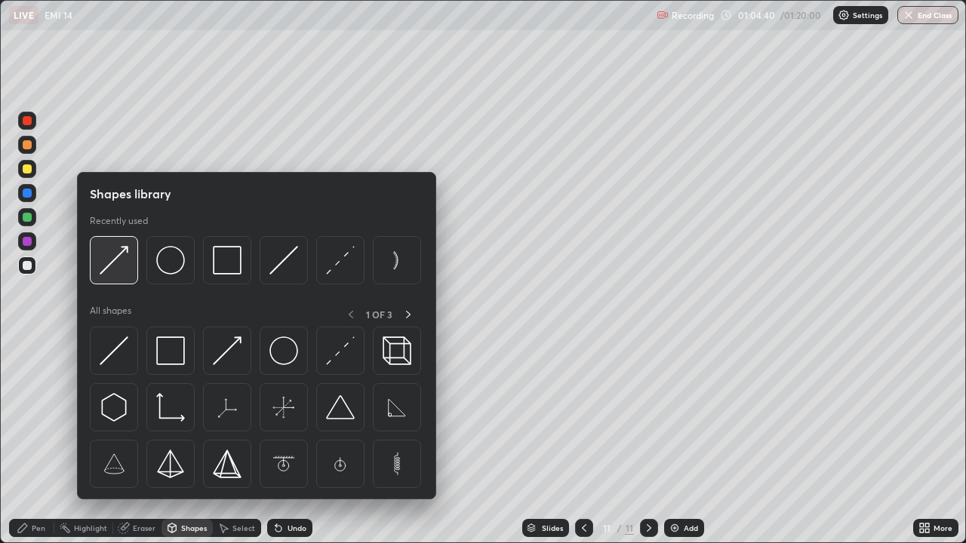
click at [120, 264] on img at bounding box center [114, 260] width 29 height 29
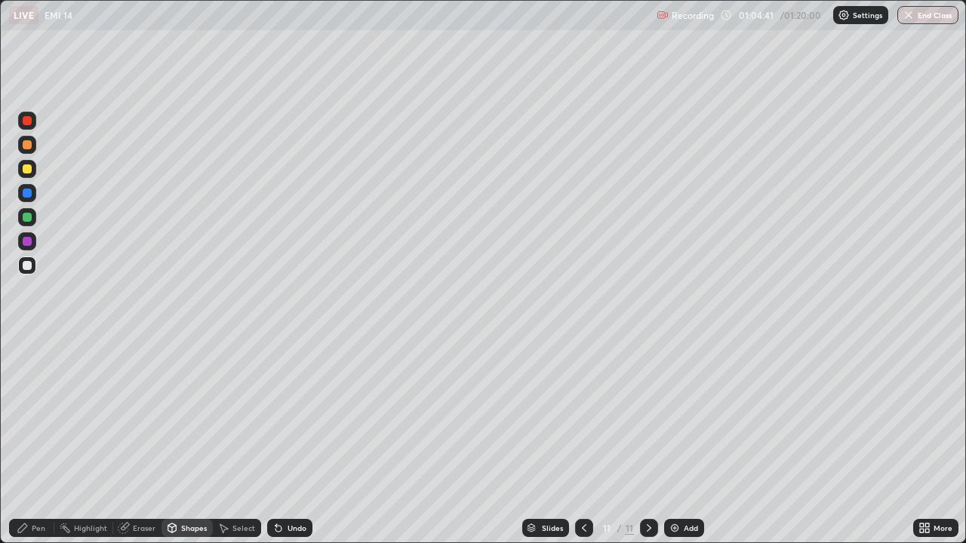
click at [28, 173] on div at bounding box center [27, 168] width 9 height 9
click at [29, 441] on div "Pen" at bounding box center [31, 528] width 45 height 18
click at [172, 441] on icon at bounding box center [172, 529] width 0 height 5
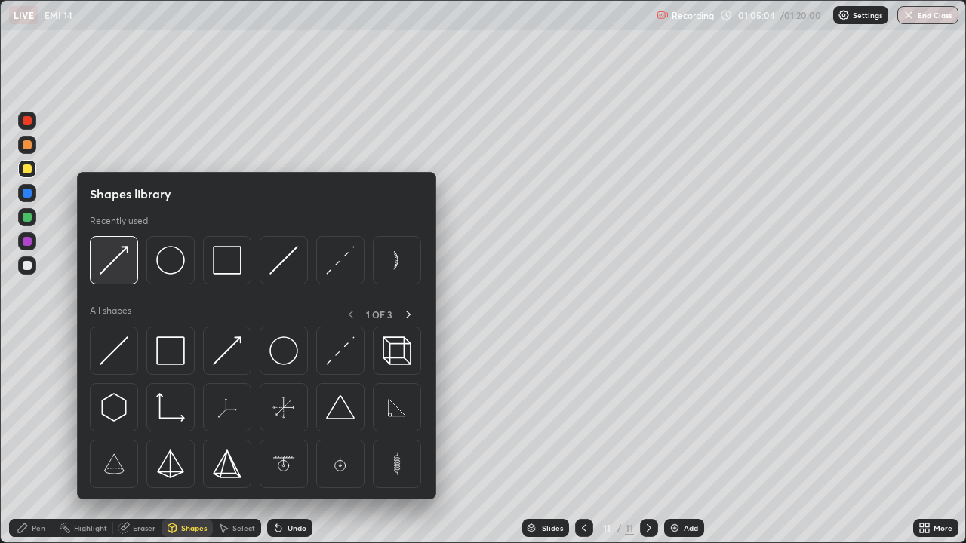
click at [120, 263] on img at bounding box center [114, 260] width 29 height 29
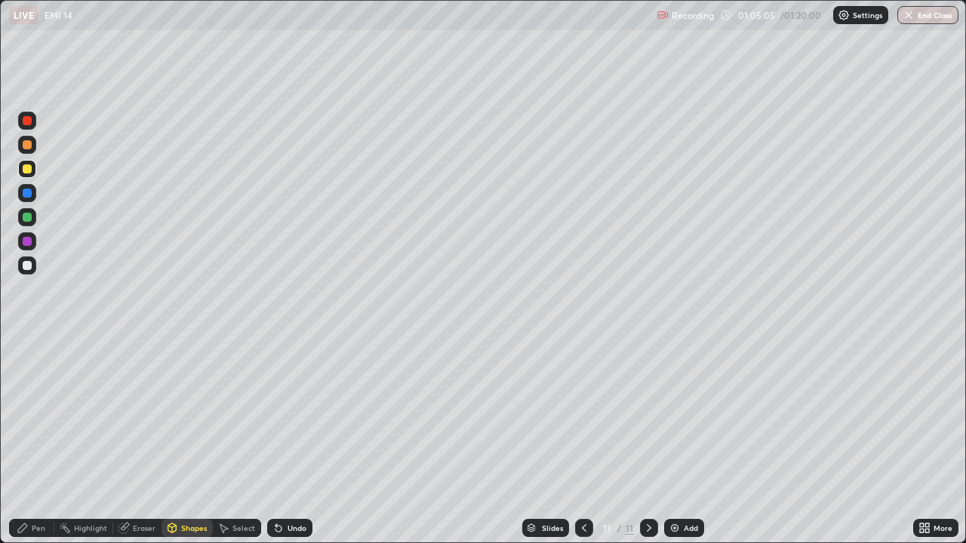
click at [27, 218] on div at bounding box center [27, 217] width 9 height 9
click at [38, 441] on div "Pen" at bounding box center [39, 528] width 14 height 8
click at [174, 441] on icon at bounding box center [172, 528] width 8 height 9
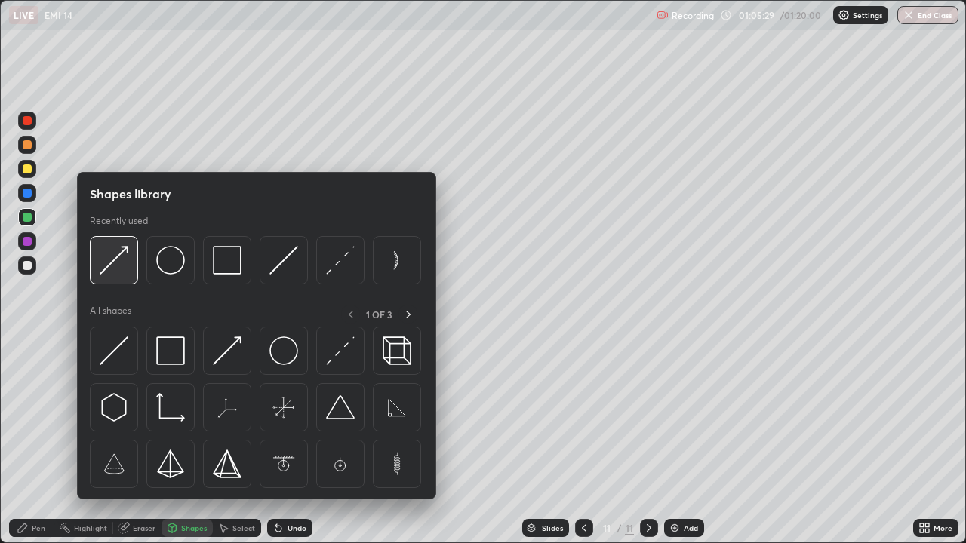
click at [111, 269] on img at bounding box center [114, 260] width 29 height 29
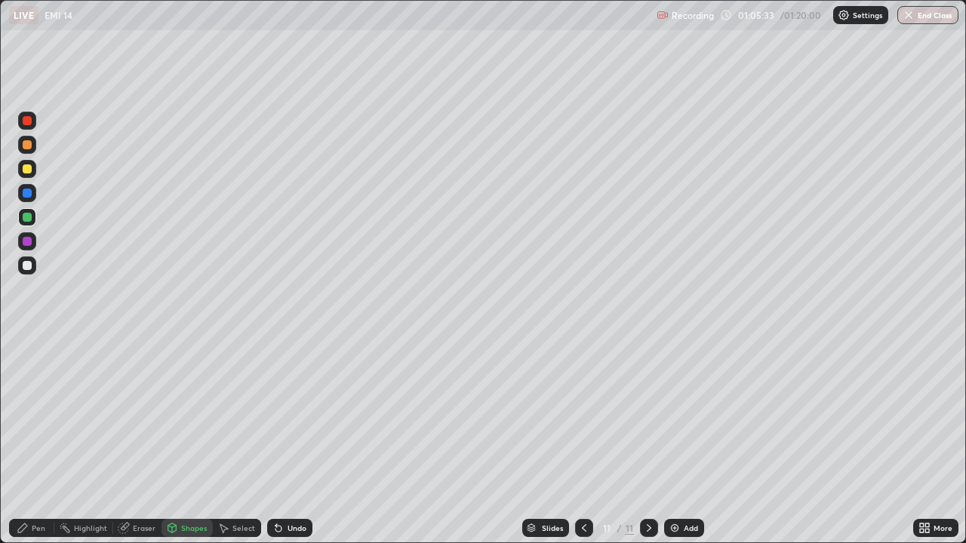
click at [30, 441] on div "Pen" at bounding box center [31, 528] width 45 height 18
click at [178, 441] on div "Shapes" at bounding box center [186, 528] width 51 height 18
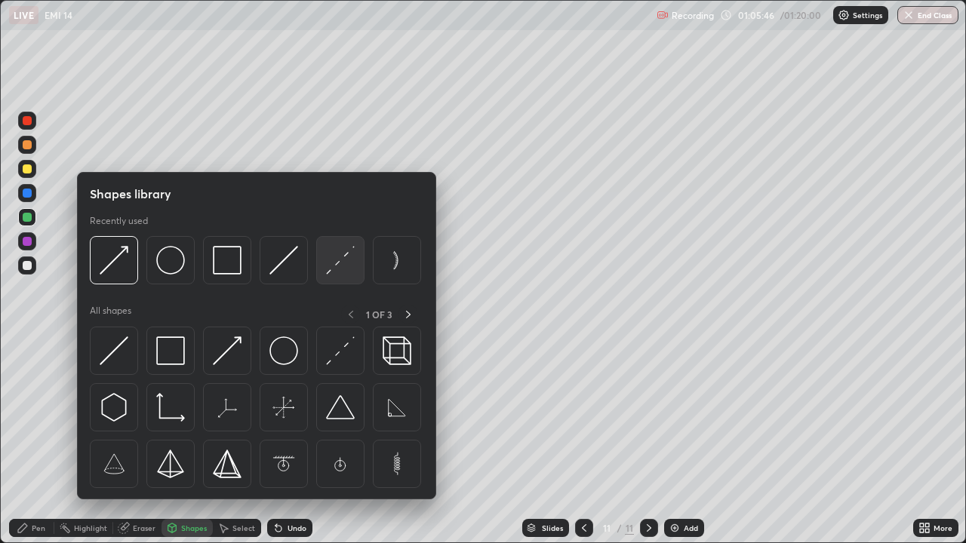
click at [329, 270] on img at bounding box center [340, 260] width 29 height 29
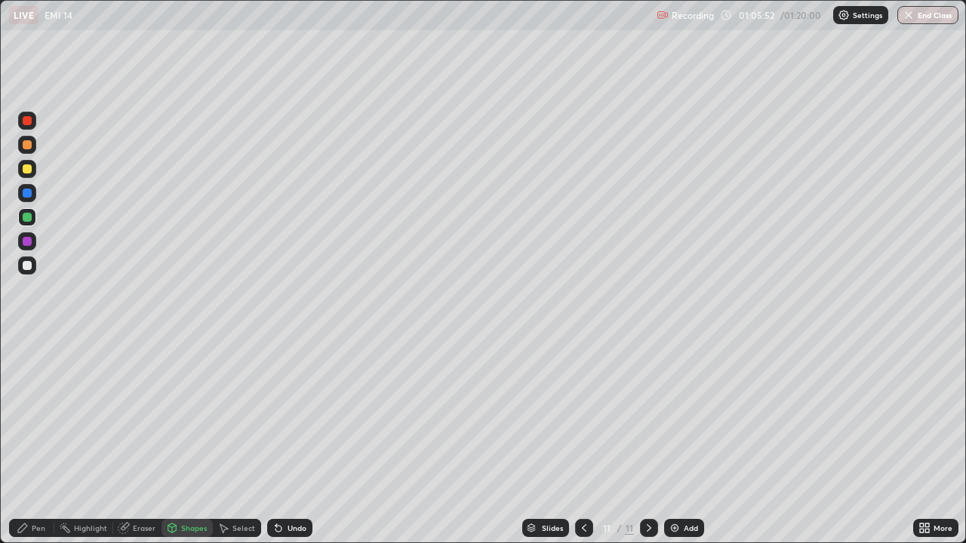
click at [183, 441] on div "Shapes" at bounding box center [194, 528] width 26 height 8
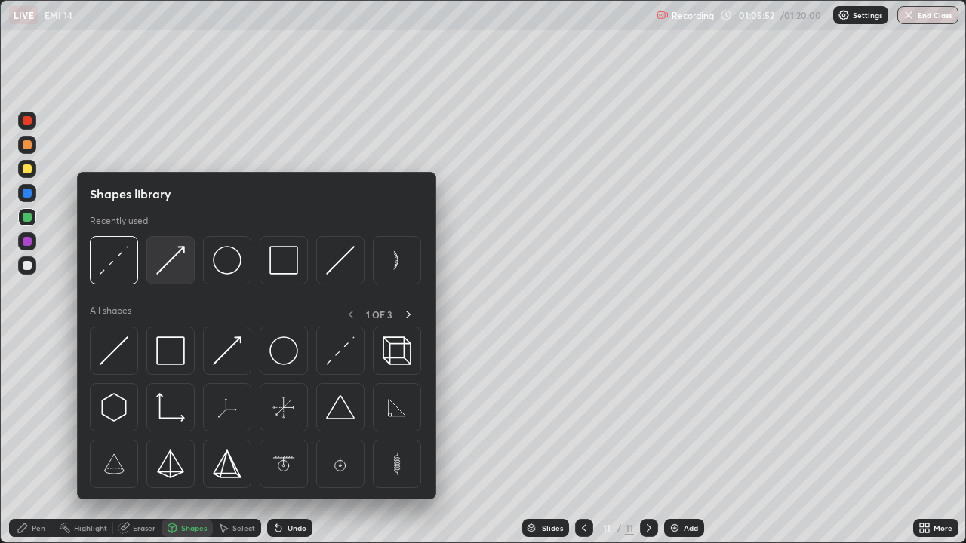
click at [171, 263] on img at bounding box center [170, 260] width 29 height 29
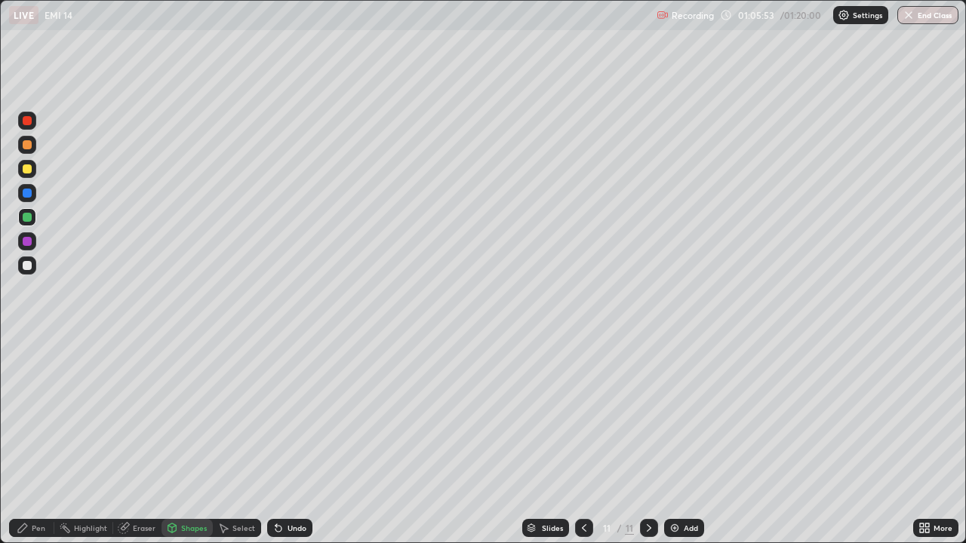
click at [26, 244] on div at bounding box center [27, 241] width 9 height 9
click at [36, 441] on div "Pen" at bounding box center [31, 528] width 45 height 18
click at [27, 269] on div at bounding box center [27, 265] width 9 height 9
click at [276, 441] on icon at bounding box center [278, 529] width 6 height 6
click at [287, 441] on div "Undo" at bounding box center [296, 528] width 19 height 8
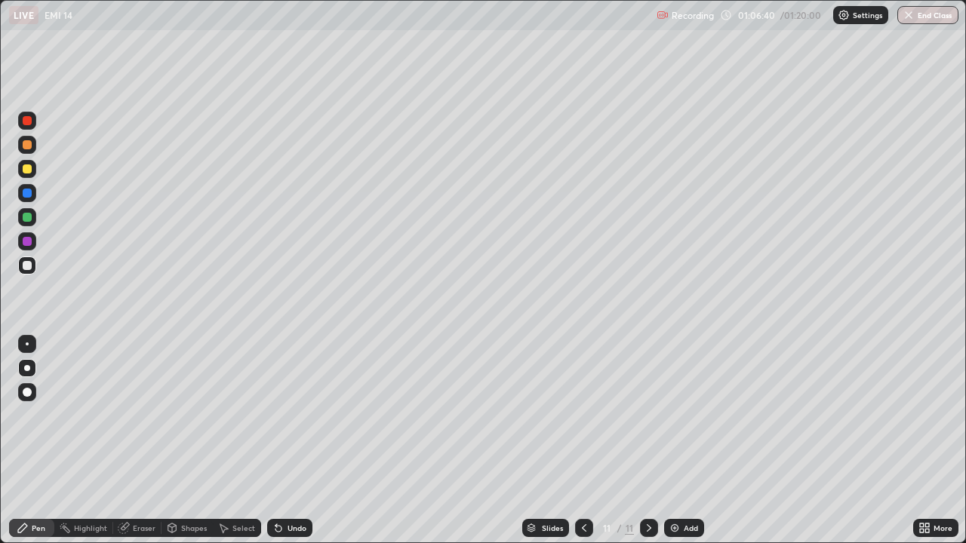
click at [181, 441] on div "Shapes" at bounding box center [194, 528] width 26 height 8
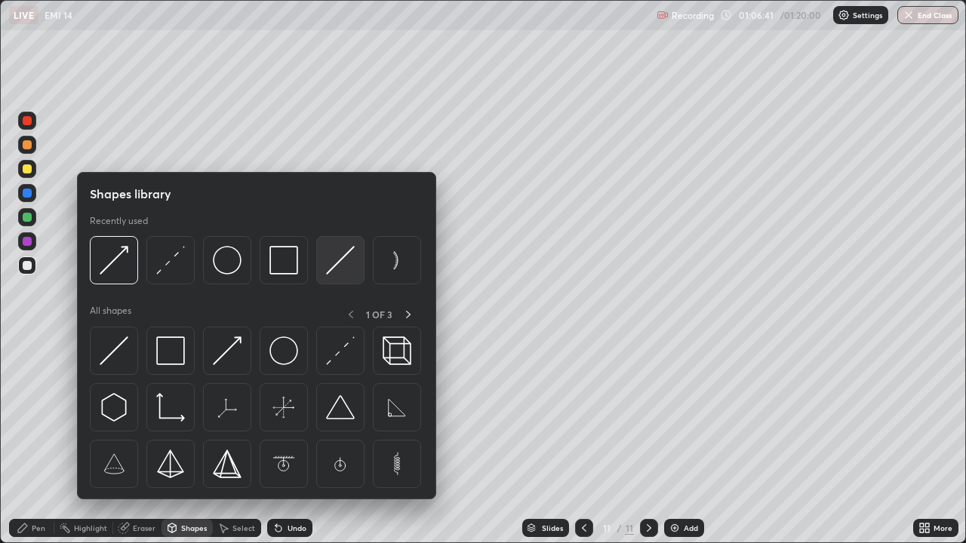
click at [328, 261] on img at bounding box center [340, 260] width 29 height 29
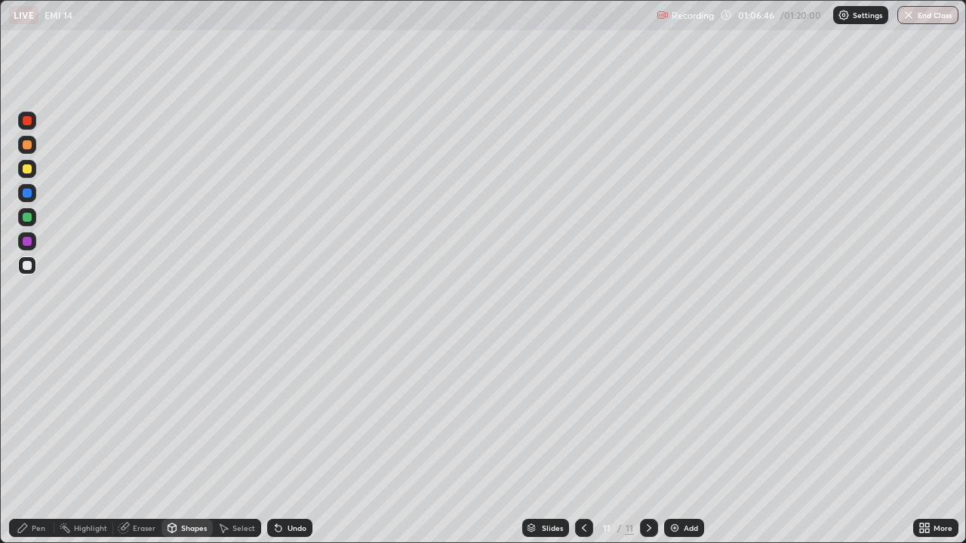
click at [38, 441] on div "Pen" at bounding box center [39, 528] width 14 height 8
click at [282, 441] on icon at bounding box center [278, 528] width 12 height 12
click at [287, 441] on div "Undo" at bounding box center [296, 528] width 19 height 8
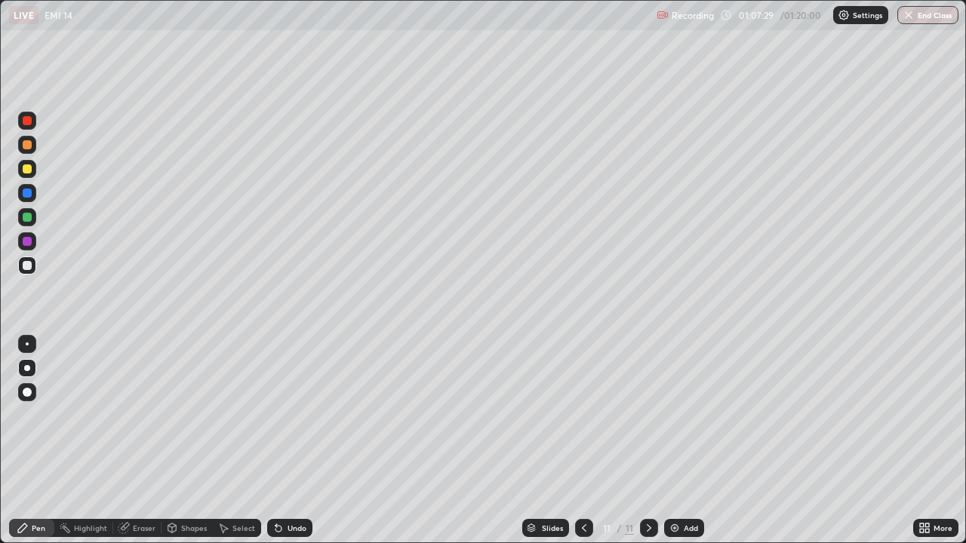
click at [189, 441] on div "Shapes" at bounding box center [194, 528] width 26 height 8
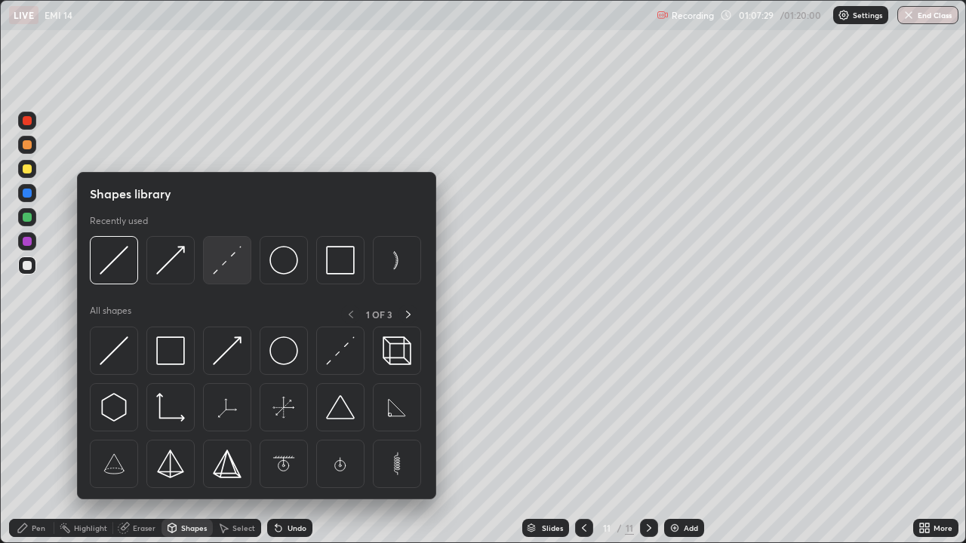
click at [227, 263] on img at bounding box center [227, 260] width 29 height 29
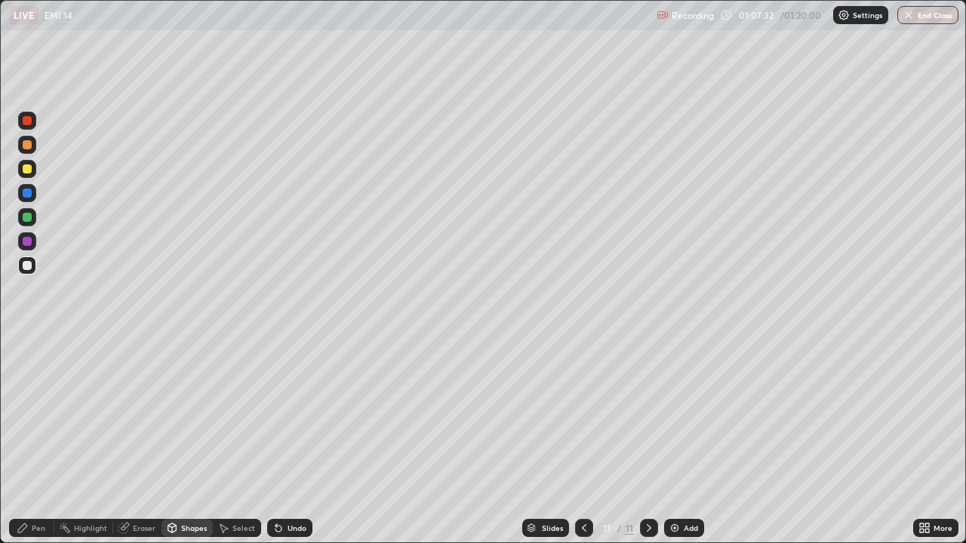
click at [37, 441] on div "Pen" at bounding box center [39, 528] width 14 height 8
click at [191, 441] on div "Shapes" at bounding box center [194, 528] width 26 height 8
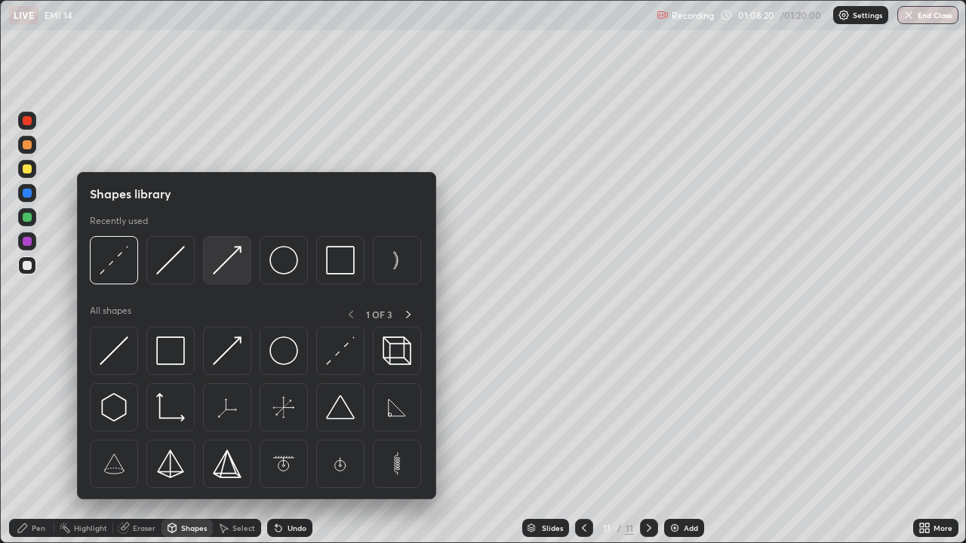
click at [235, 262] on img at bounding box center [227, 260] width 29 height 29
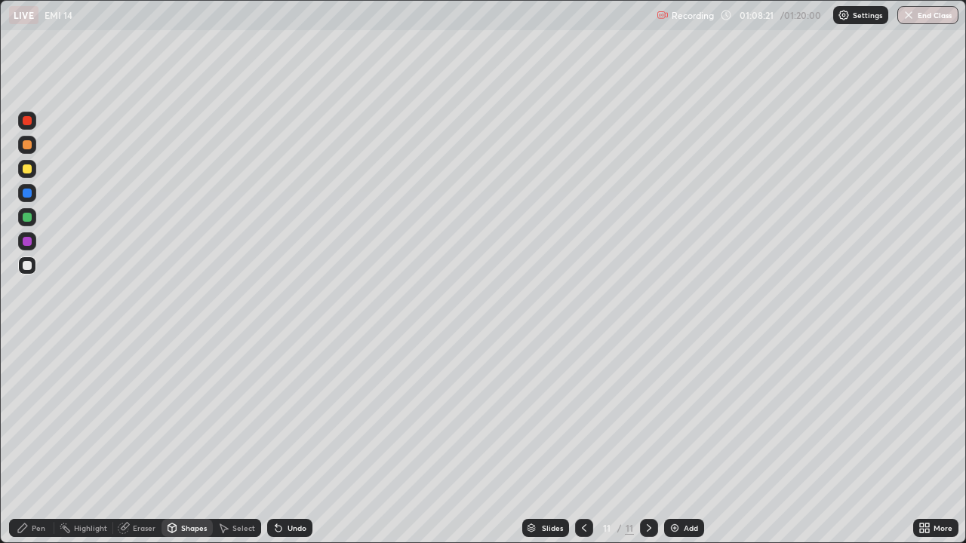
click at [27, 220] on div at bounding box center [27, 217] width 9 height 9
click at [201, 441] on div "Shapes" at bounding box center [194, 528] width 26 height 8
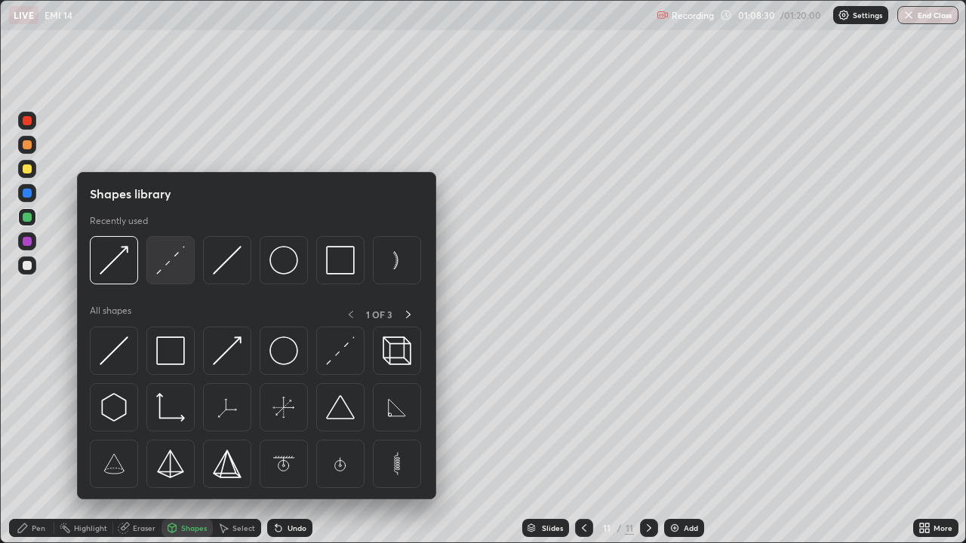
click at [170, 262] on img at bounding box center [170, 260] width 29 height 29
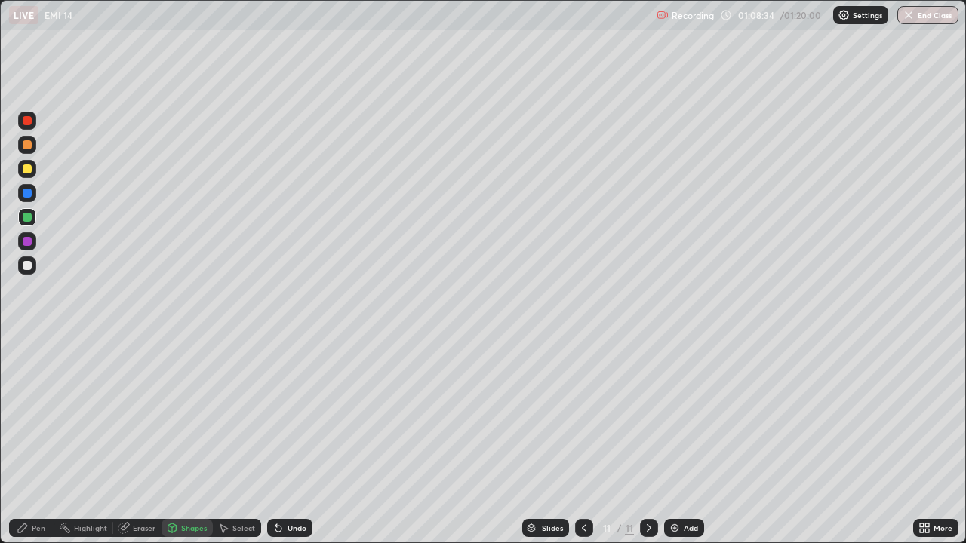
click at [192, 441] on div "Shapes" at bounding box center [194, 528] width 26 height 8
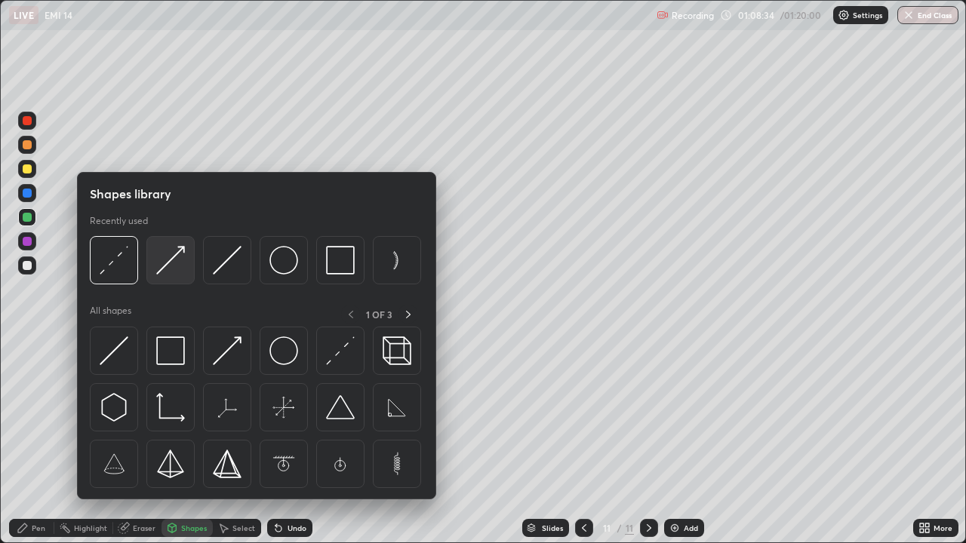
click at [174, 262] on img at bounding box center [170, 260] width 29 height 29
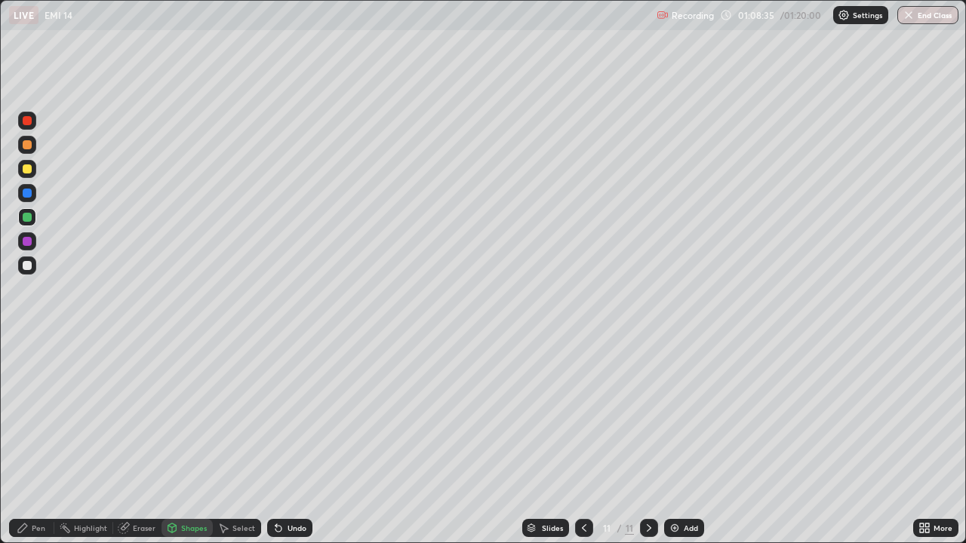
click at [27, 242] on div at bounding box center [27, 241] width 9 height 9
click at [41, 441] on div "Pen" at bounding box center [39, 528] width 14 height 8
click at [27, 266] on div at bounding box center [27, 265] width 9 height 9
click at [677, 441] on img at bounding box center [674, 528] width 12 height 12
click at [297, 441] on div "Undo" at bounding box center [289, 528] width 45 height 18
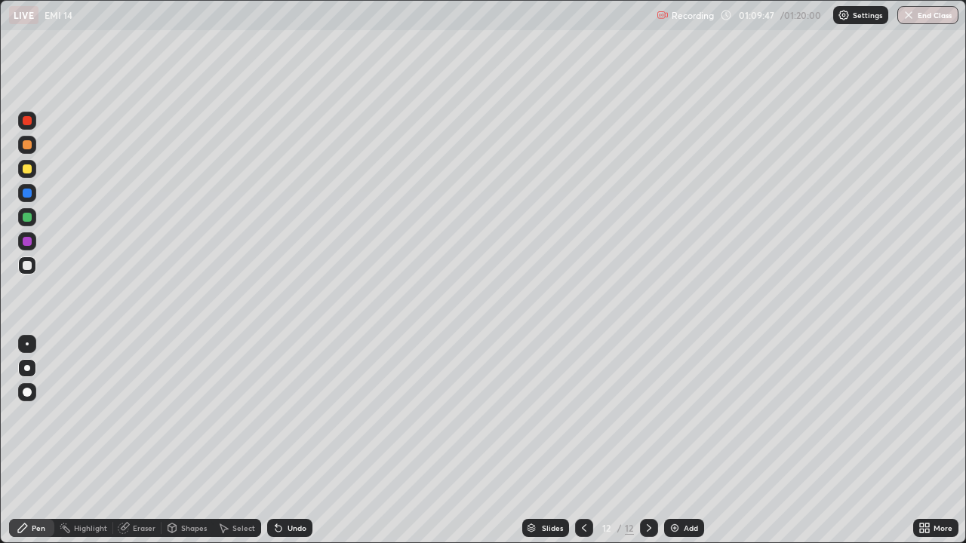
click at [301, 441] on div "Undo" at bounding box center [289, 528] width 45 height 18
click at [300, 441] on div "Undo" at bounding box center [296, 528] width 19 height 8
click at [292, 441] on div "Undo" at bounding box center [296, 528] width 19 height 8
click at [582, 441] on icon at bounding box center [584, 528] width 12 height 12
click at [653, 441] on div at bounding box center [649, 528] width 18 height 18
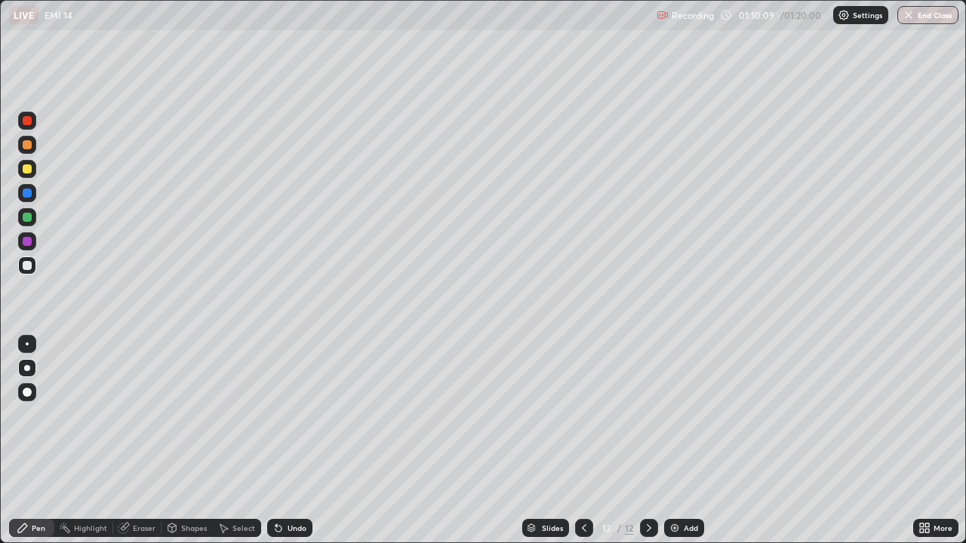
click at [582, 441] on icon at bounding box center [584, 528] width 12 height 12
click at [647, 441] on icon at bounding box center [649, 528] width 12 height 12
click at [899, 9] on button "End Class" at bounding box center [927, 15] width 61 height 18
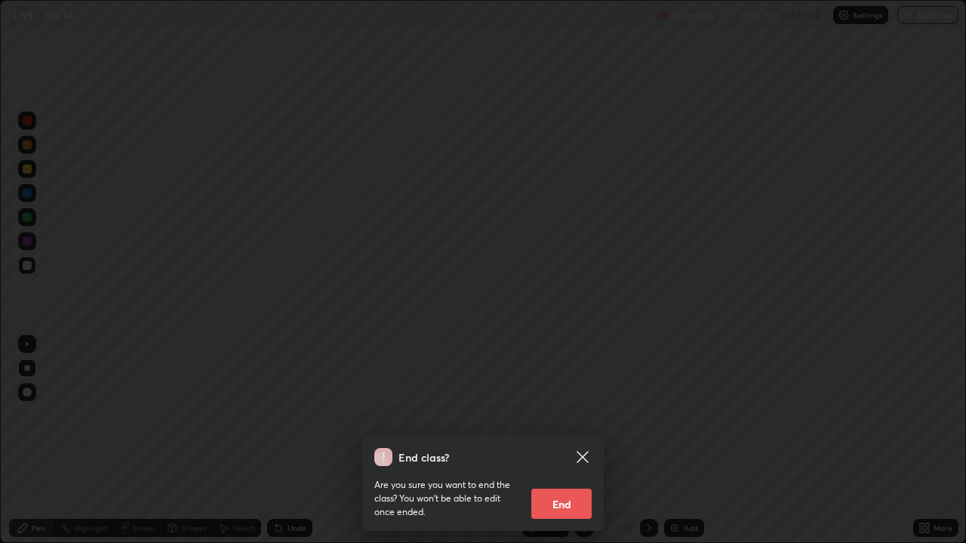
click at [557, 441] on button "End" at bounding box center [561, 504] width 60 height 30
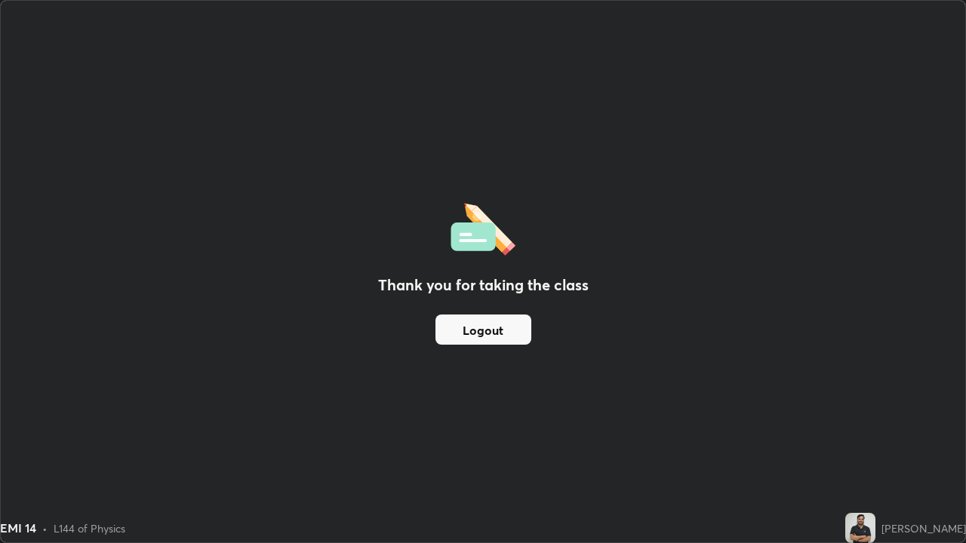
click at [494, 333] on button "Logout" at bounding box center [483, 330] width 96 height 30
